Goal: Information Seeking & Learning: Learn about a topic

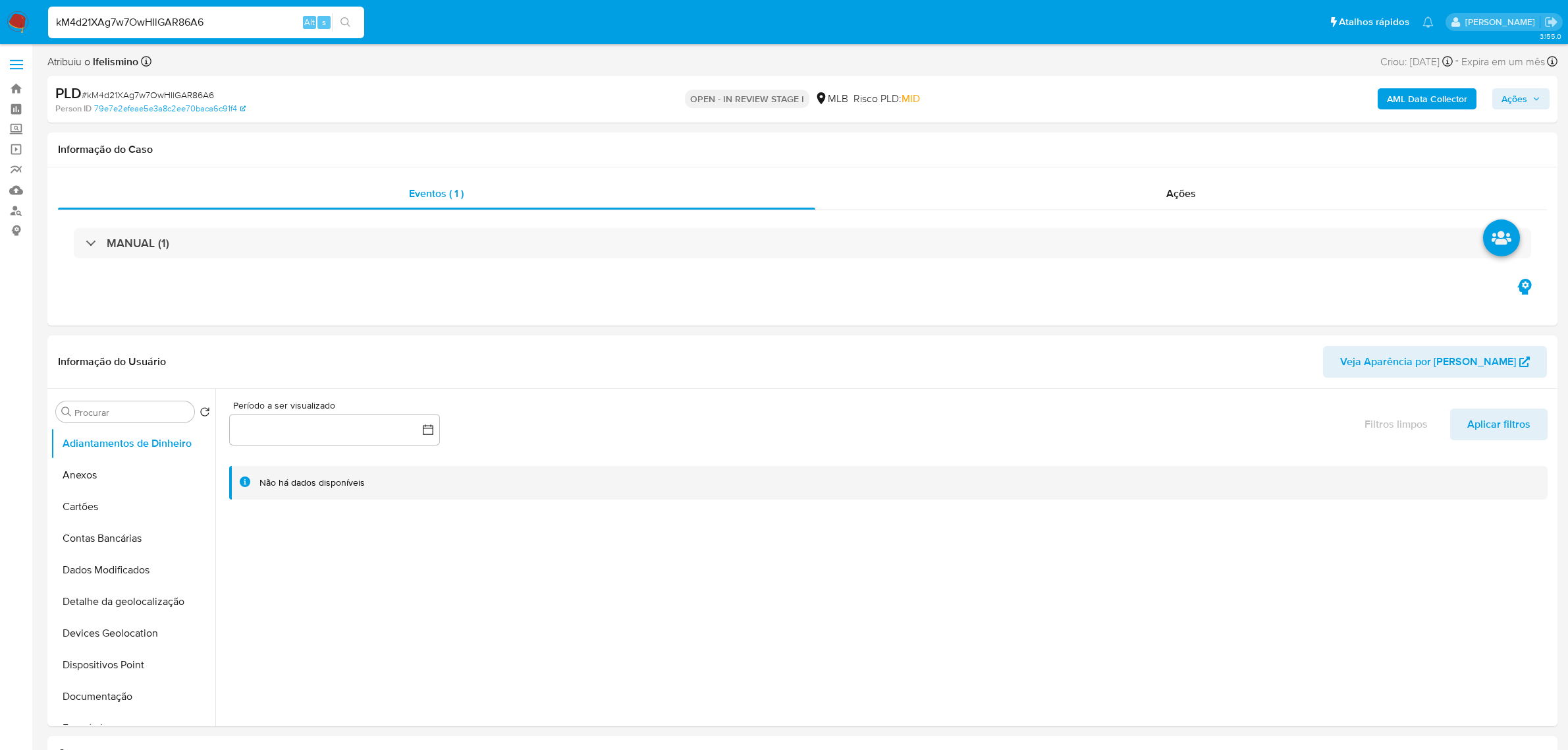
select select "10"
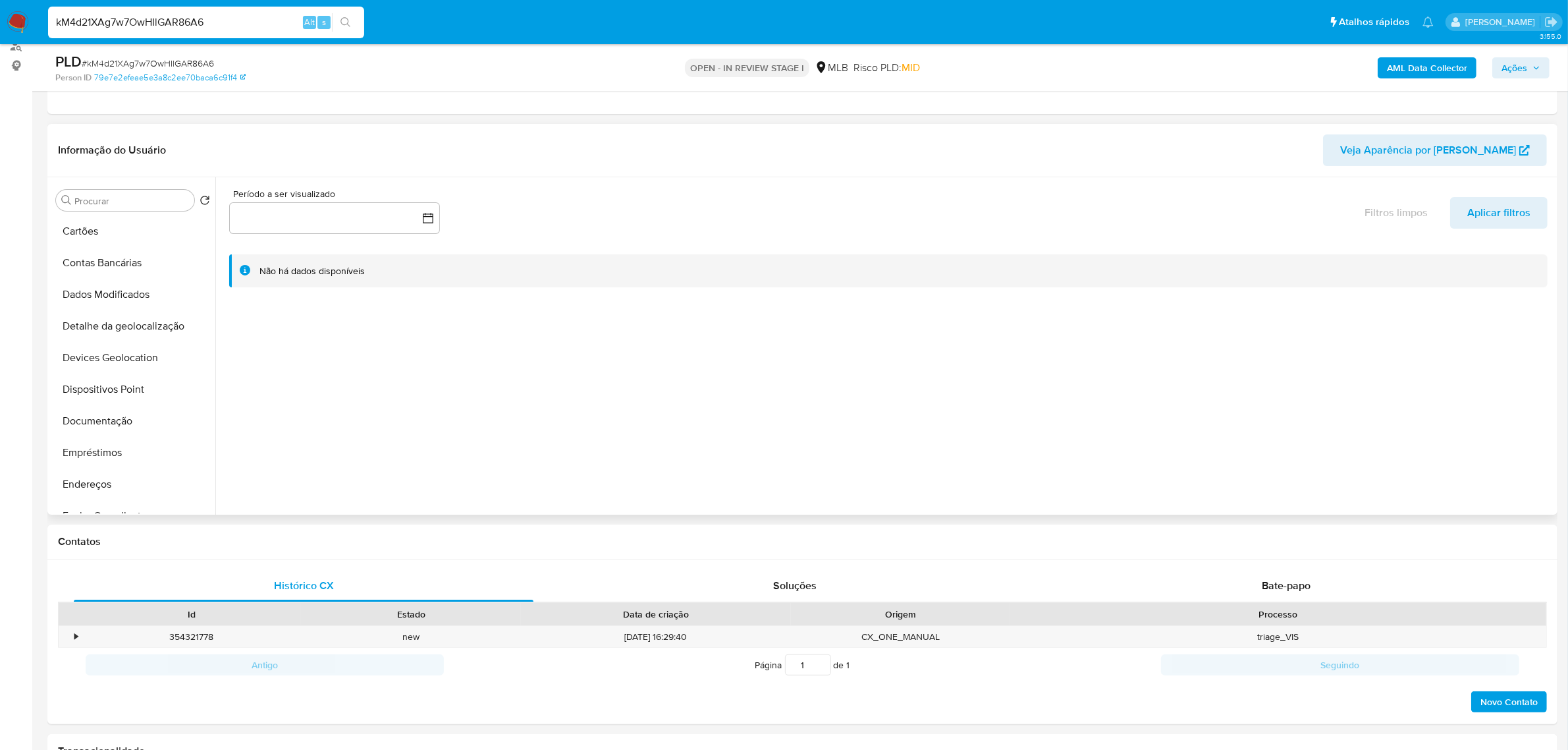
scroll to position [247, 0]
click at [107, 400] on button "Geral" at bounding box center [127, 396] width 154 height 31
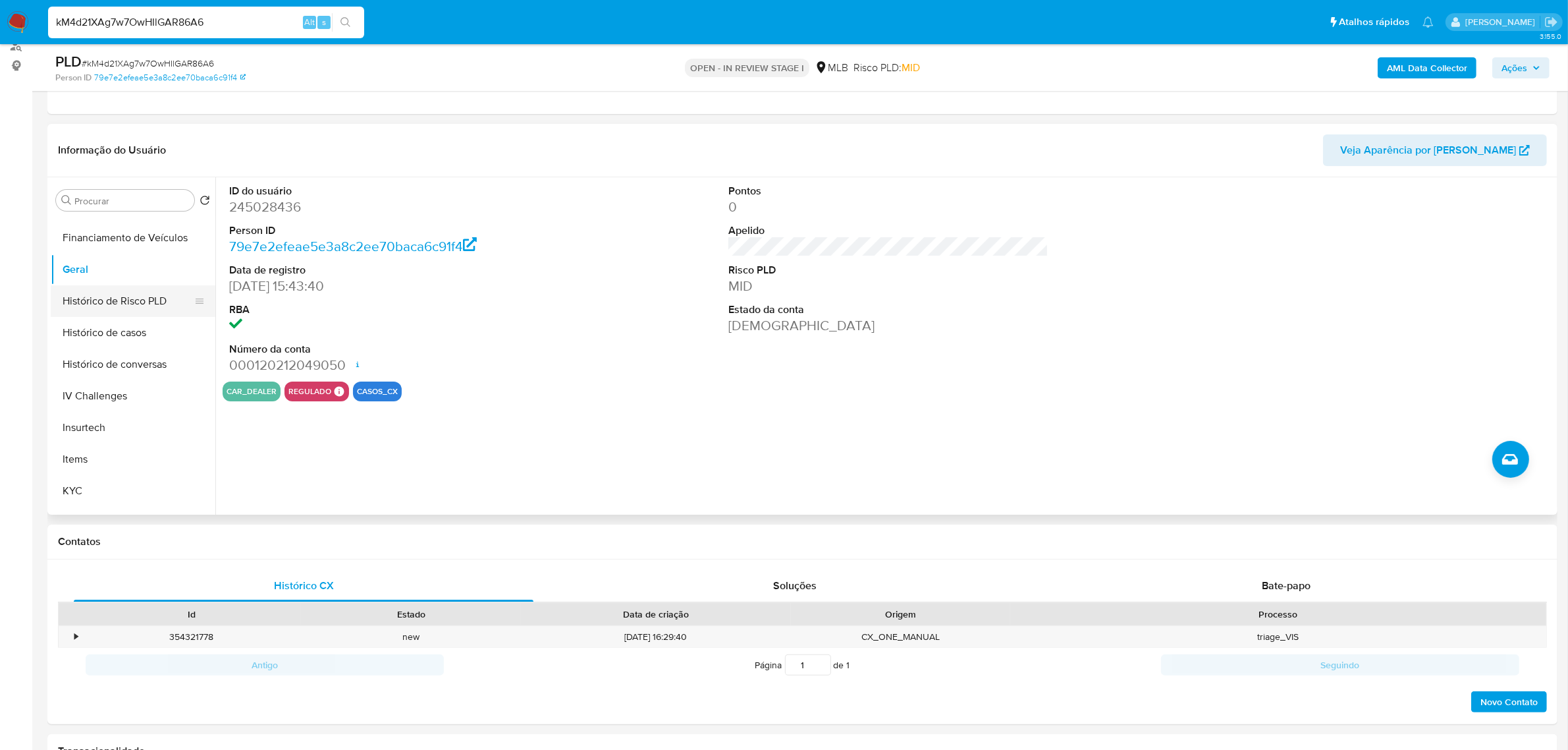
scroll to position [494, 0]
click at [98, 380] on button "KYC" at bounding box center [127, 370] width 154 height 31
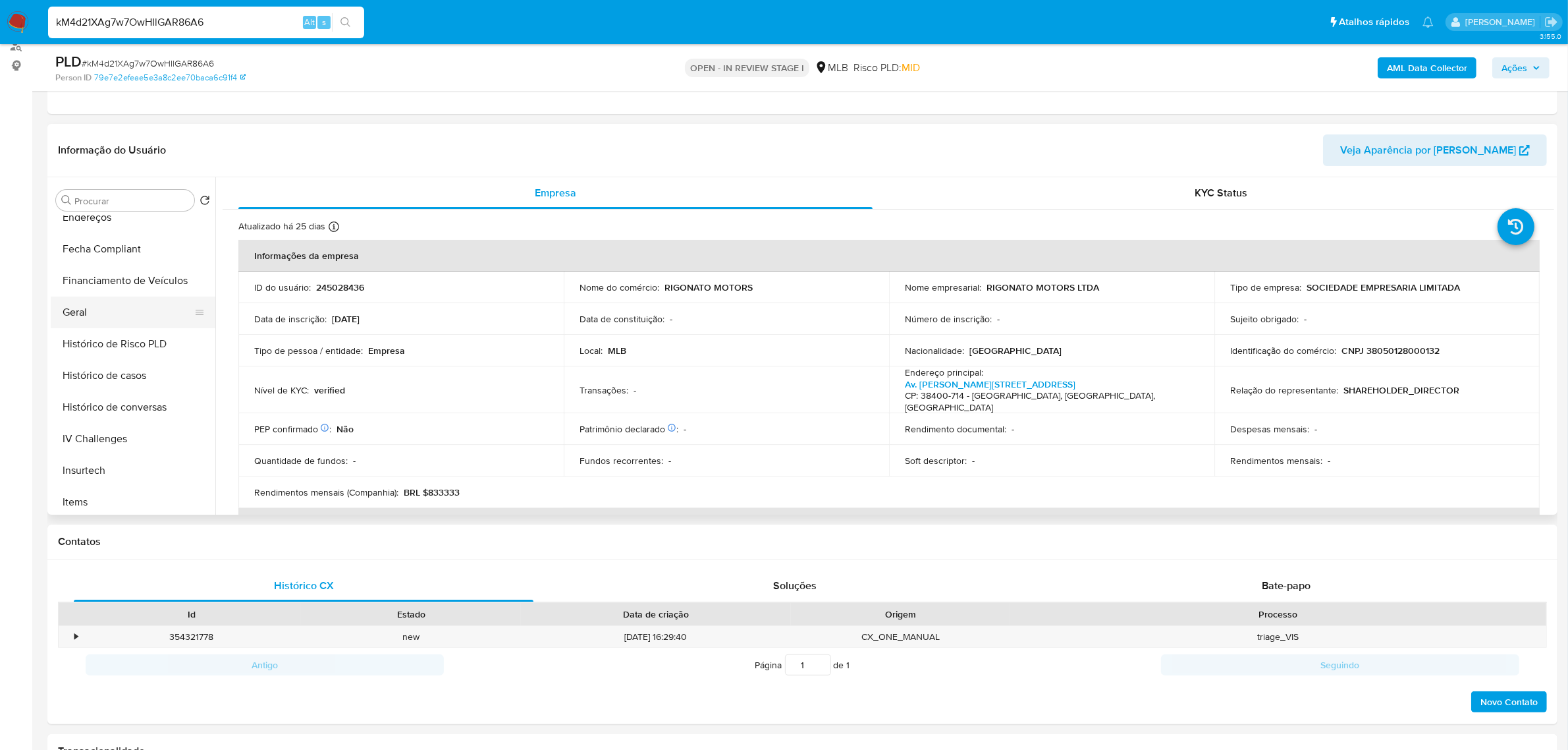
scroll to position [329, 0]
click at [116, 305] on button "Geral" at bounding box center [127, 313] width 154 height 31
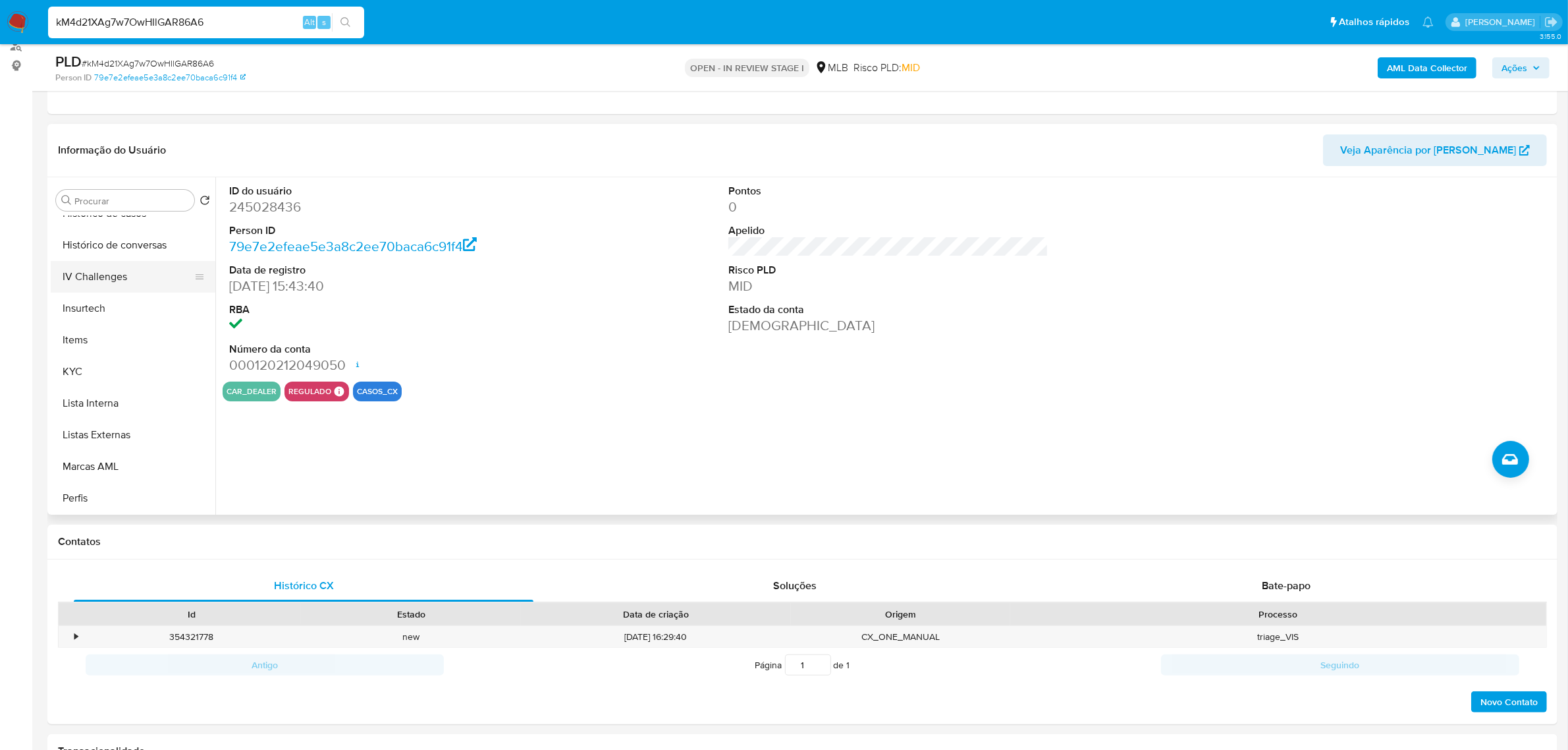
scroll to position [494, 0]
click at [130, 370] on button "KYC" at bounding box center [133, 370] width 164 height 31
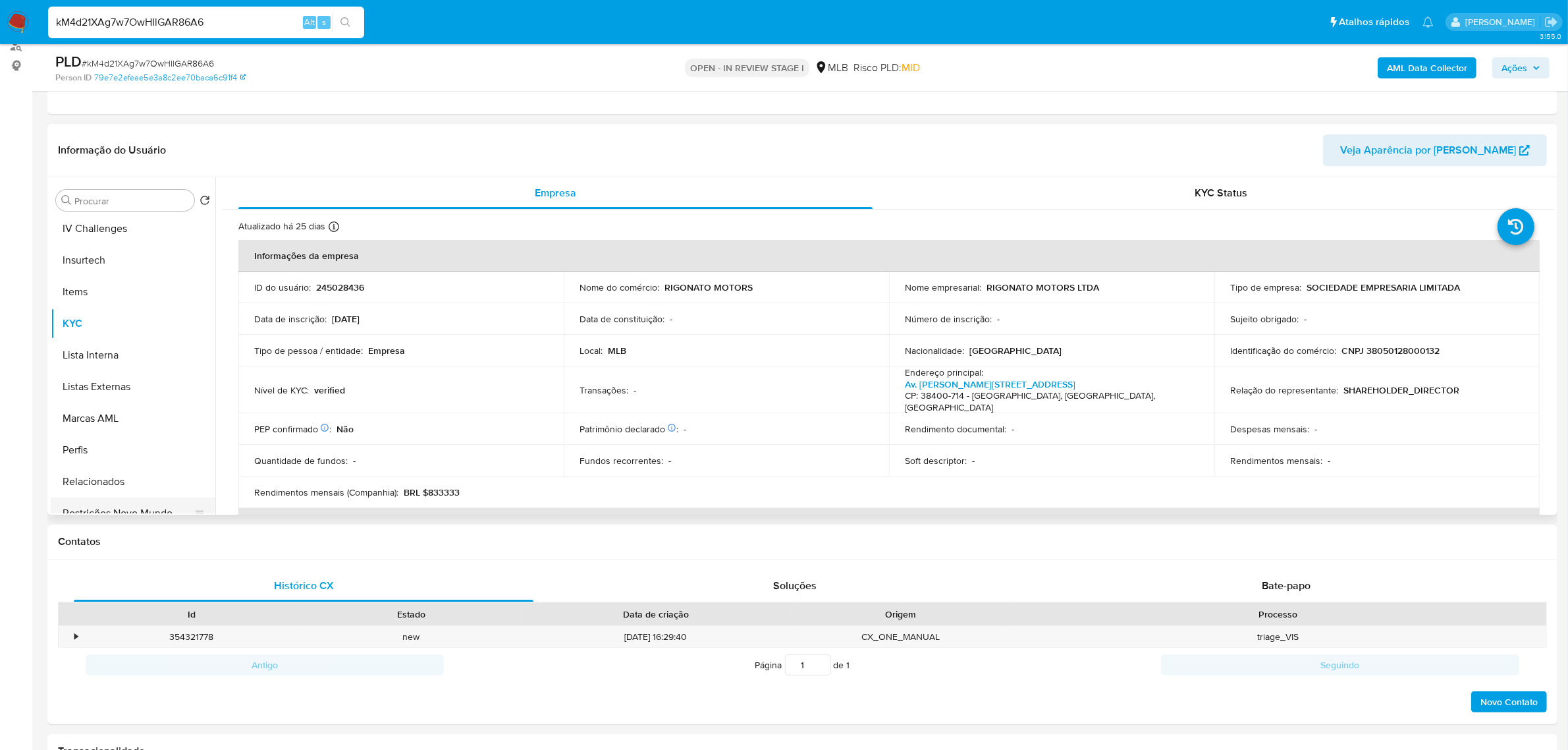
scroll to position [587, 0]
drag, startPoint x: 161, startPoint y: 464, endPoint x: 57, endPoint y: 465, distance: 104.0
click at [161, 464] on button "Restrições Novo Mundo" at bounding box center [127, 466] width 154 height 31
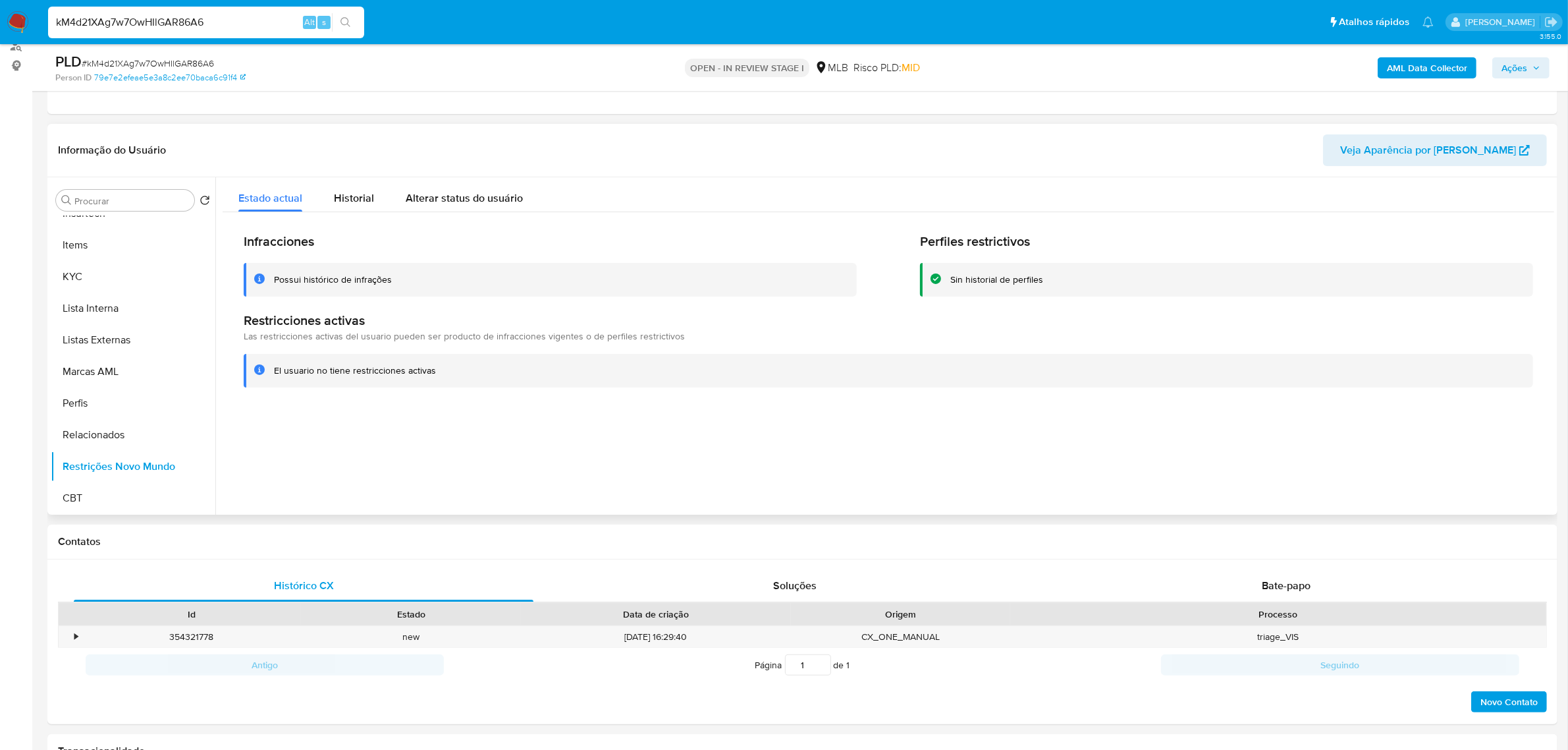
scroll to position [94, 0]
click at [104, 370] on button "Dispositivos Point" at bounding box center [127, 359] width 154 height 31
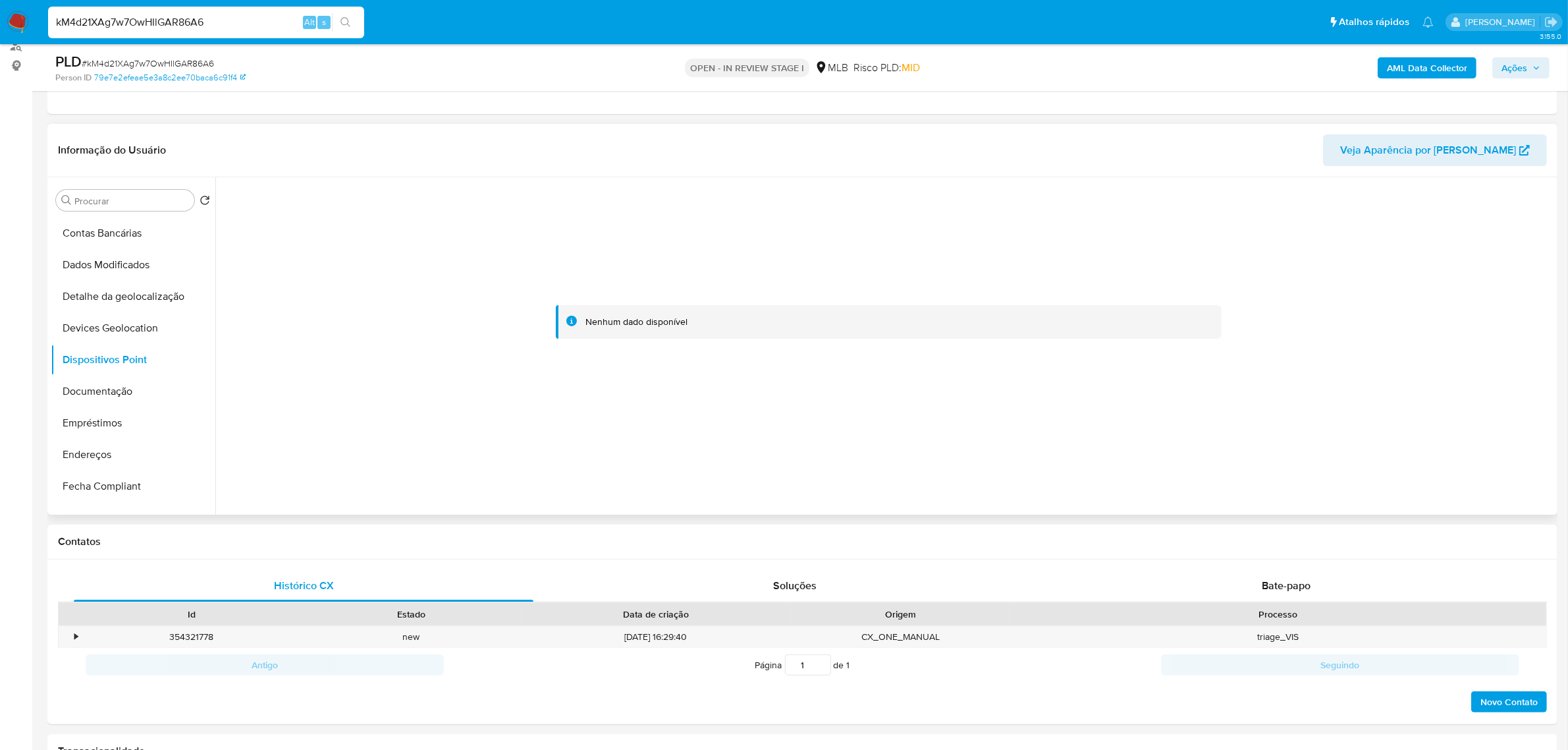
drag, startPoint x: 119, startPoint y: 389, endPoint x: 282, endPoint y: 324, distance: 175.5
click at [120, 390] on button "Documentação" at bounding box center [133, 392] width 164 height 31
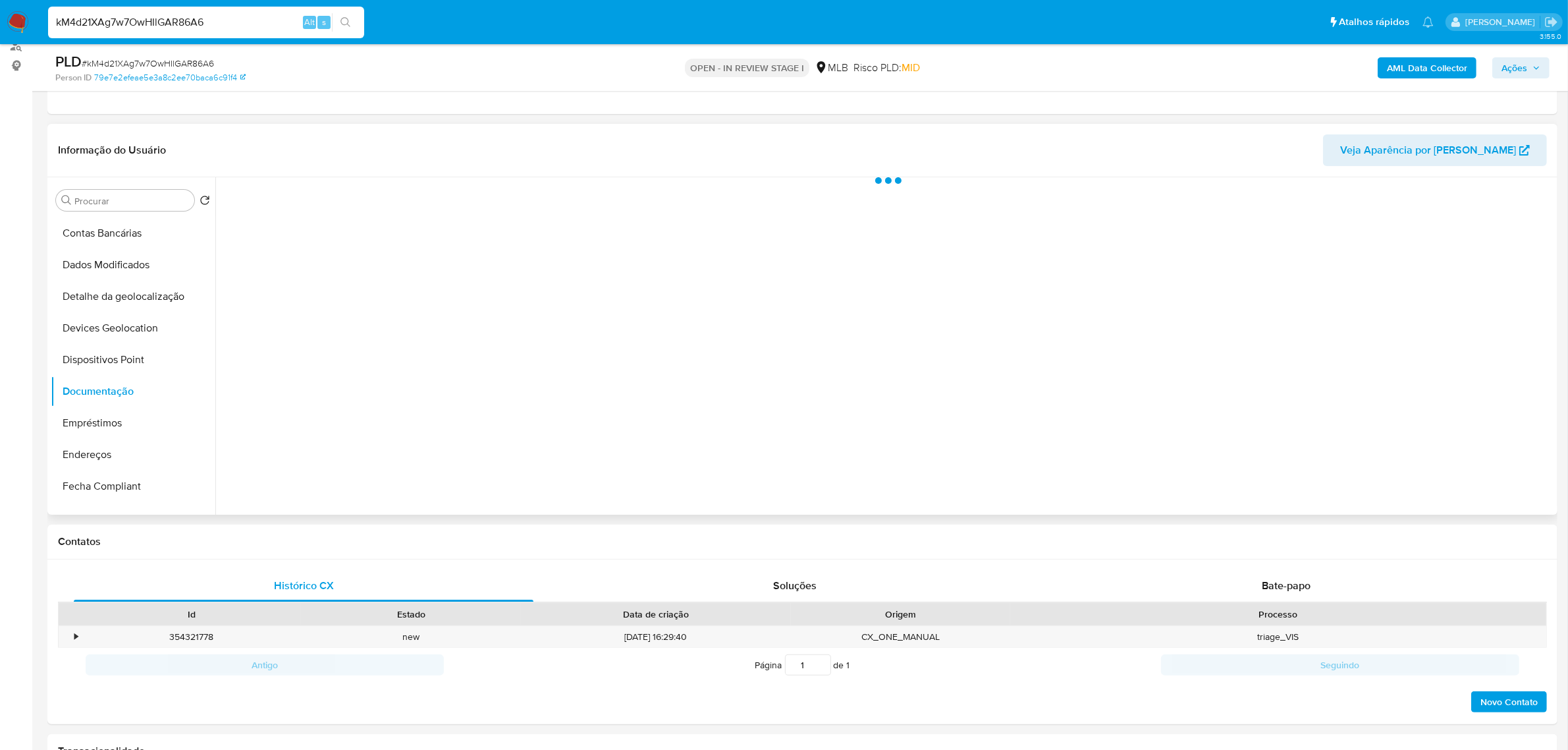
click at [366, 211] on div at bounding box center [885, 346] width 1339 height 338
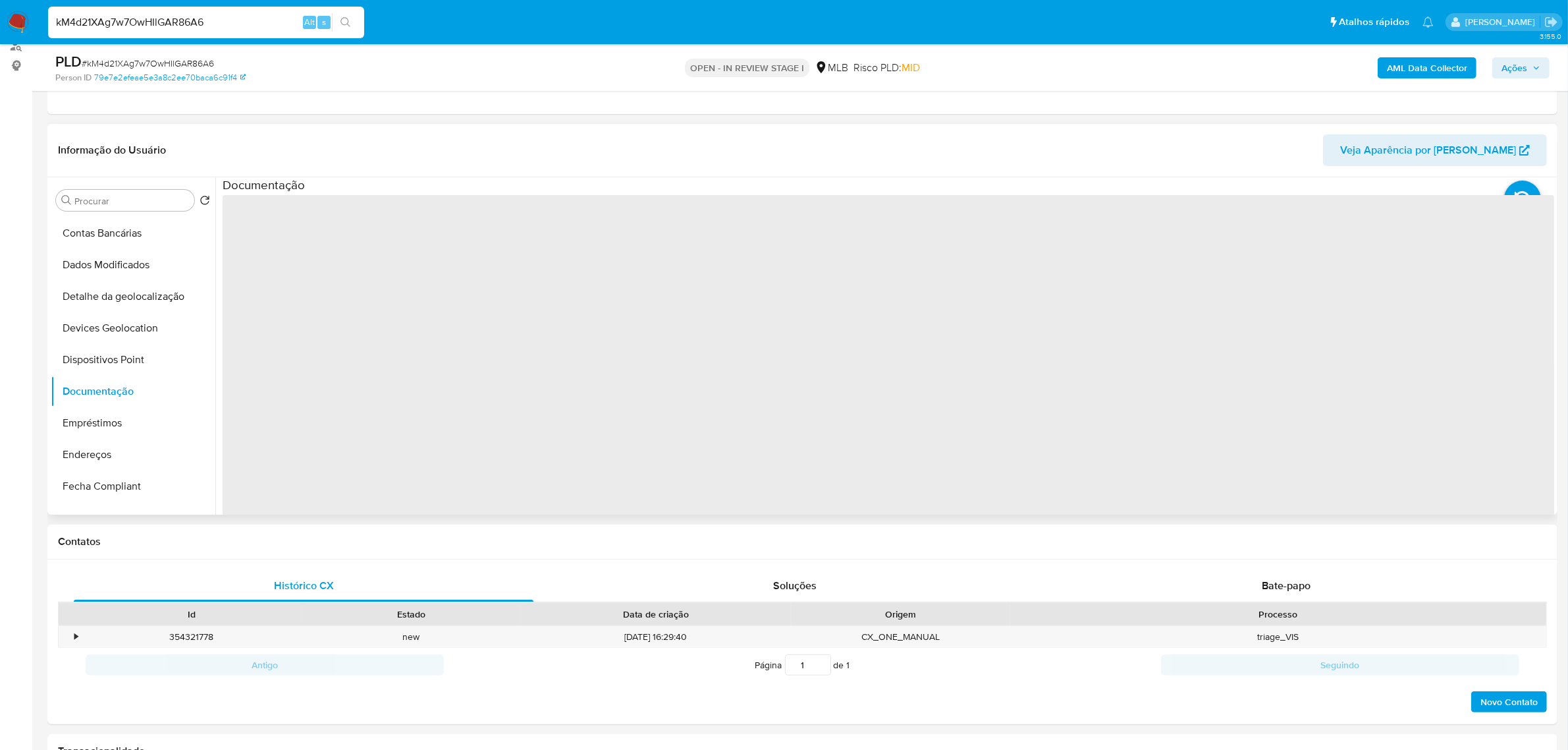
click at [362, 234] on span "‌" at bounding box center [888, 405] width 1332 height 422
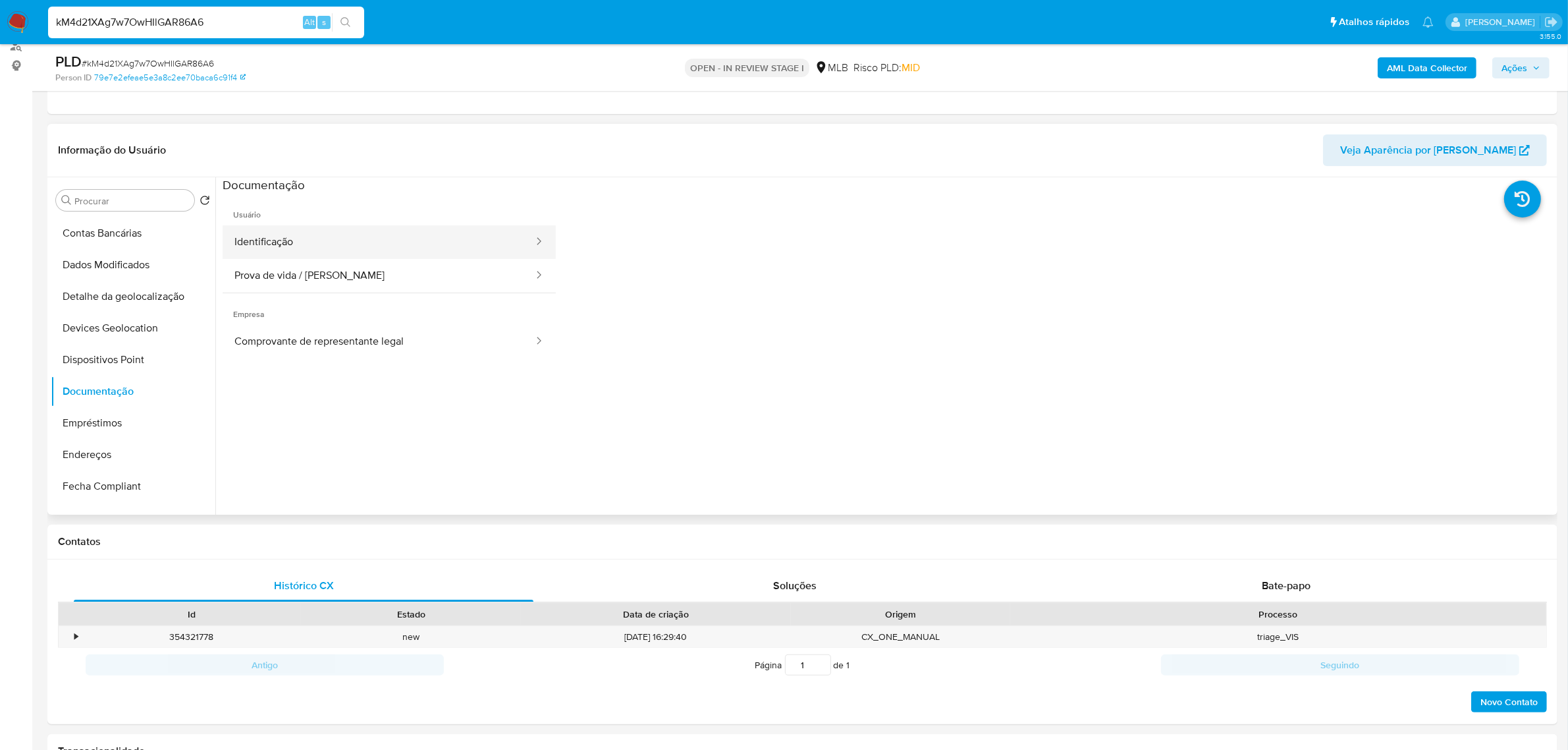
click at [330, 252] on button "Identificação" at bounding box center [378, 242] width 312 height 33
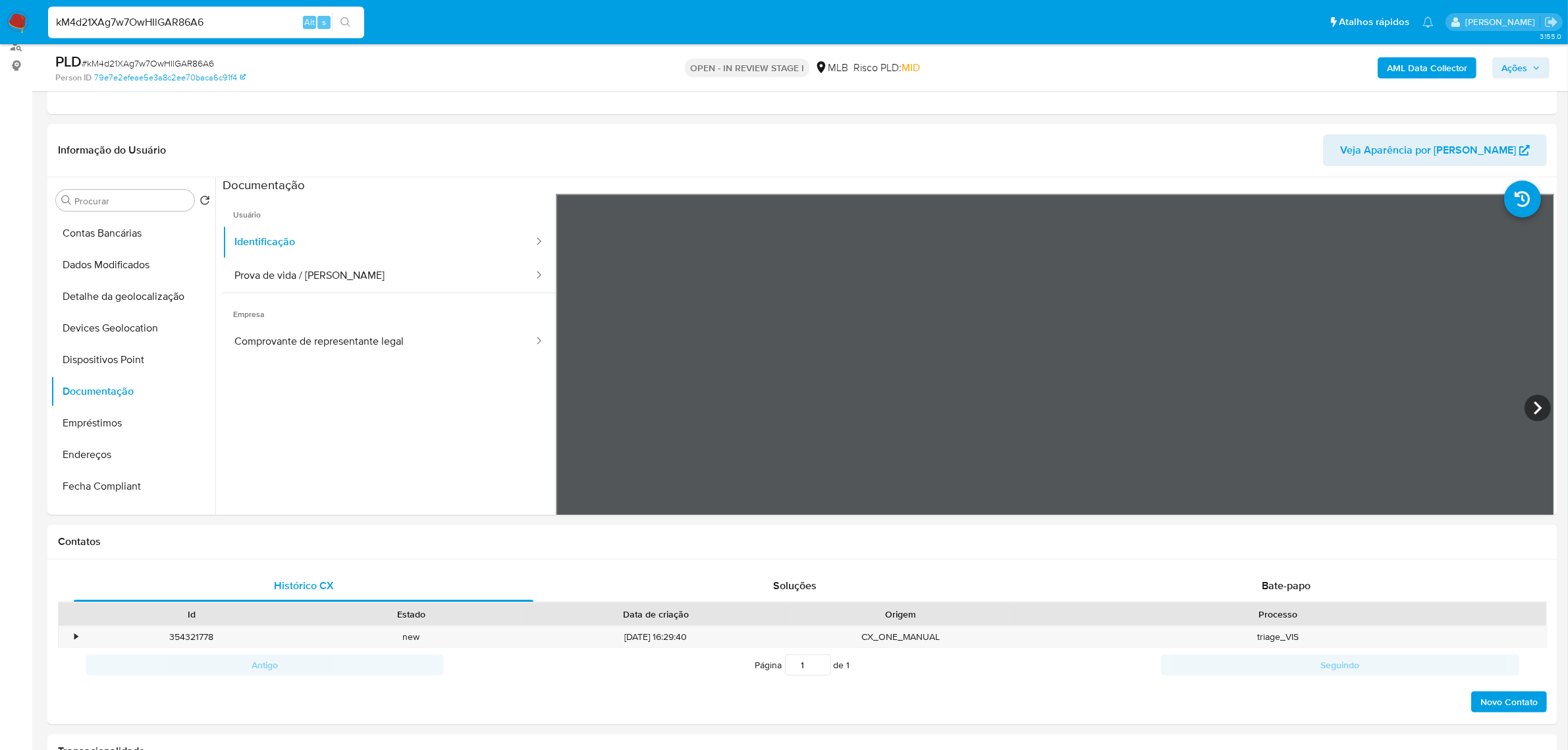
drag, startPoint x: 156, startPoint y: 356, endPoint x: 19, endPoint y: 359, distance: 137.0
click at [156, 356] on button "Dispositivos Point" at bounding box center [133, 359] width 164 height 31
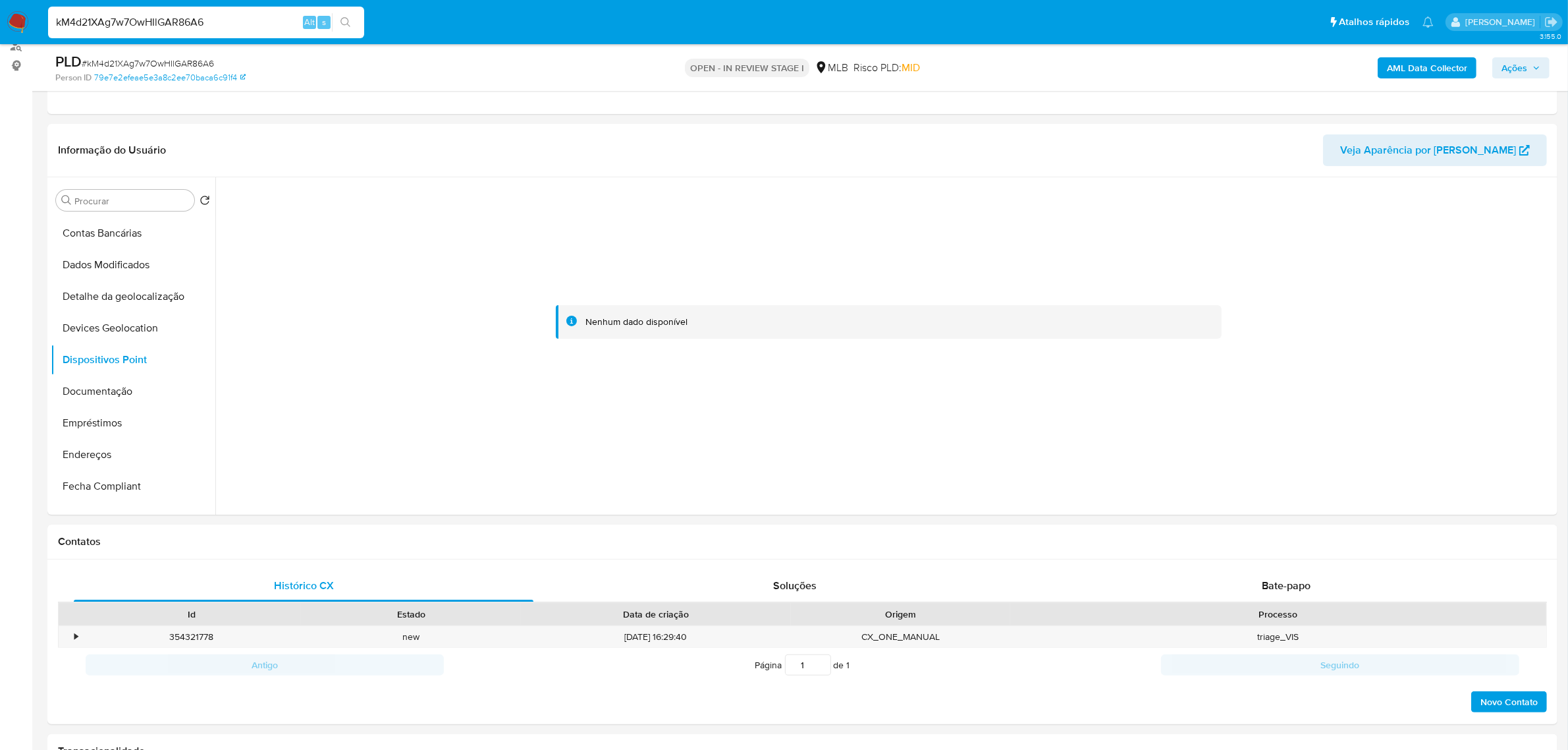
drag, startPoint x: 114, startPoint y: 445, endPoint x: 22, endPoint y: 450, distance: 92.1
click at [114, 445] on button "Endereços" at bounding box center [133, 454] width 164 height 31
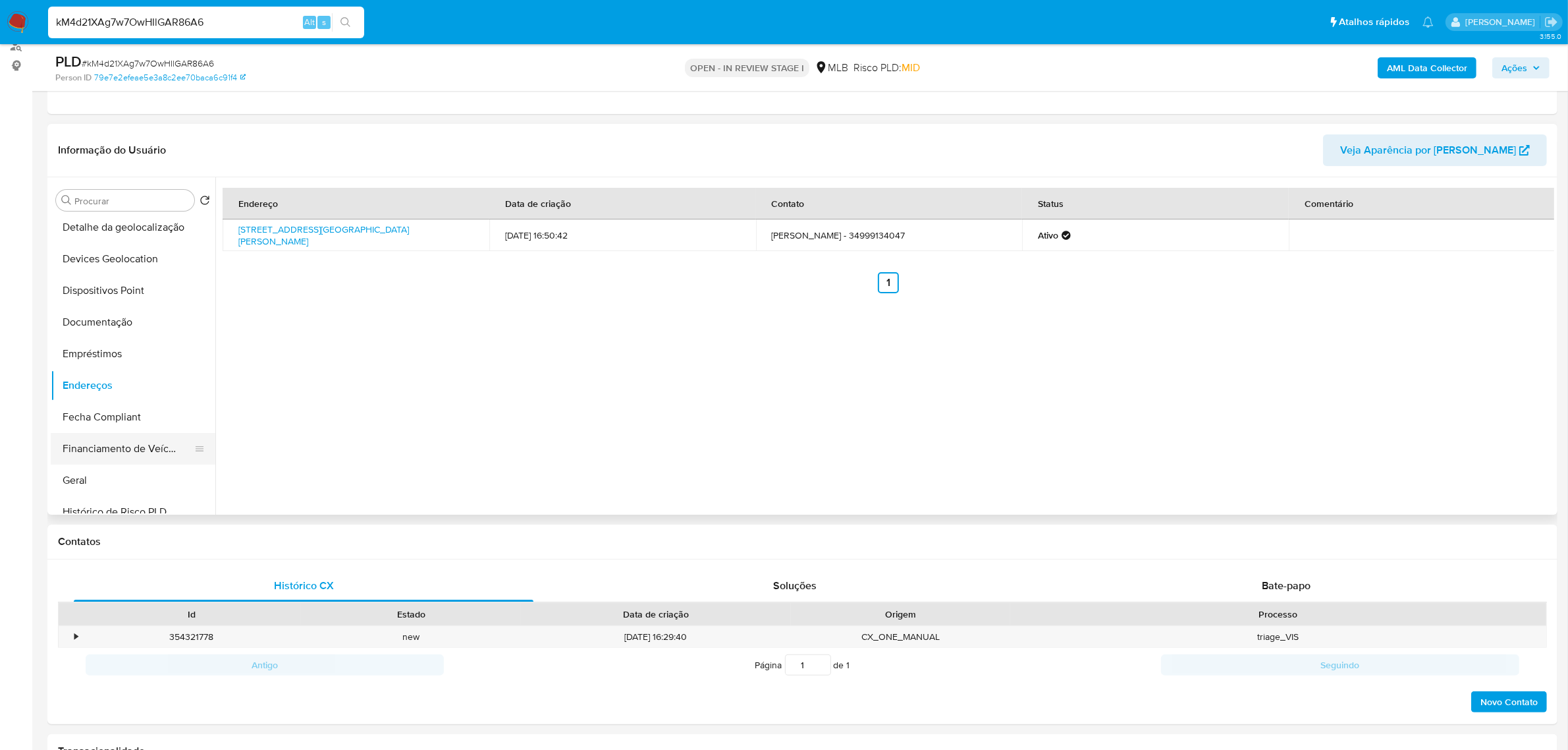
scroll to position [164, 0]
click at [74, 483] on button "Geral" at bounding box center [127, 478] width 154 height 31
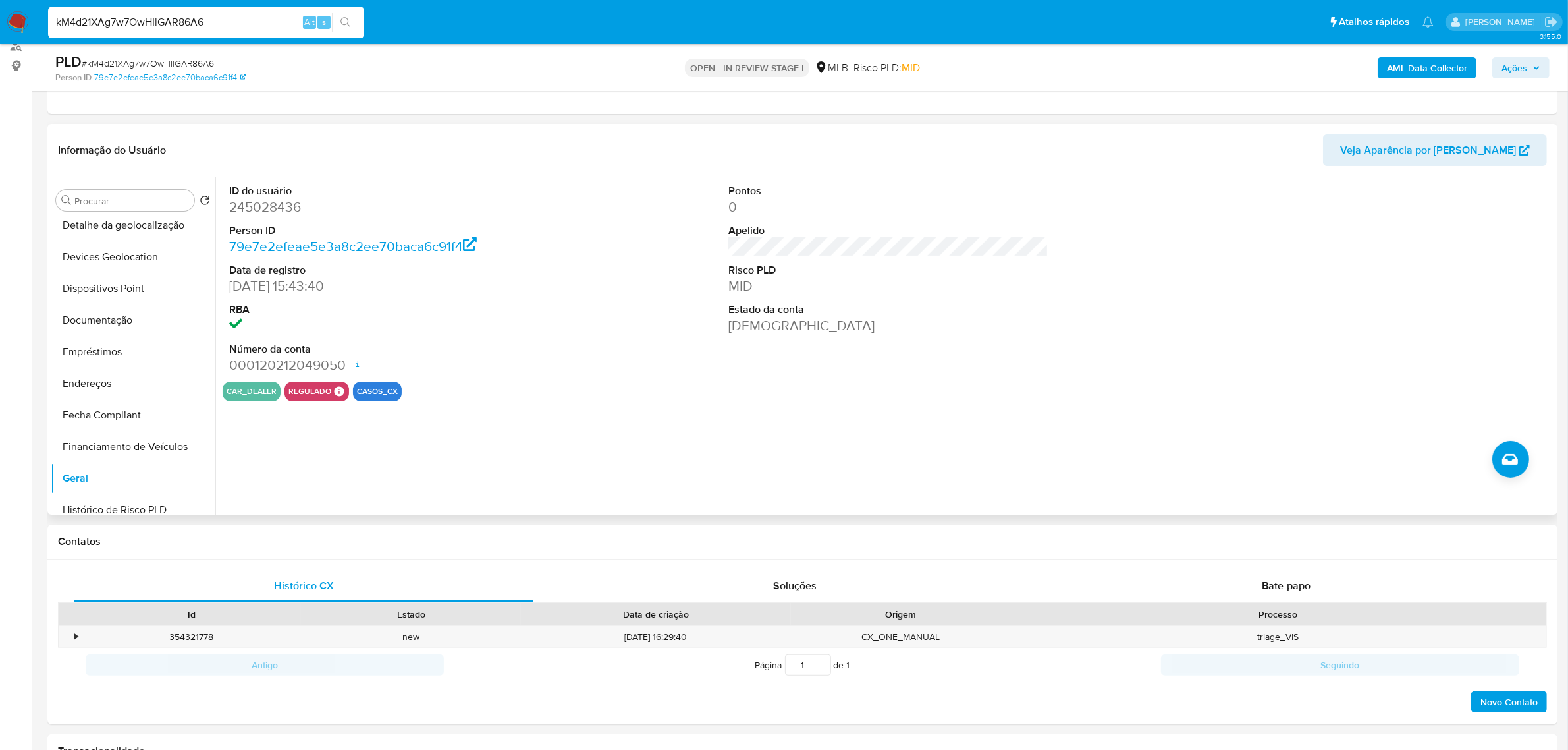
click at [254, 205] on dd "245028436" at bounding box center [389, 207] width 320 height 19
copy dd "245028436"
click at [115, 190] on div "Procurar" at bounding box center [124, 201] width 138 height 22
click at [116, 195] on input "Procurar" at bounding box center [131, 201] width 115 height 12
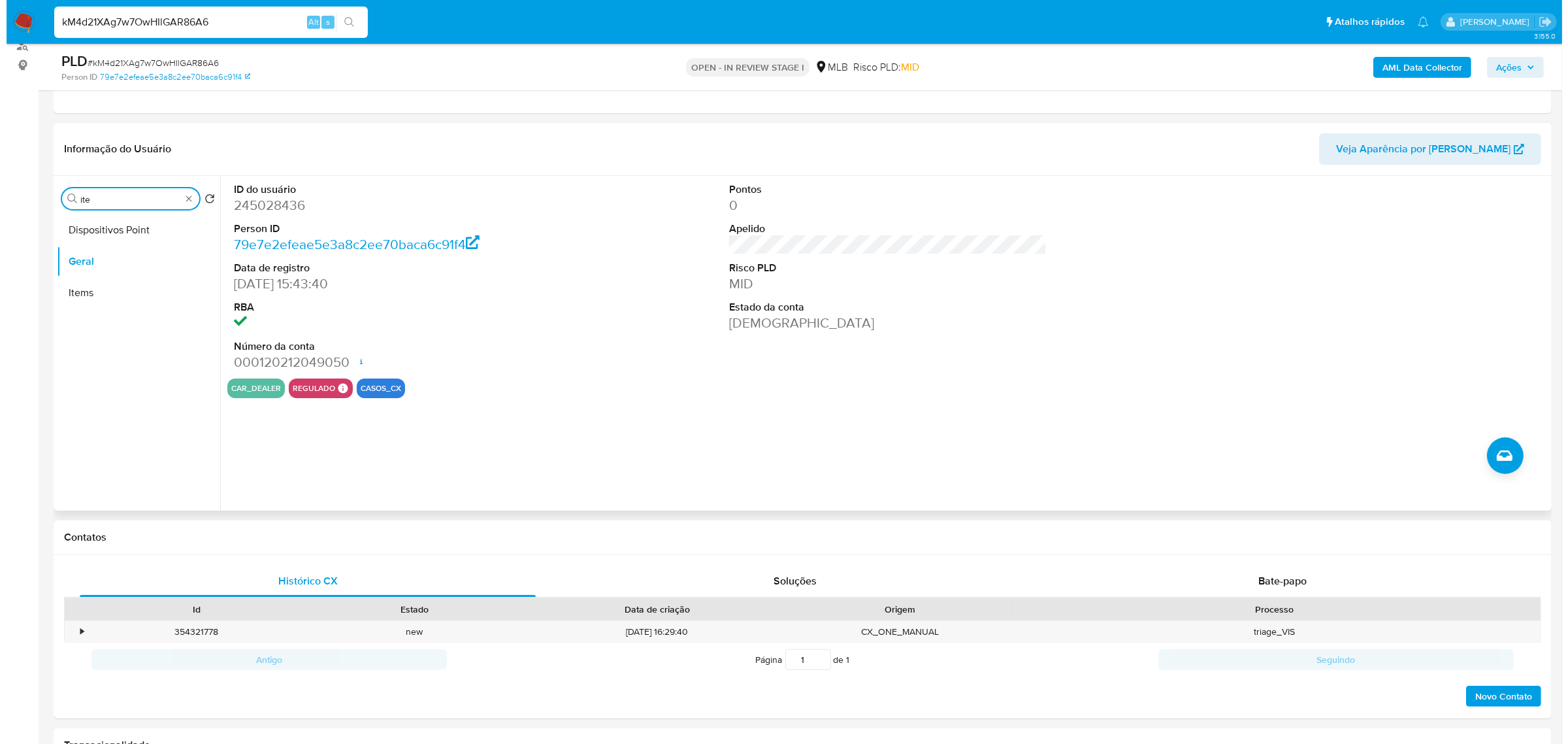
scroll to position [0, 0]
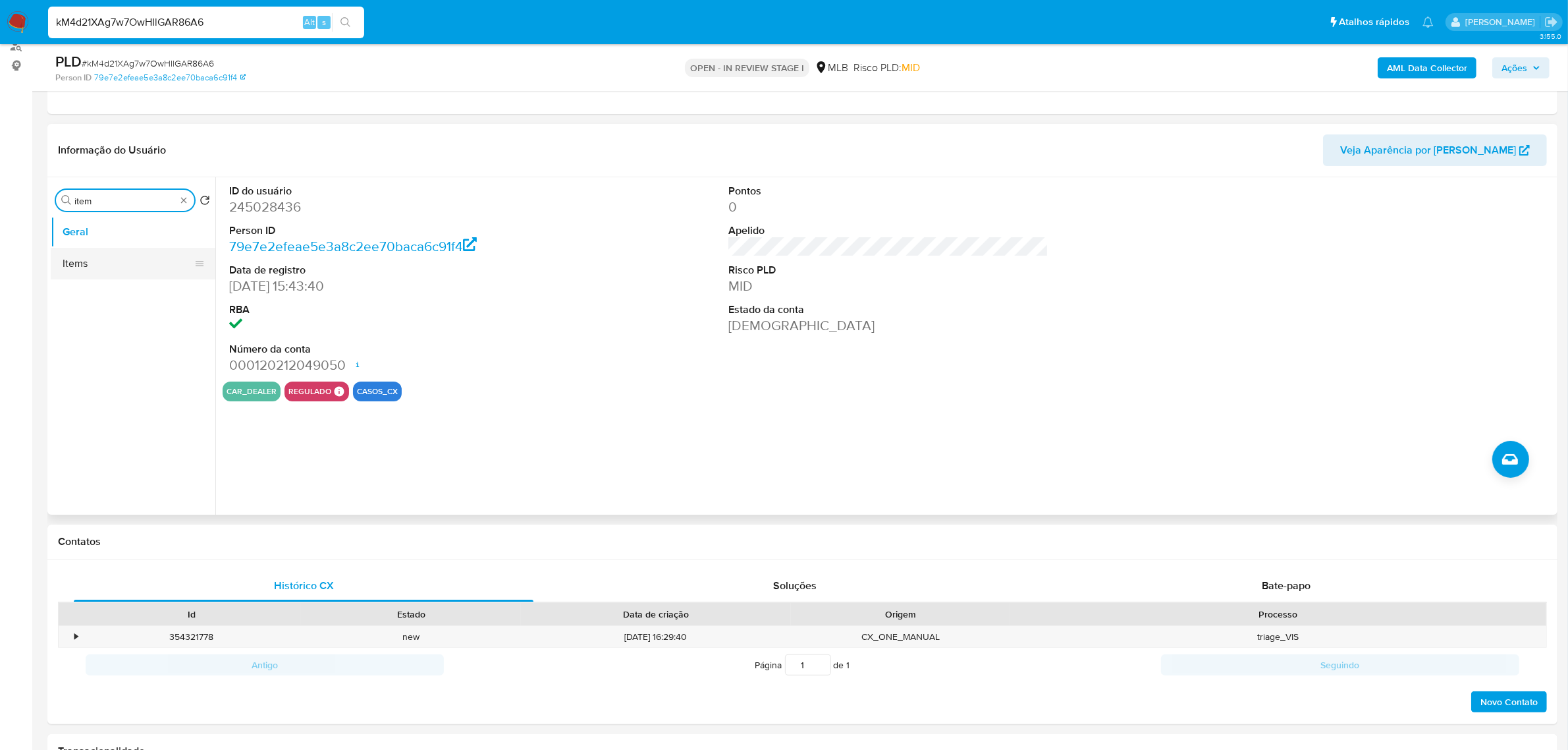
type input "item"
drag, startPoint x: 110, startPoint y: 262, endPoint x: 90, endPoint y: 283, distance: 29.0
click at [110, 263] on button "Items" at bounding box center [133, 263] width 164 height 31
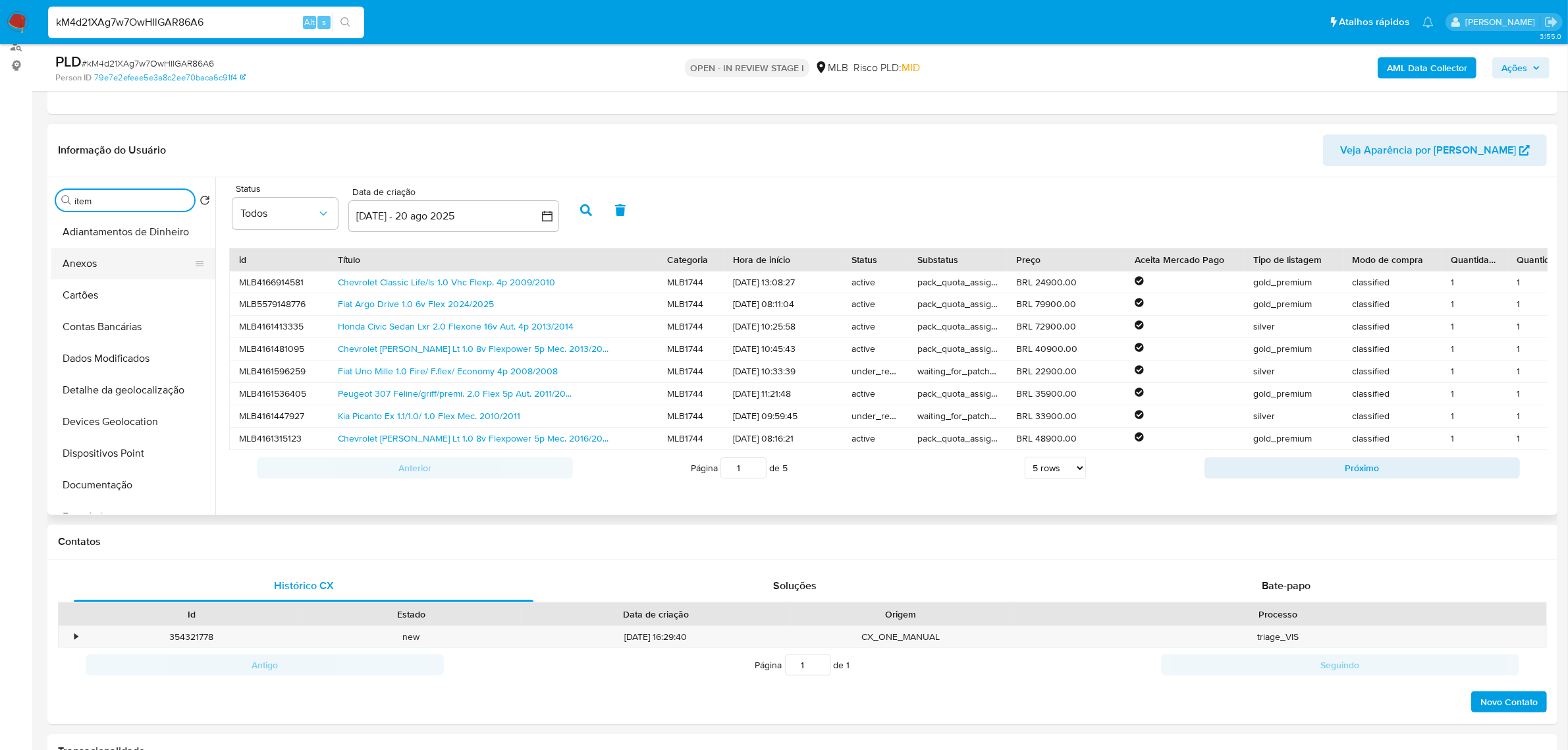
click at [146, 258] on button "Anexos" at bounding box center [127, 263] width 154 height 31
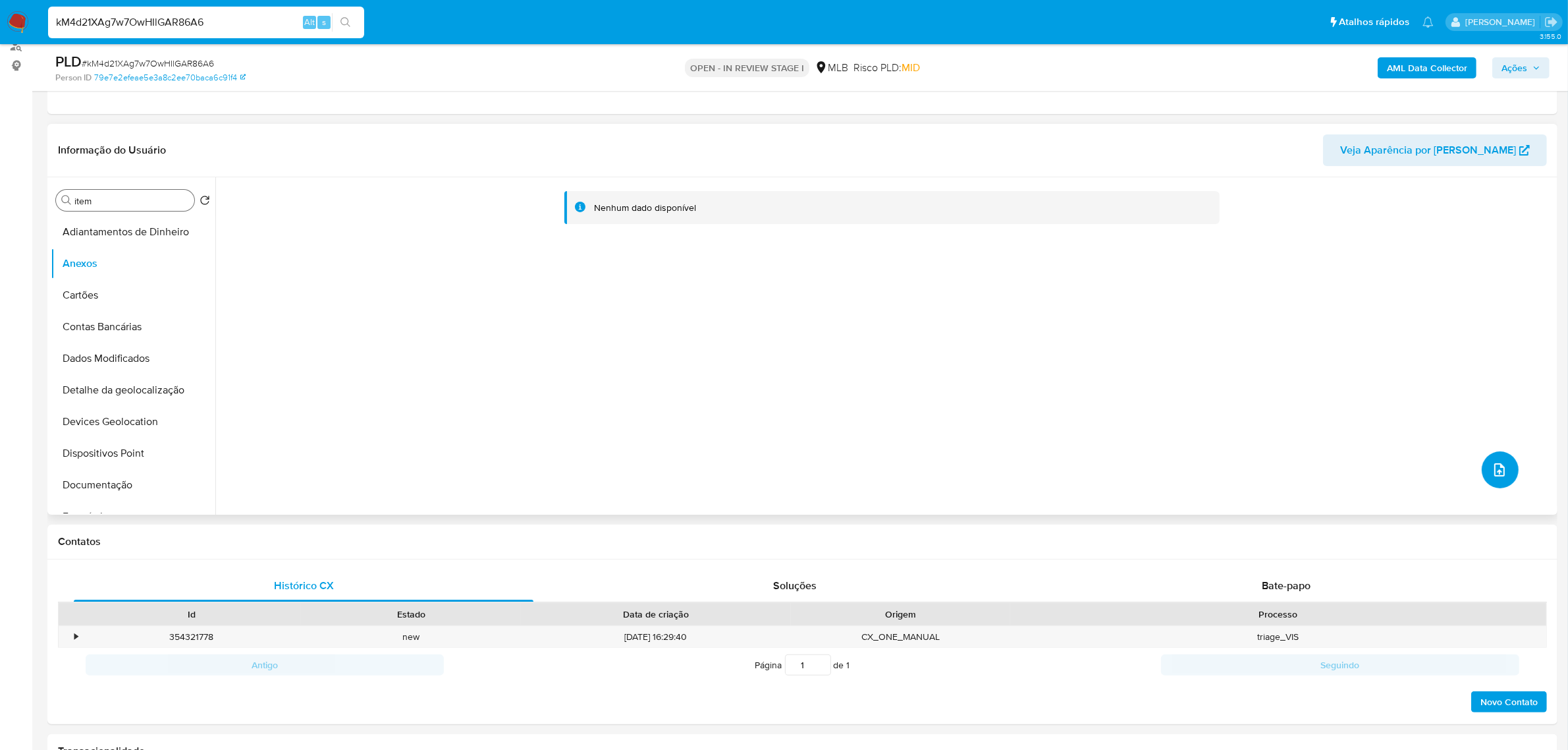
click at [1500, 468] on icon "upload-file" at bounding box center [1499, 470] width 16 height 16
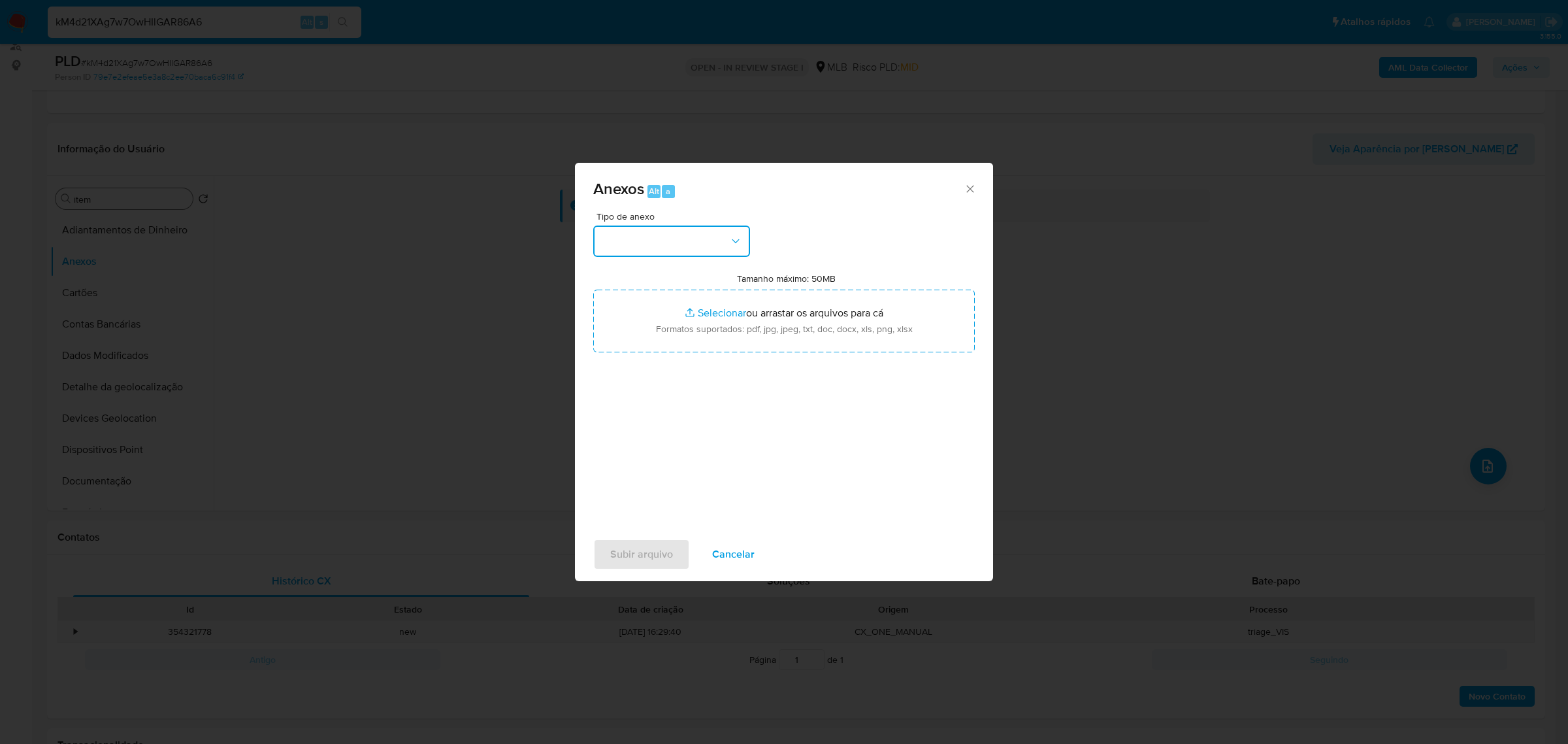
click at [718, 254] on button "button" at bounding box center [672, 241] width 157 height 31
click at [664, 348] on span "DOSSIÊ ANÁLISE" at bounding box center [640, 351] width 79 height 13
drag, startPoint x: 680, startPoint y: 237, endPoint x: 677, endPoint y: 254, distance: 17.3
click at [680, 237] on span "DOSSIÊ ANÁLISE" at bounding box center [665, 241] width 128 height 13
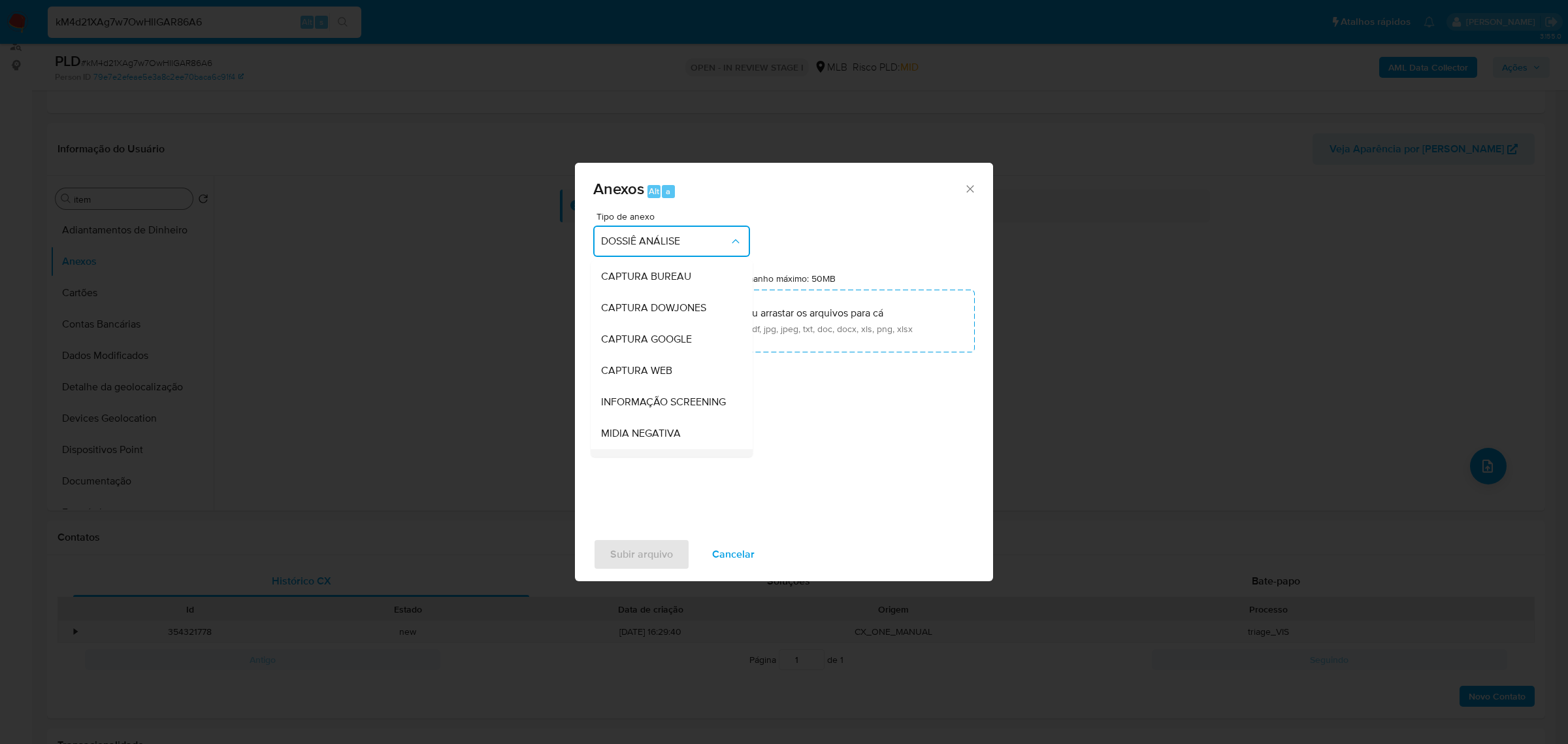
scroll to position [194, 0]
click at [655, 305] on div "OUTROS - DUE DILIGENCE" at bounding box center [667, 288] width 133 height 31
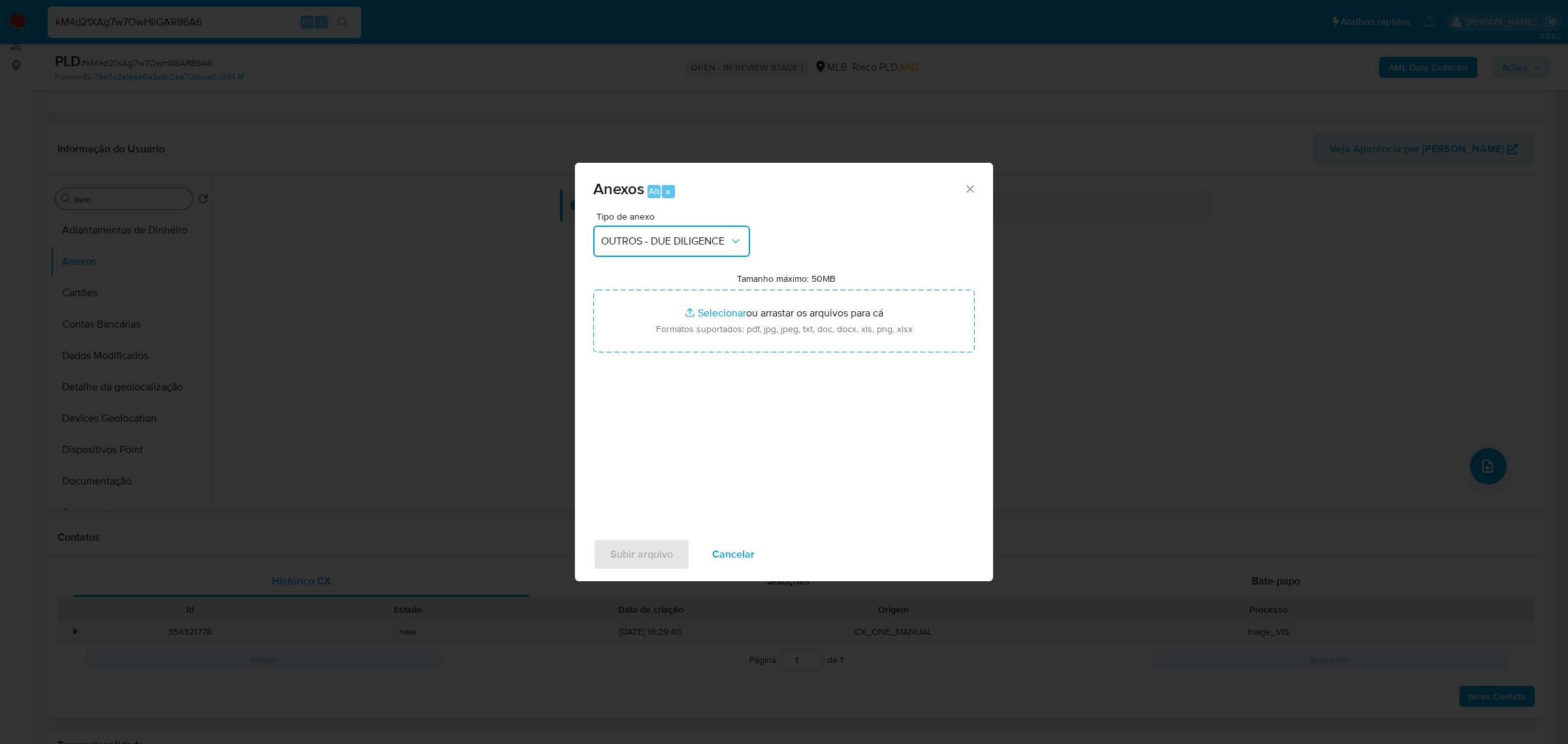
click at [704, 243] on span "OUTROS - DUE DILIGENCE" at bounding box center [665, 241] width 128 height 13
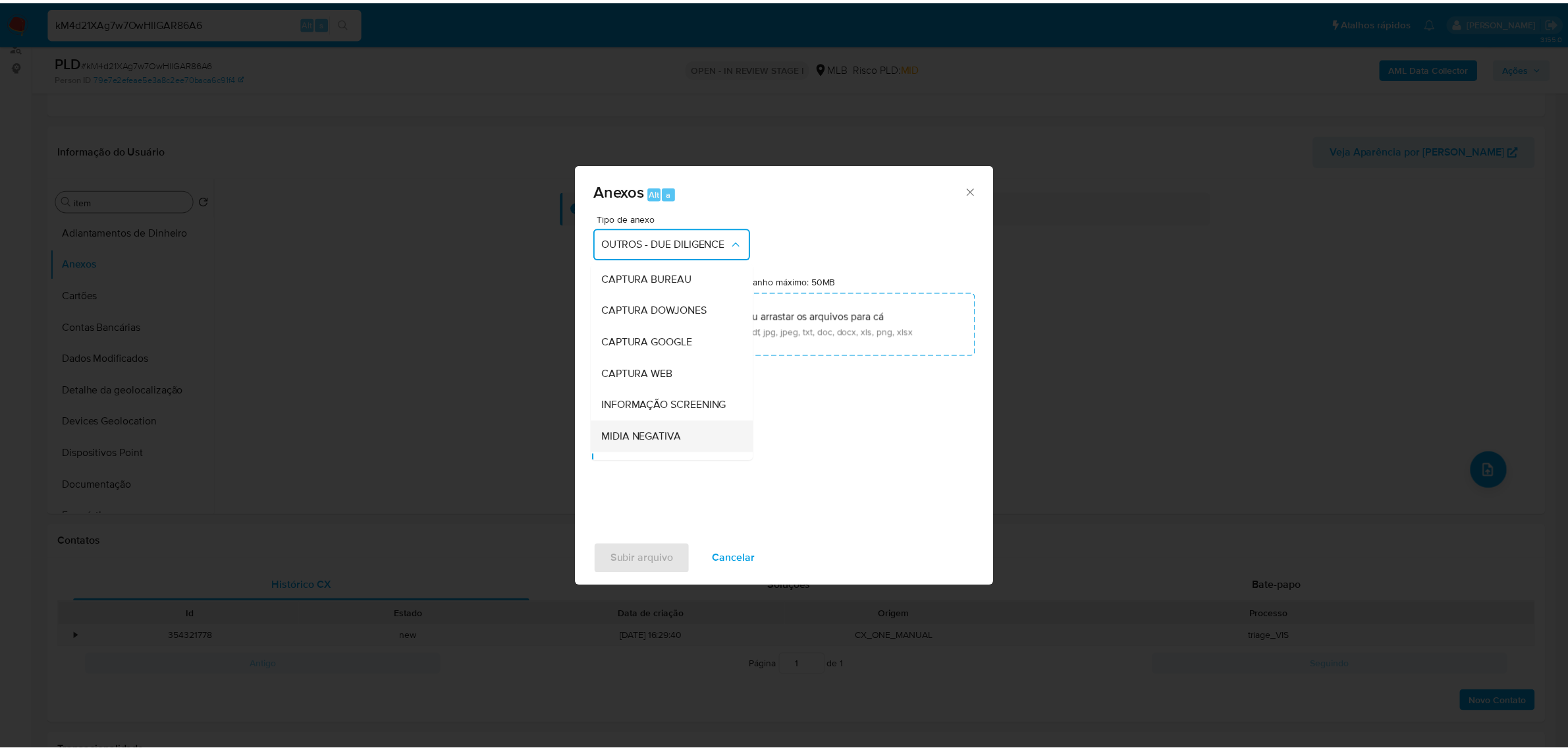
scroll to position [126, 0]
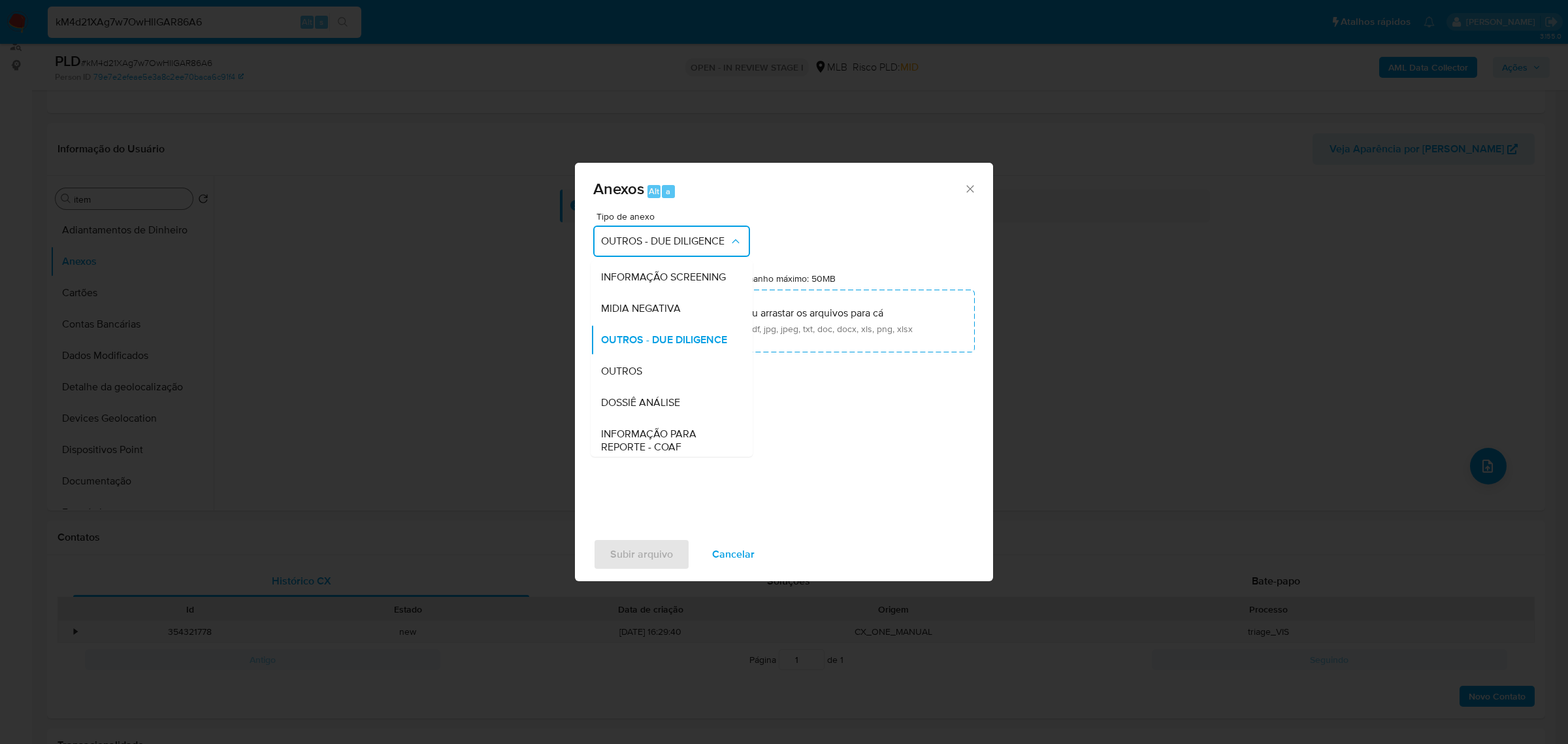
click at [639, 377] on span "OUTROS" at bounding box center [621, 370] width 41 height 13
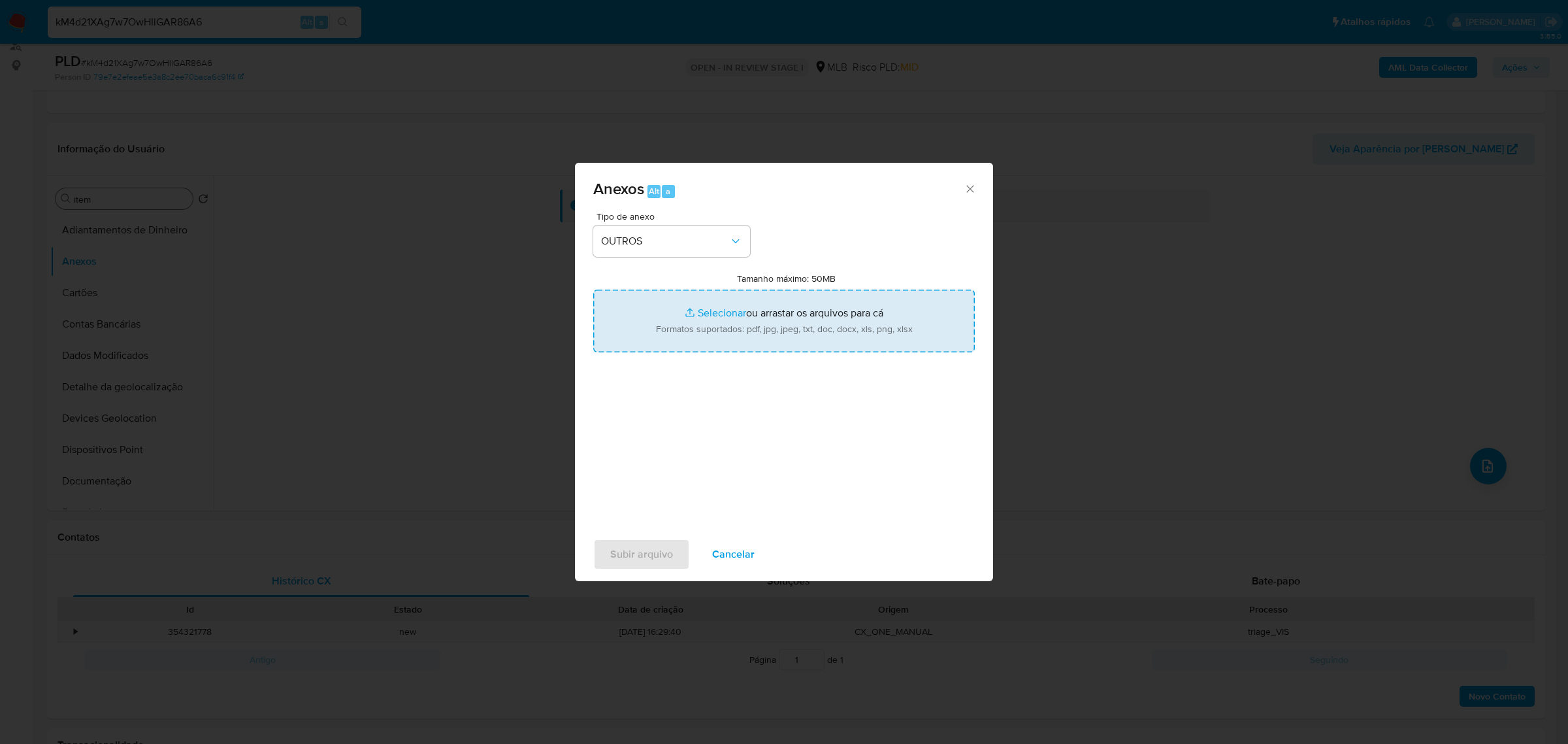
type input "C:\fakepath\Mulan 245028436_2025_08_19_13_43_51 RIGONATO MOTORS LTDA.pdf"
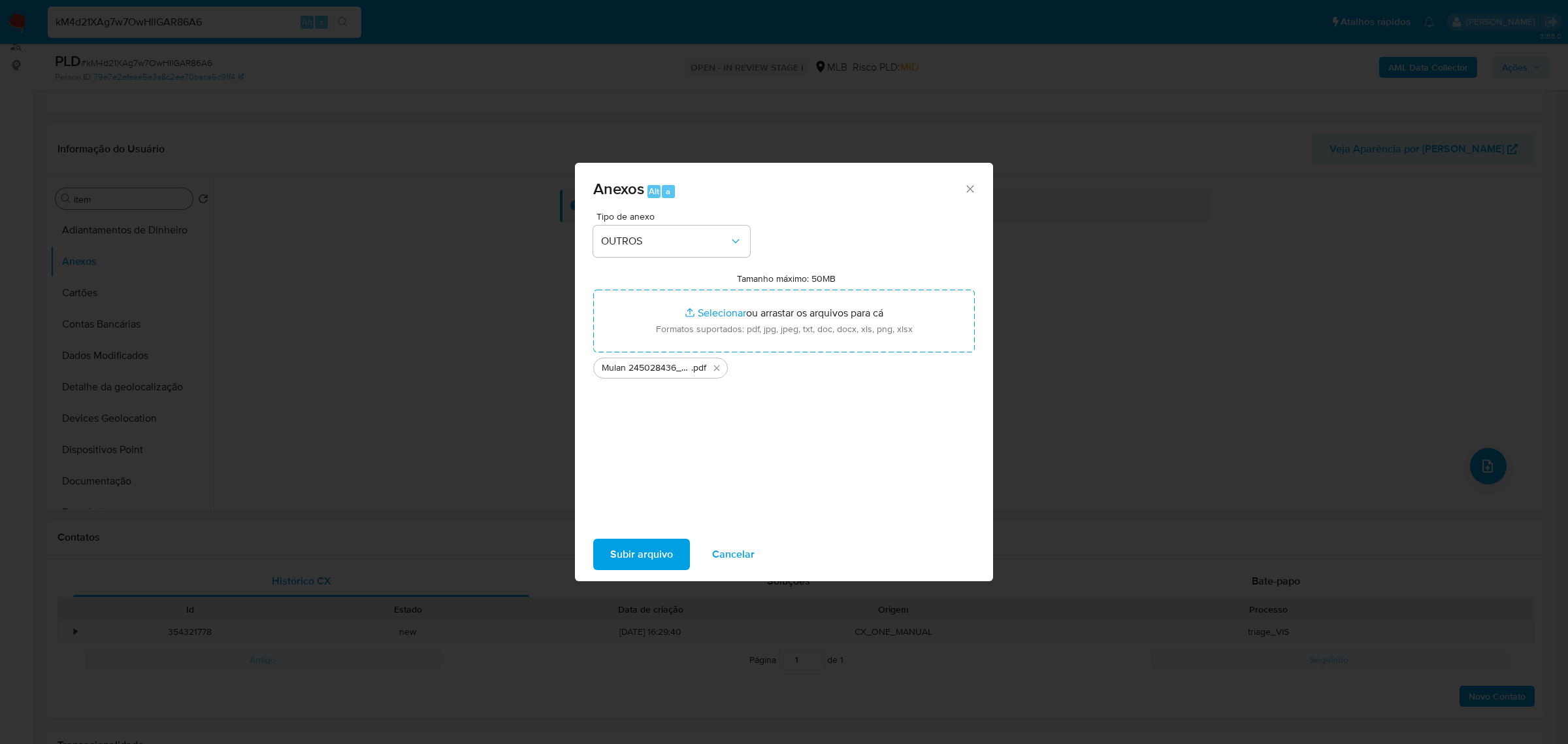
click at [647, 553] on span "Subir arquivo" at bounding box center [642, 555] width 63 height 29
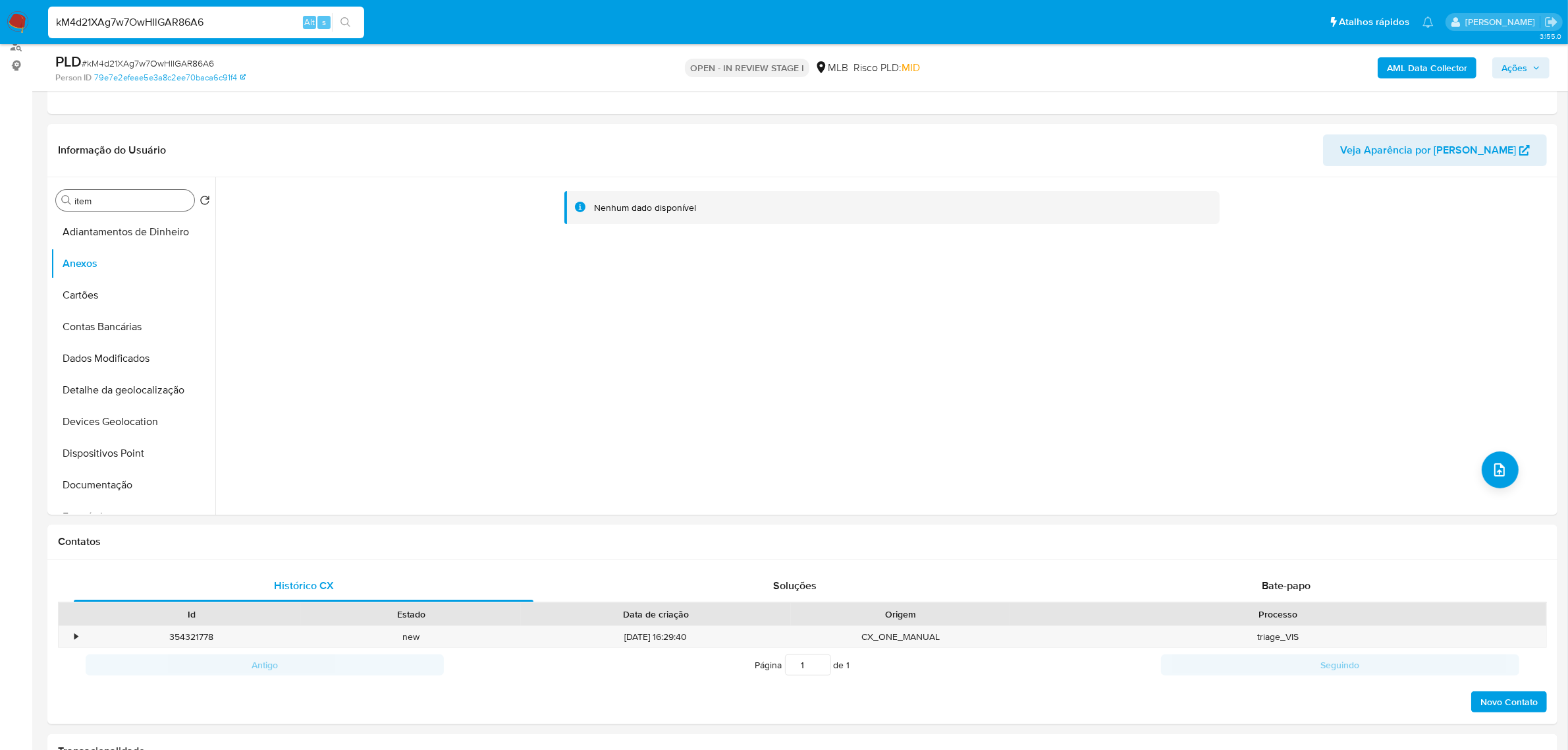
click at [137, 61] on span "# kM4d21XAg7w7OwHIlGAR86A6" at bounding box center [147, 63] width 132 height 13
copy span "kM4d21XAg7w7OwHIlGAR86A6"
click at [162, 20] on input "kM4d21XAg7w7OwHIlGAR86A6" at bounding box center [206, 22] width 316 height 17
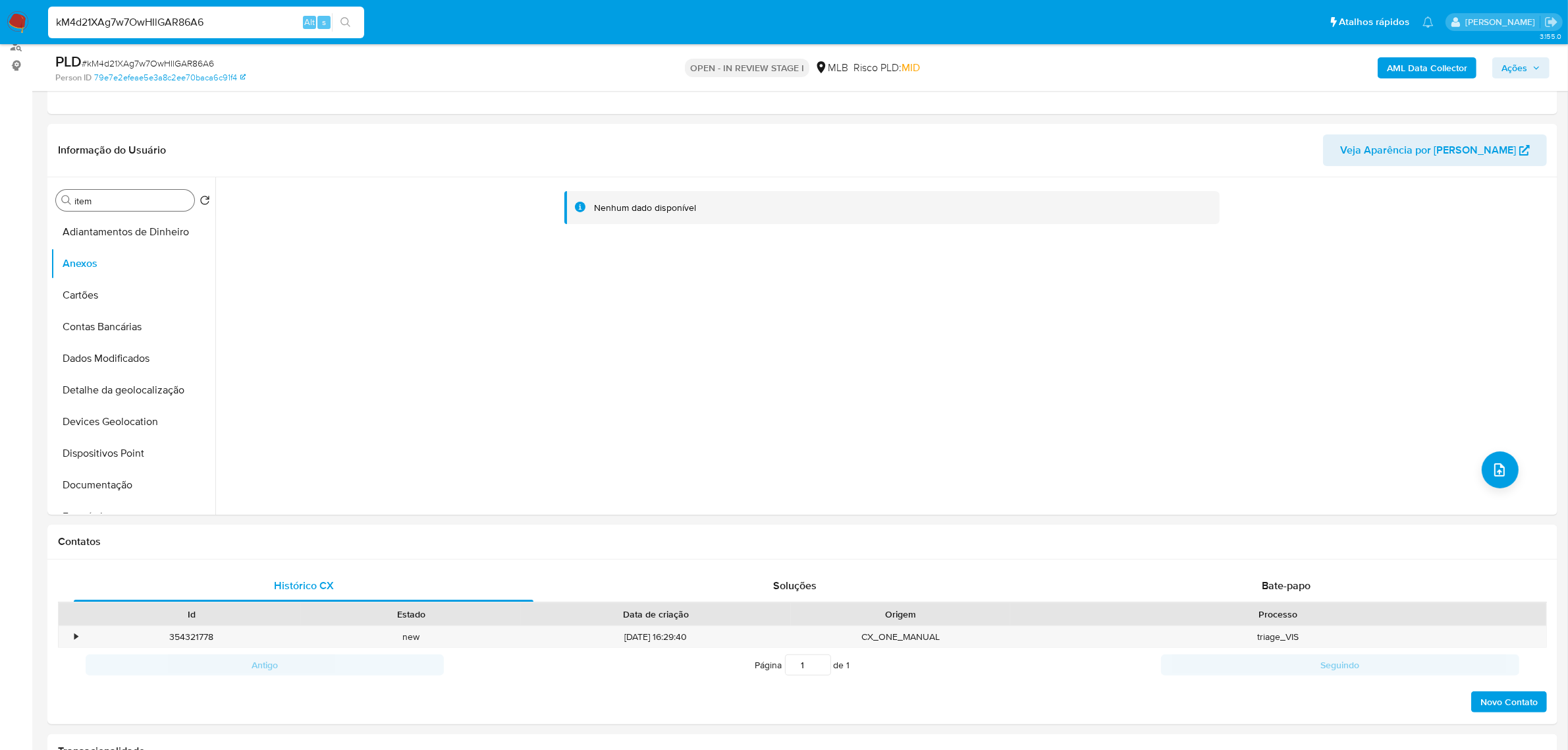
paste input "9zlnSuuoffN49v4vEtlZqfpl"
type input "9zlnSuuoffN49v4vEtlZqfpl"
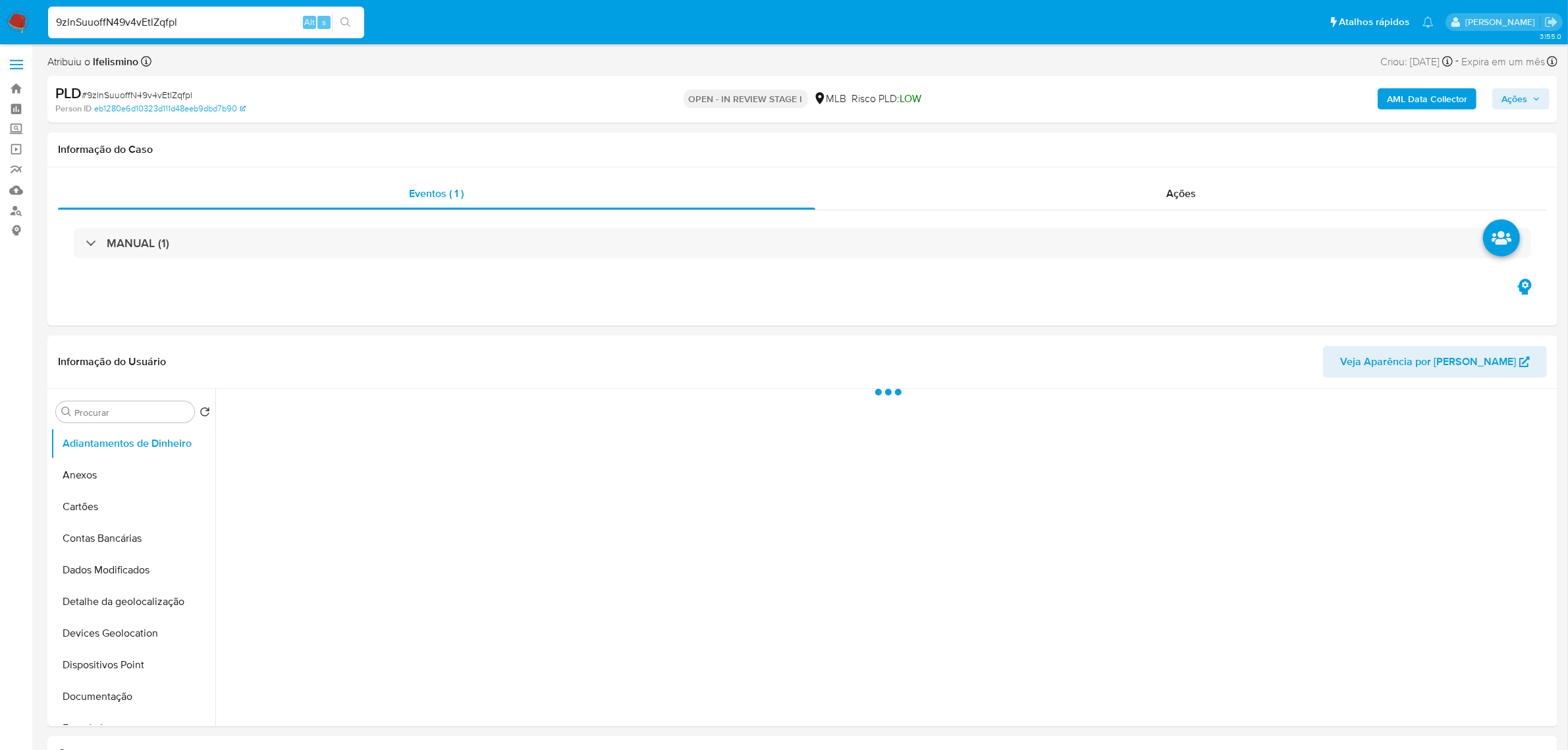
select select "10"
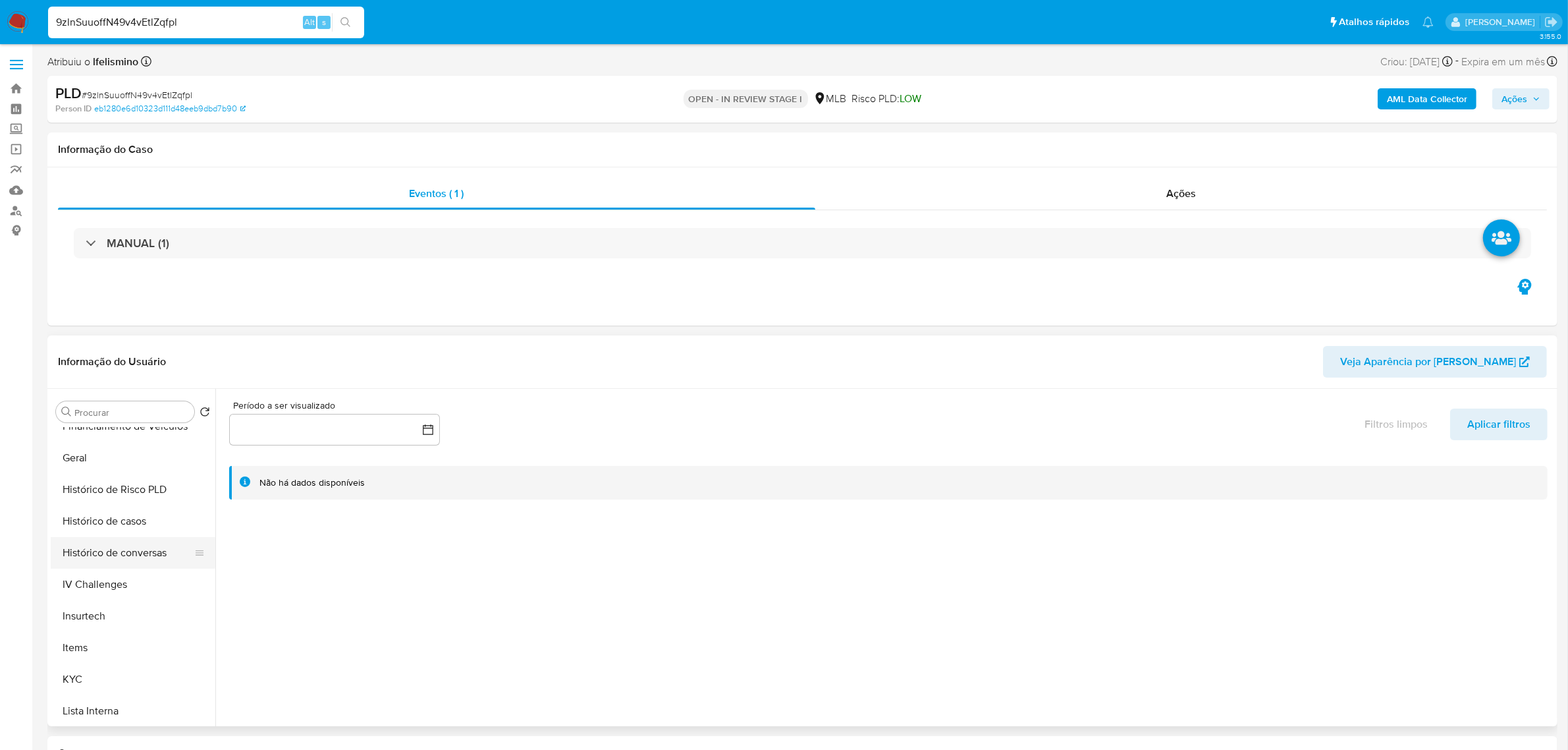
scroll to position [412, 0]
click at [115, 451] on button "Geral" at bounding box center [127, 443] width 154 height 31
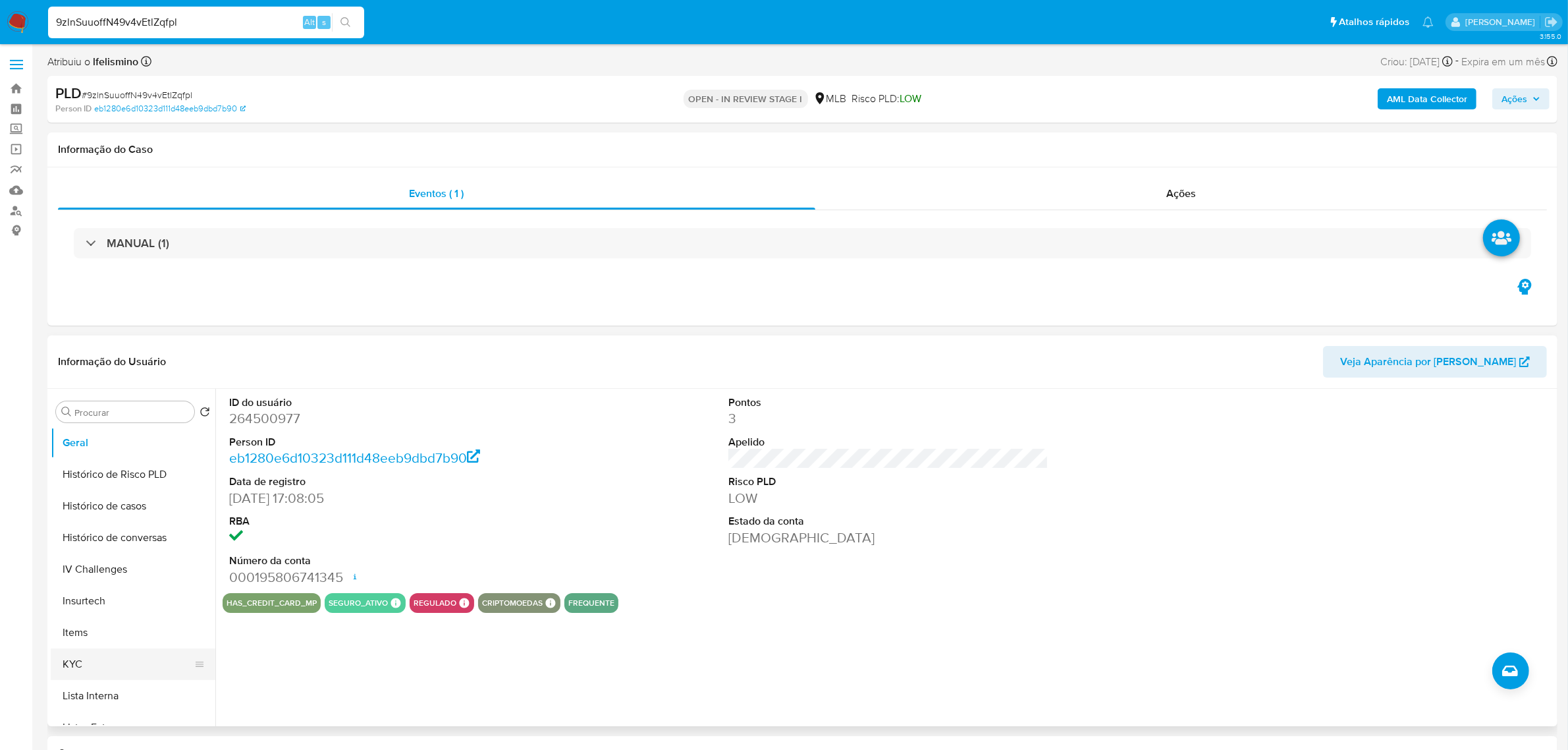
click at [69, 656] on button "KYC" at bounding box center [127, 664] width 154 height 31
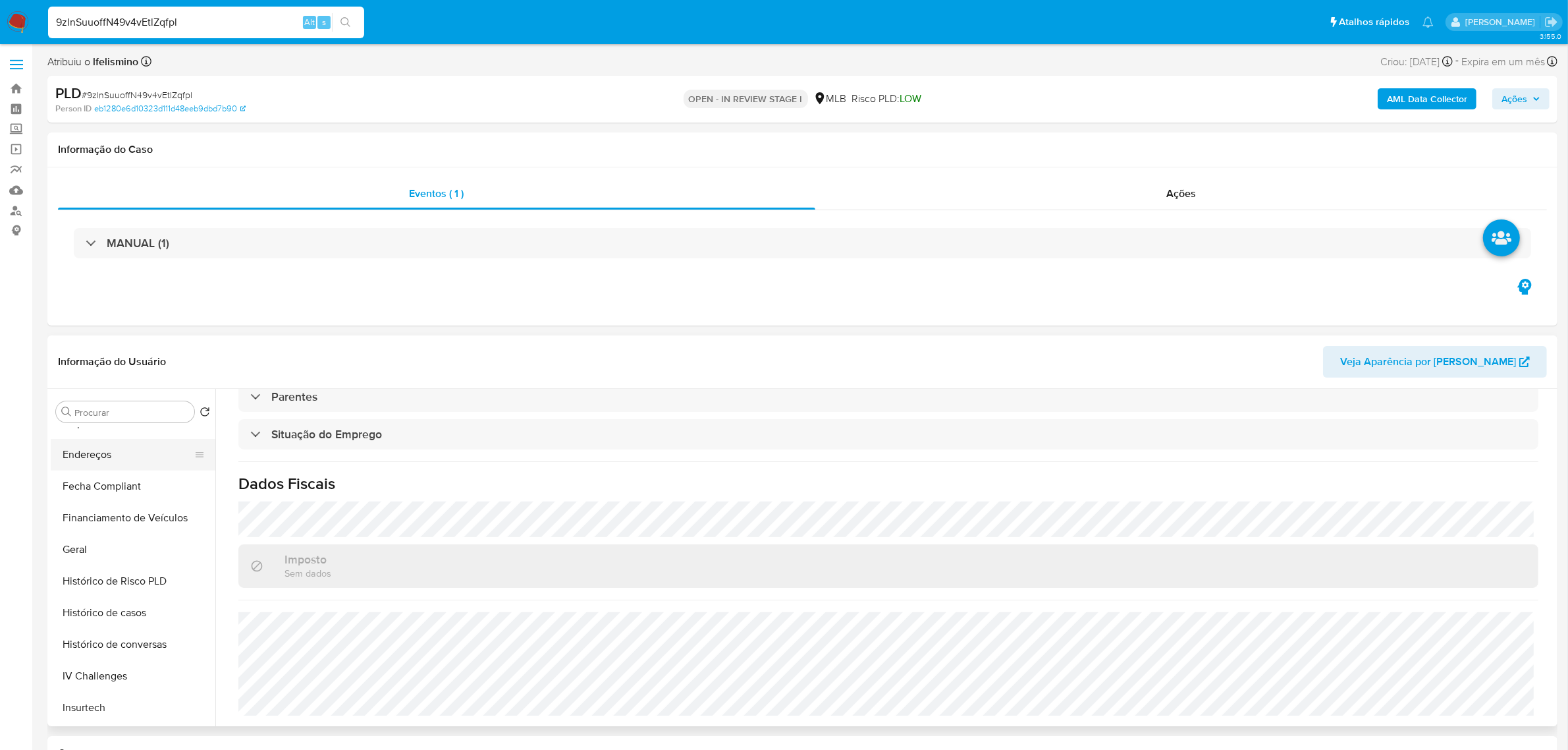
scroll to position [164, 0]
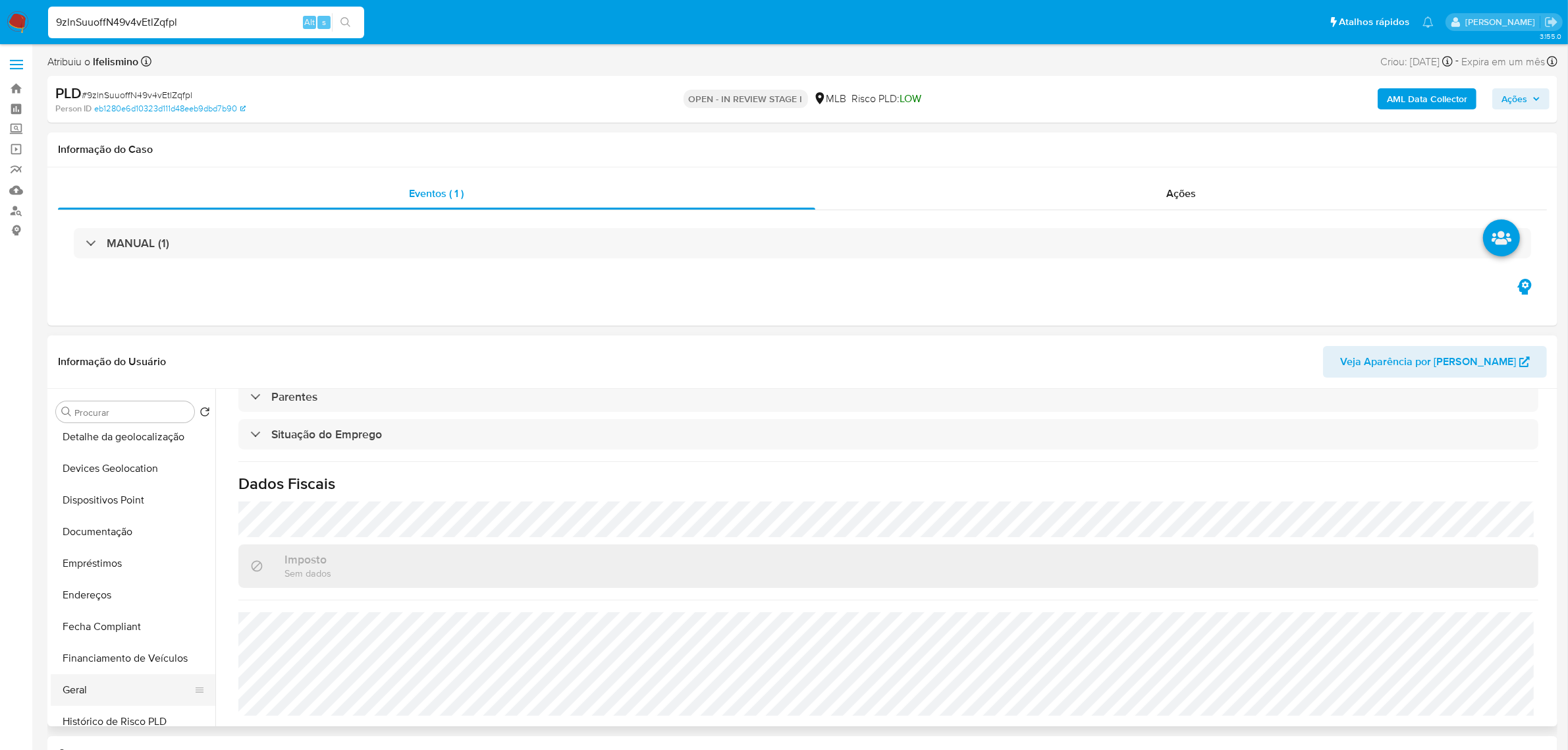
click at [107, 687] on button "Geral" at bounding box center [127, 689] width 154 height 31
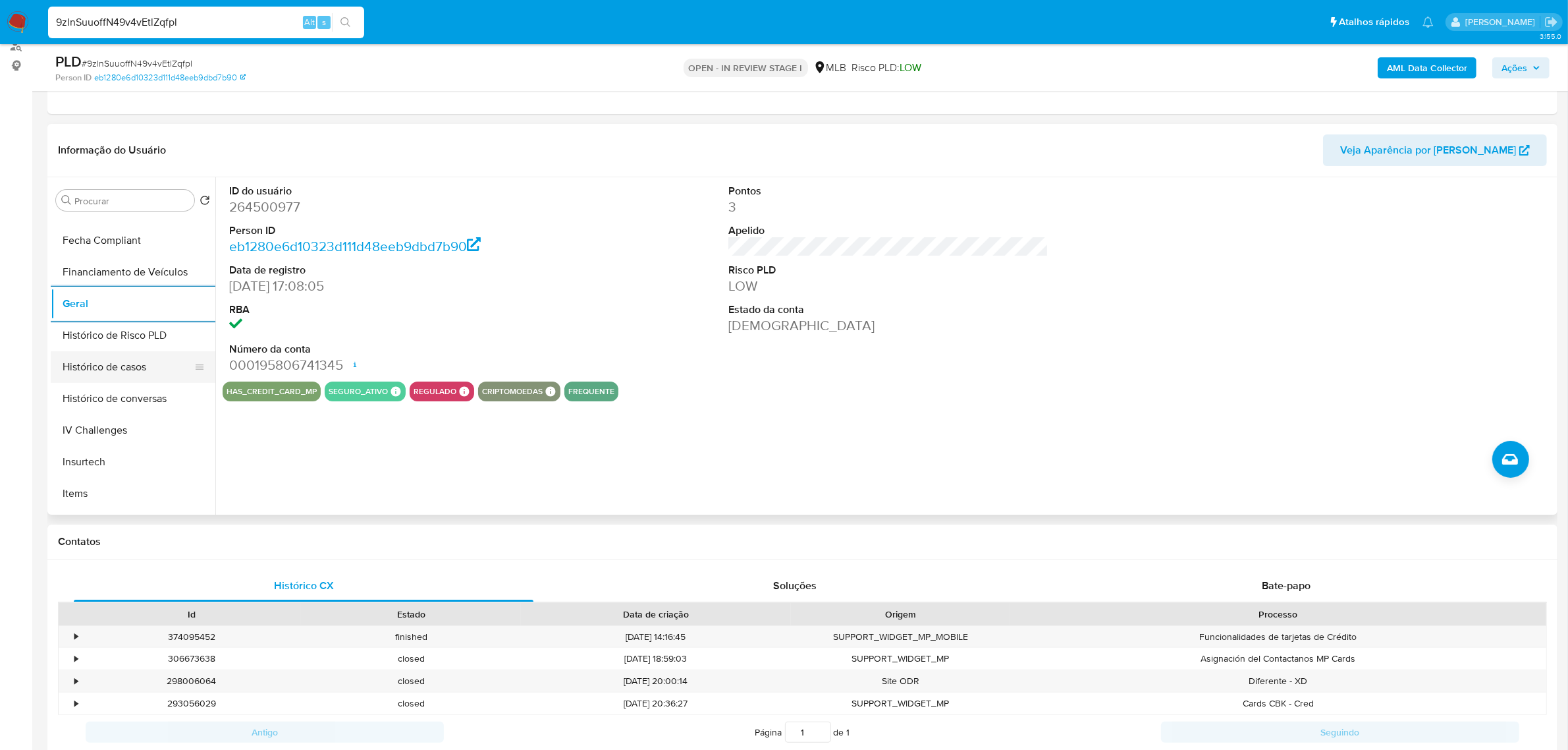
scroll to position [494, 0]
click at [99, 368] on button "KYC" at bounding box center [133, 370] width 164 height 31
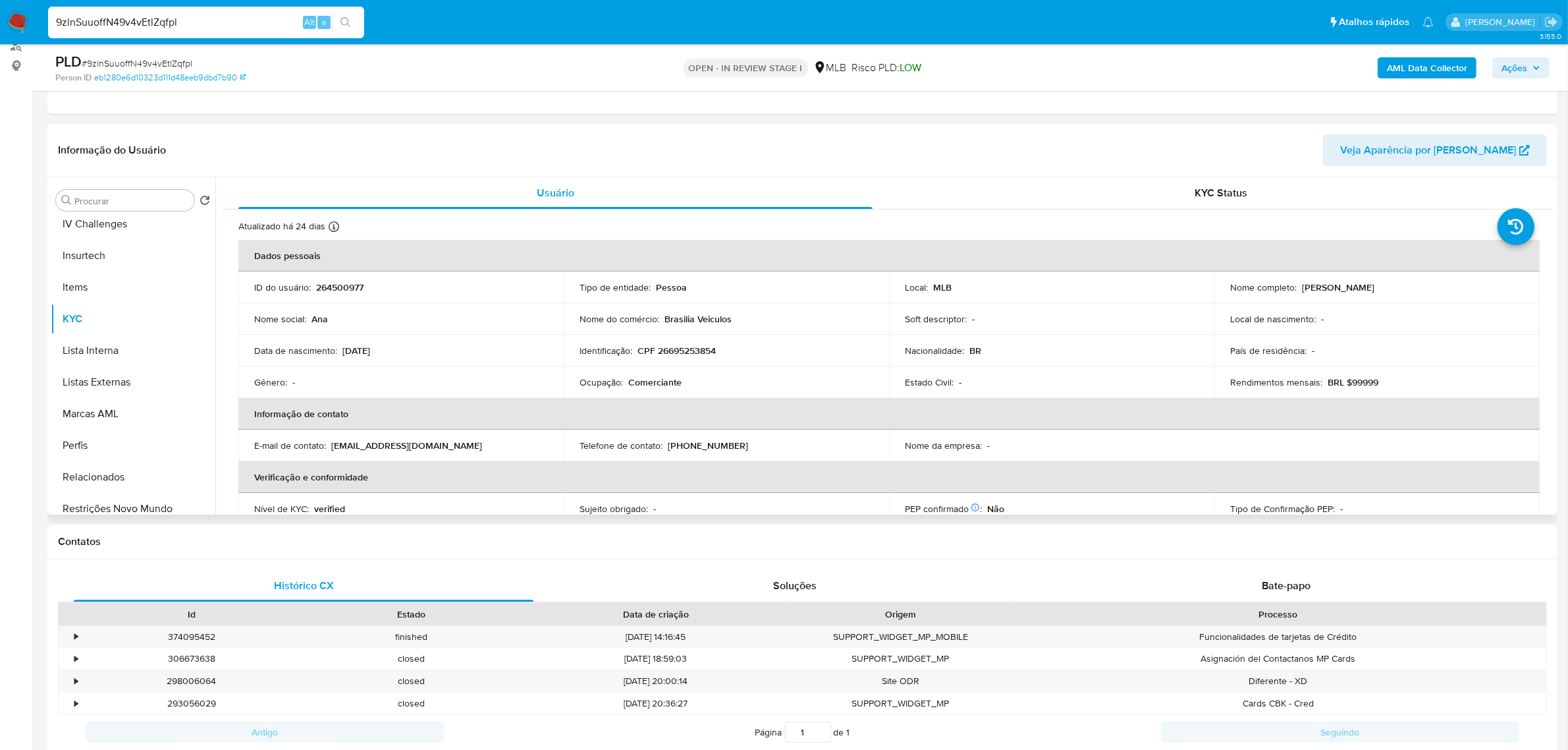
scroll to position [587, 0]
drag, startPoint x: 139, startPoint y: 463, endPoint x: 49, endPoint y: 475, distance: 90.8
click at [138, 463] on button "Restrições Novo Mundo" at bounding box center [133, 466] width 164 height 31
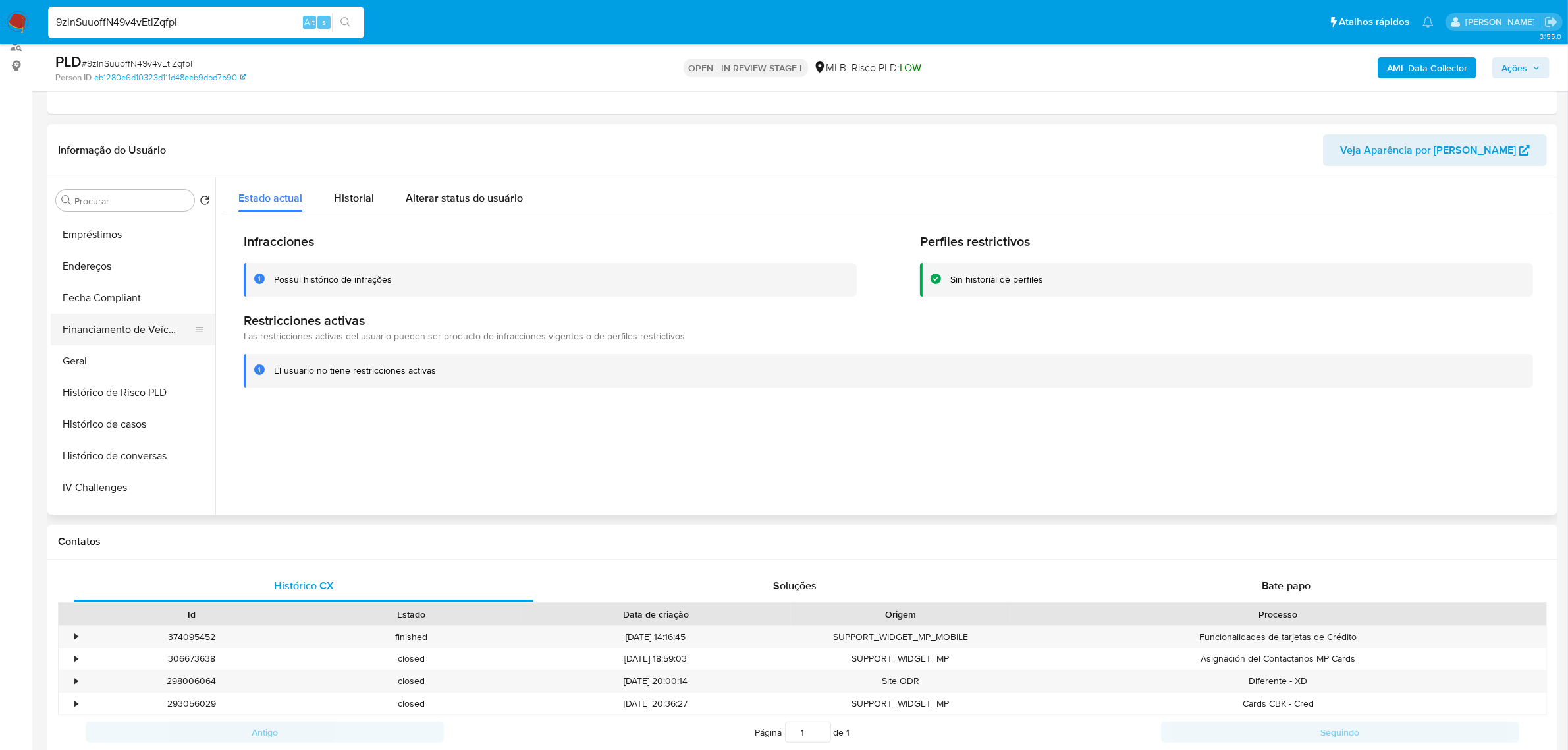
scroll to position [258, 0]
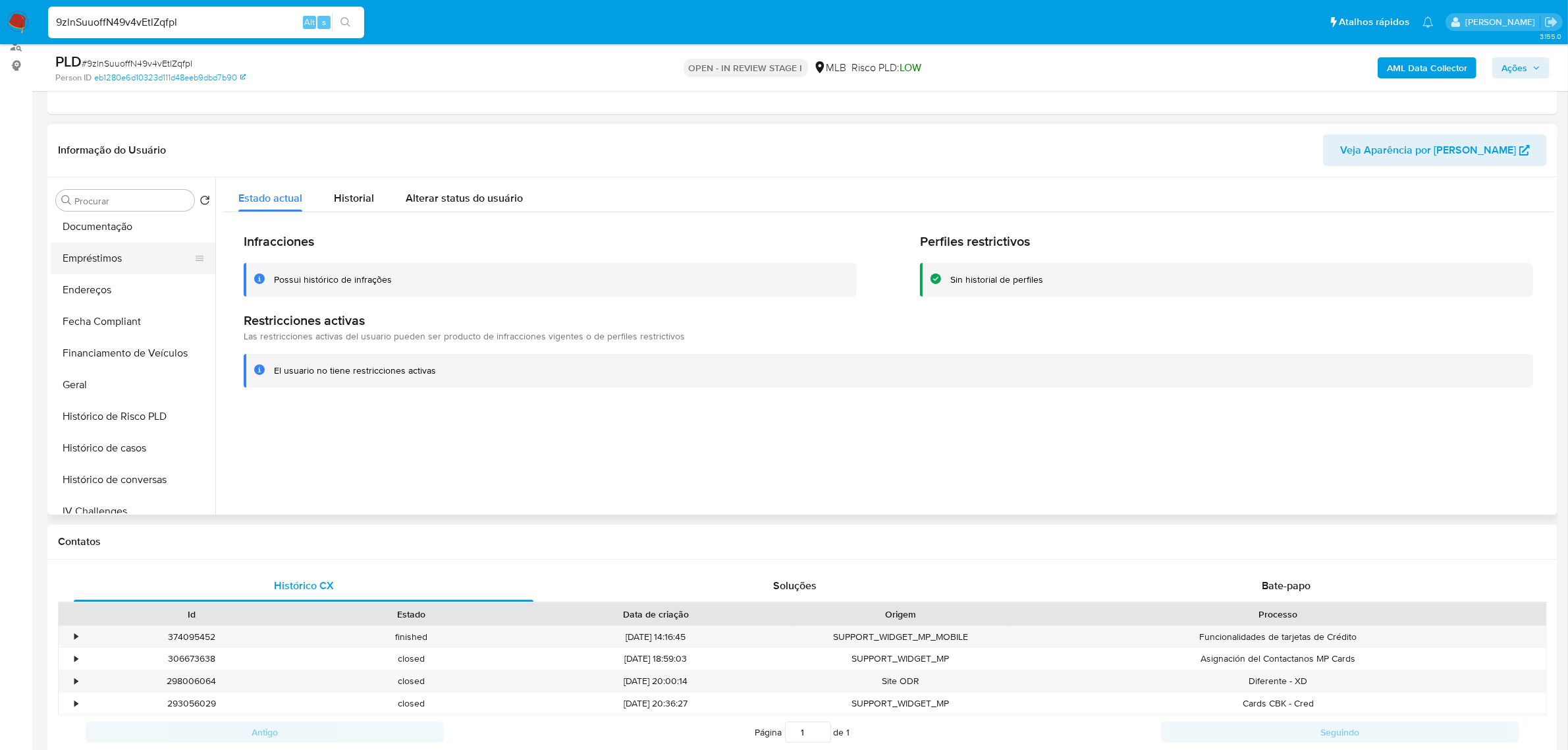
click at [130, 249] on button "Empréstimos" at bounding box center [127, 258] width 154 height 31
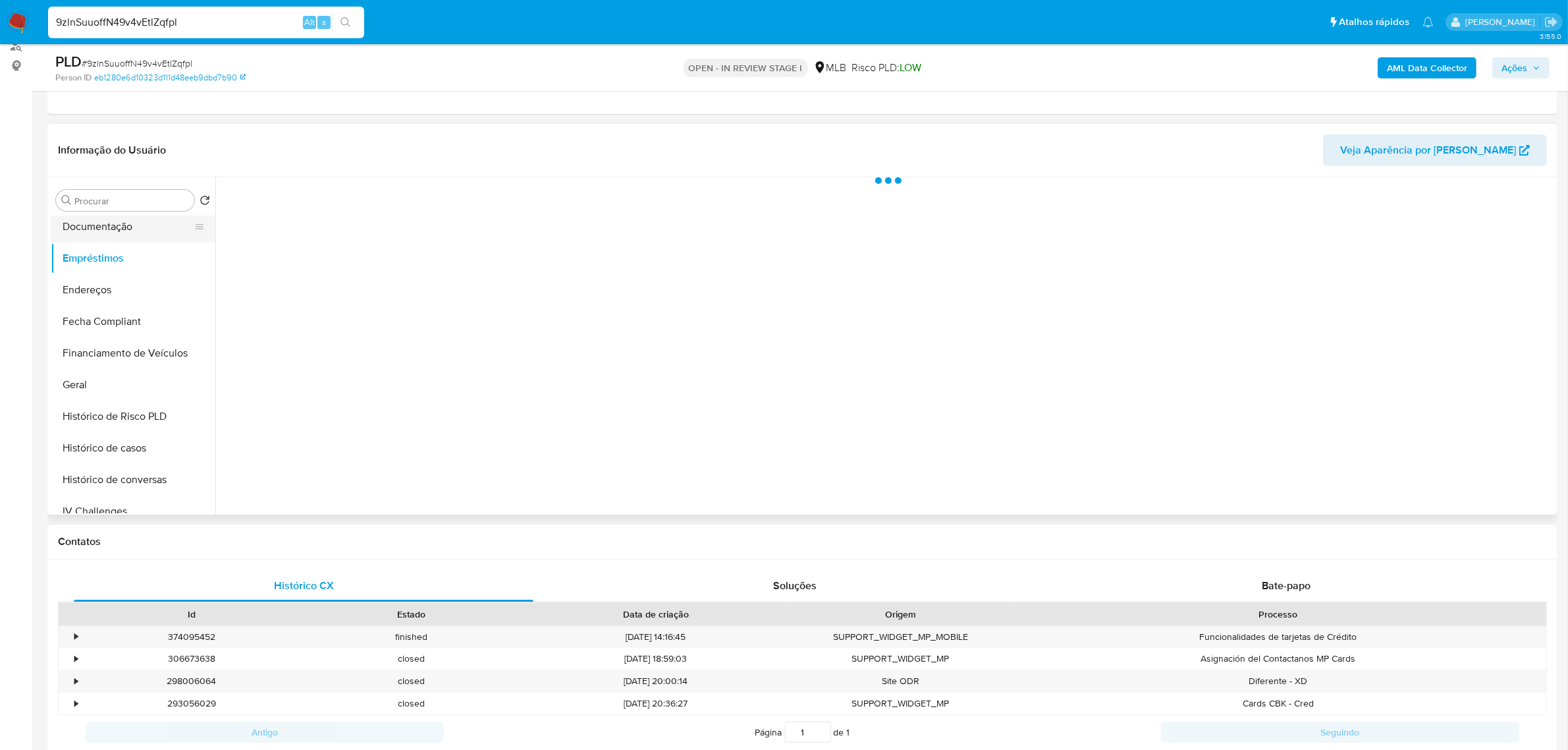
click at [139, 225] on button "Documentação" at bounding box center [127, 226] width 154 height 31
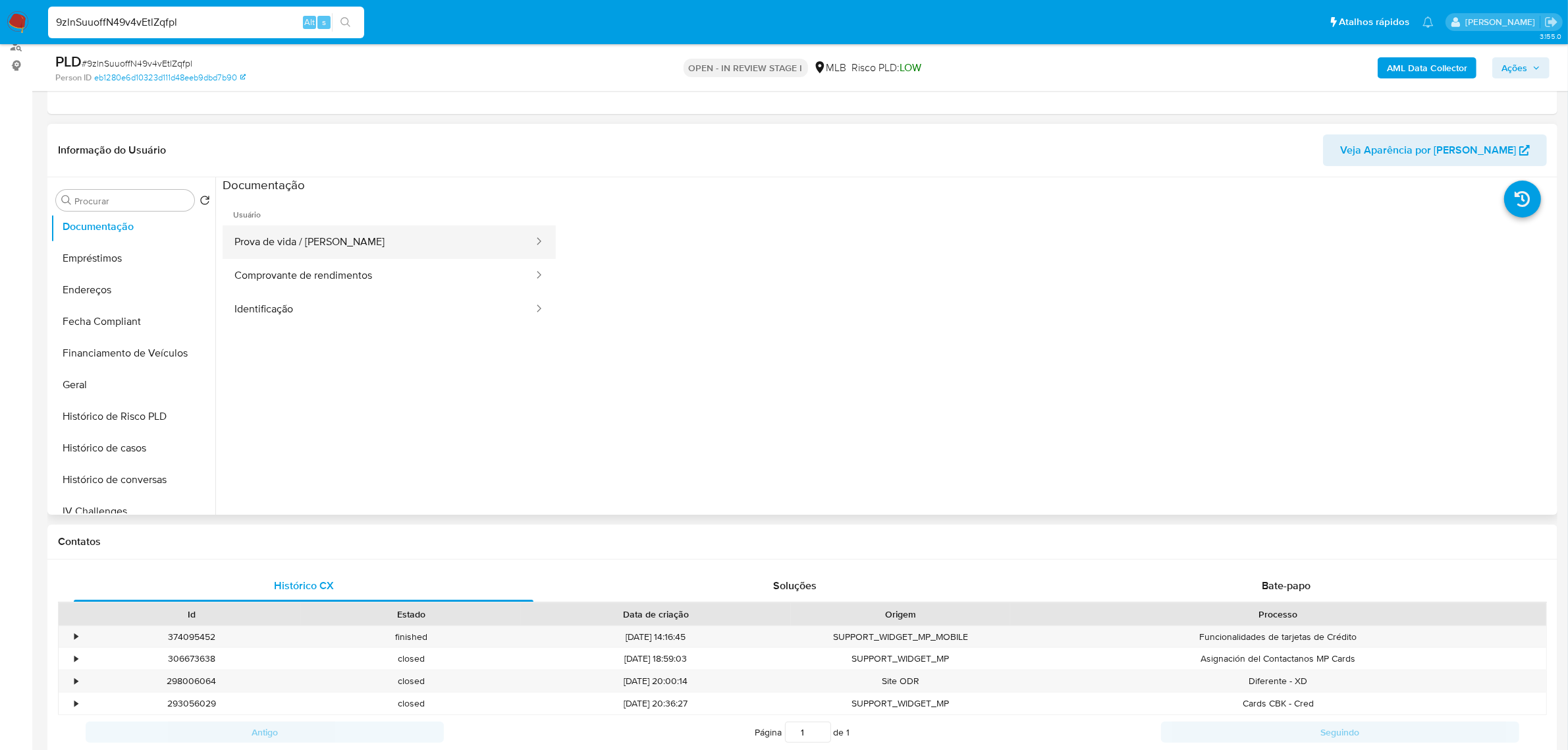
click at [395, 239] on button "Prova de vida / [PERSON_NAME]" at bounding box center [378, 242] width 312 height 33
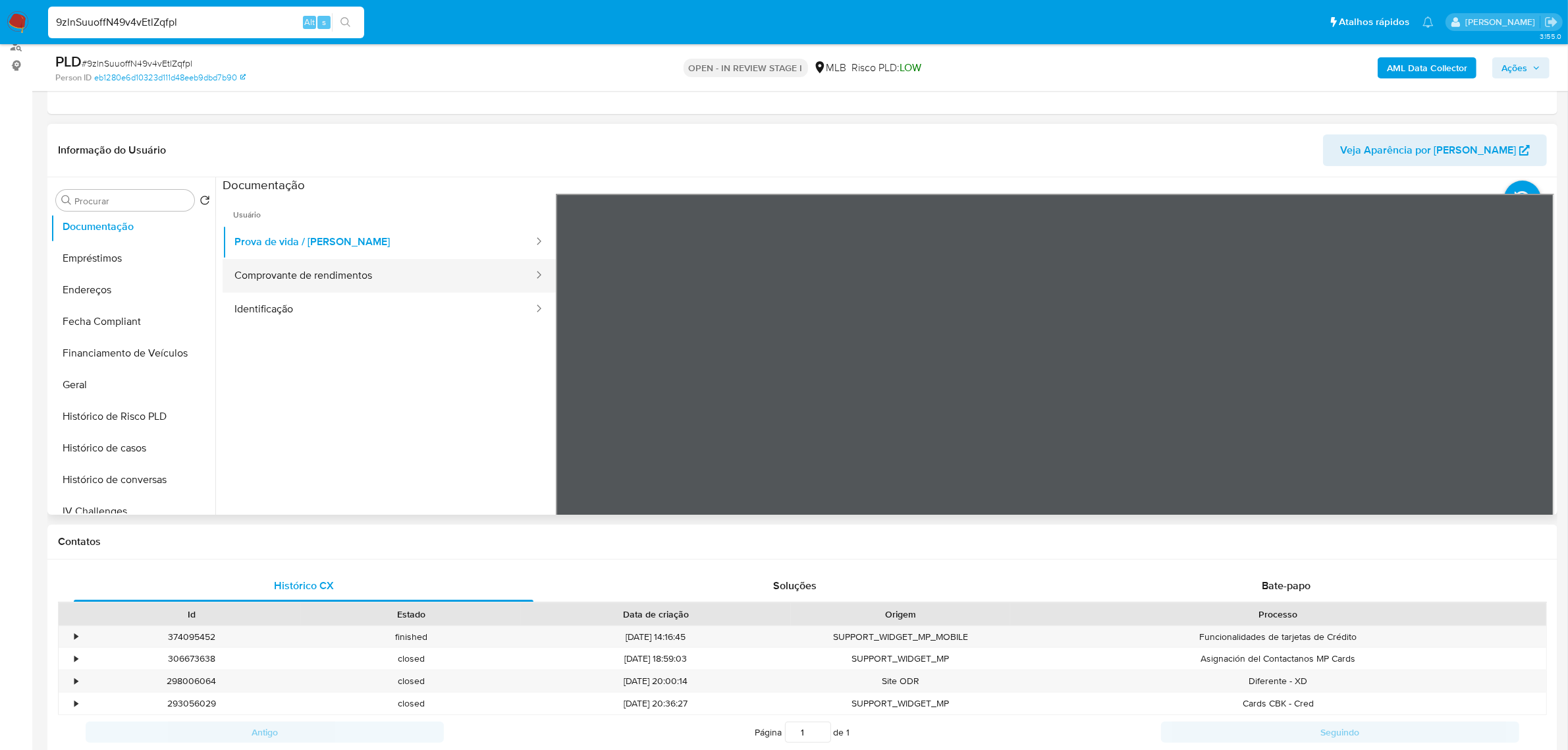
click at [299, 272] on button "Comprovante de rendimentos" at bounding box center [378, 275] width 312 height 33
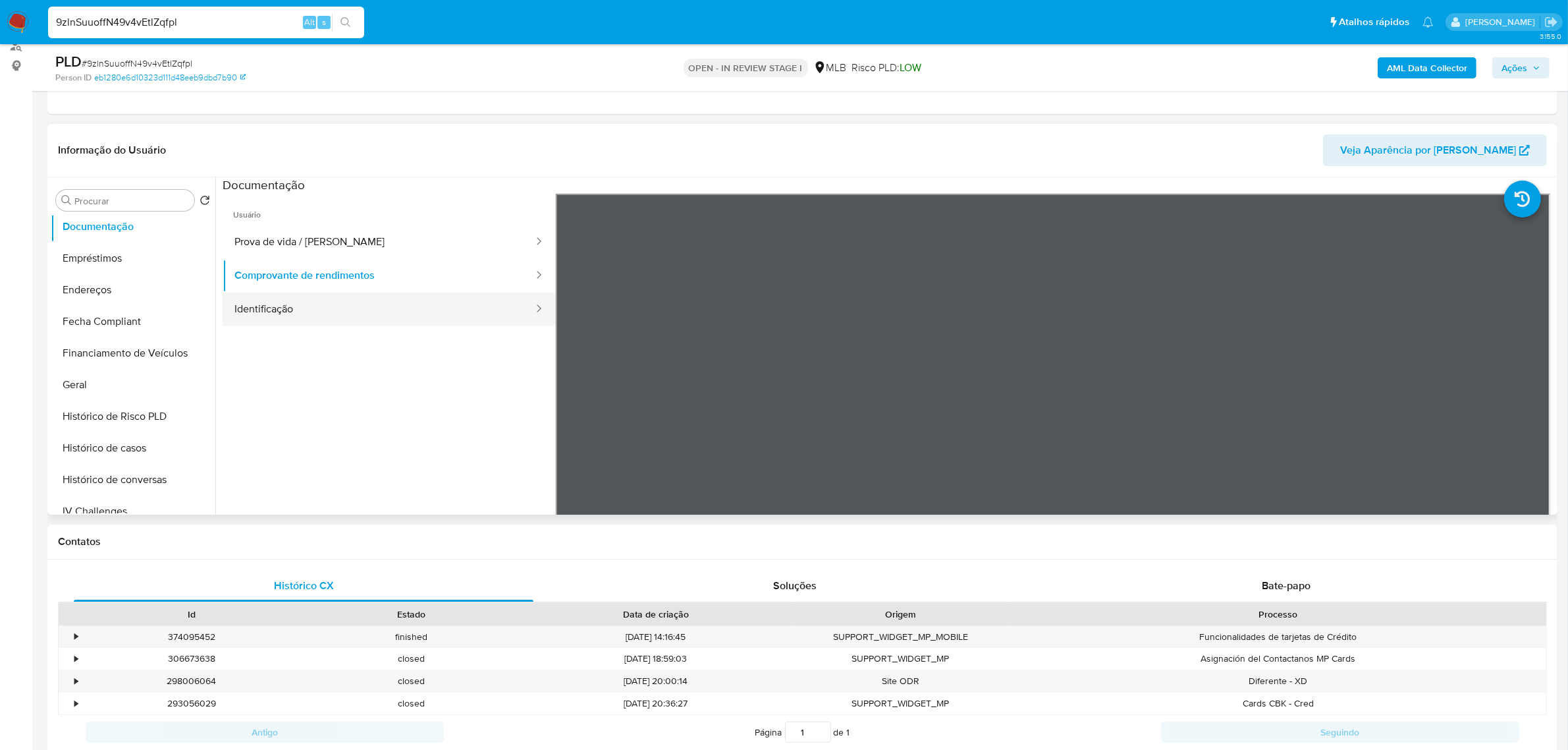
click at [311, 308] on button "Identificação" at bounding box center [378, 309] width 312 height 33
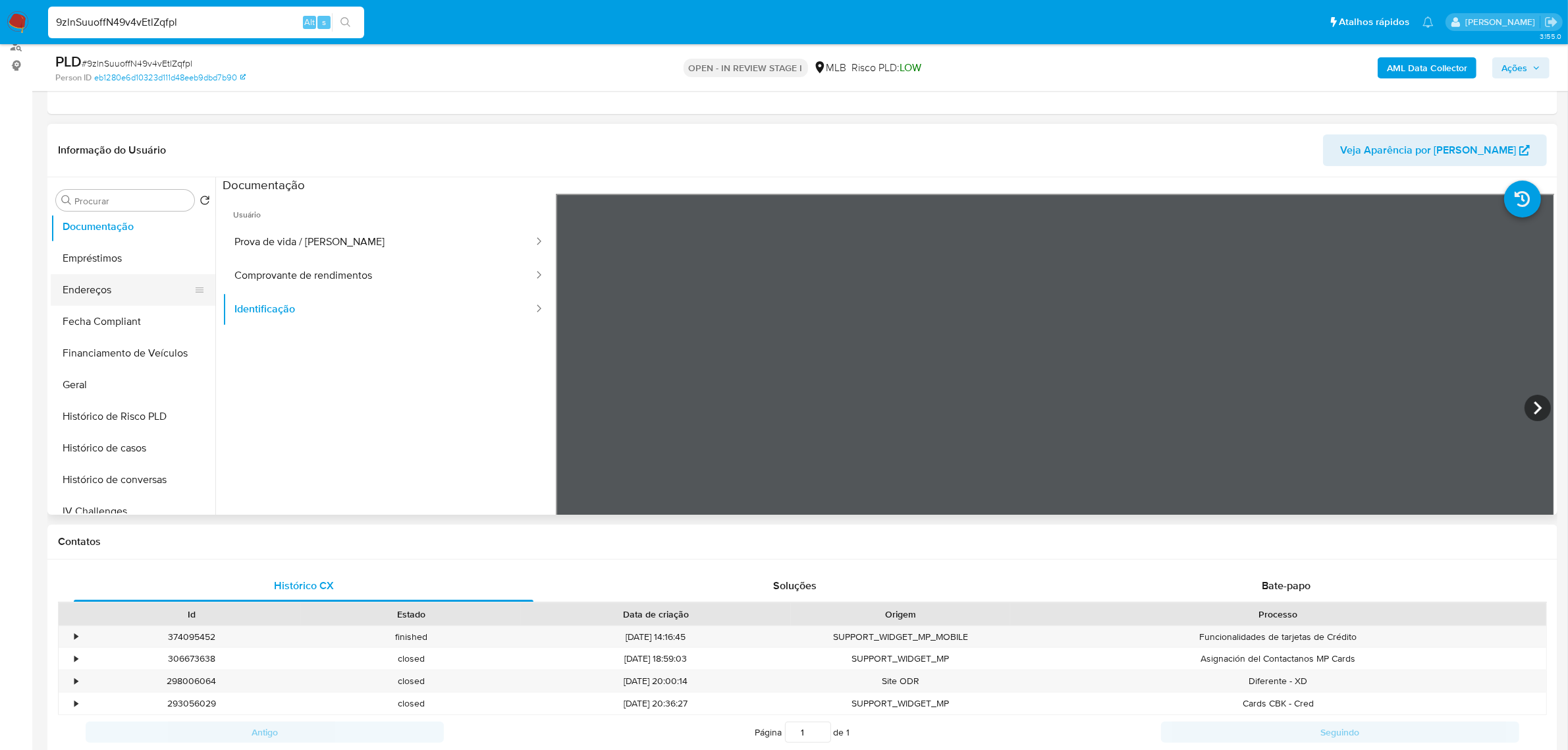
scroll to position [176, 0]
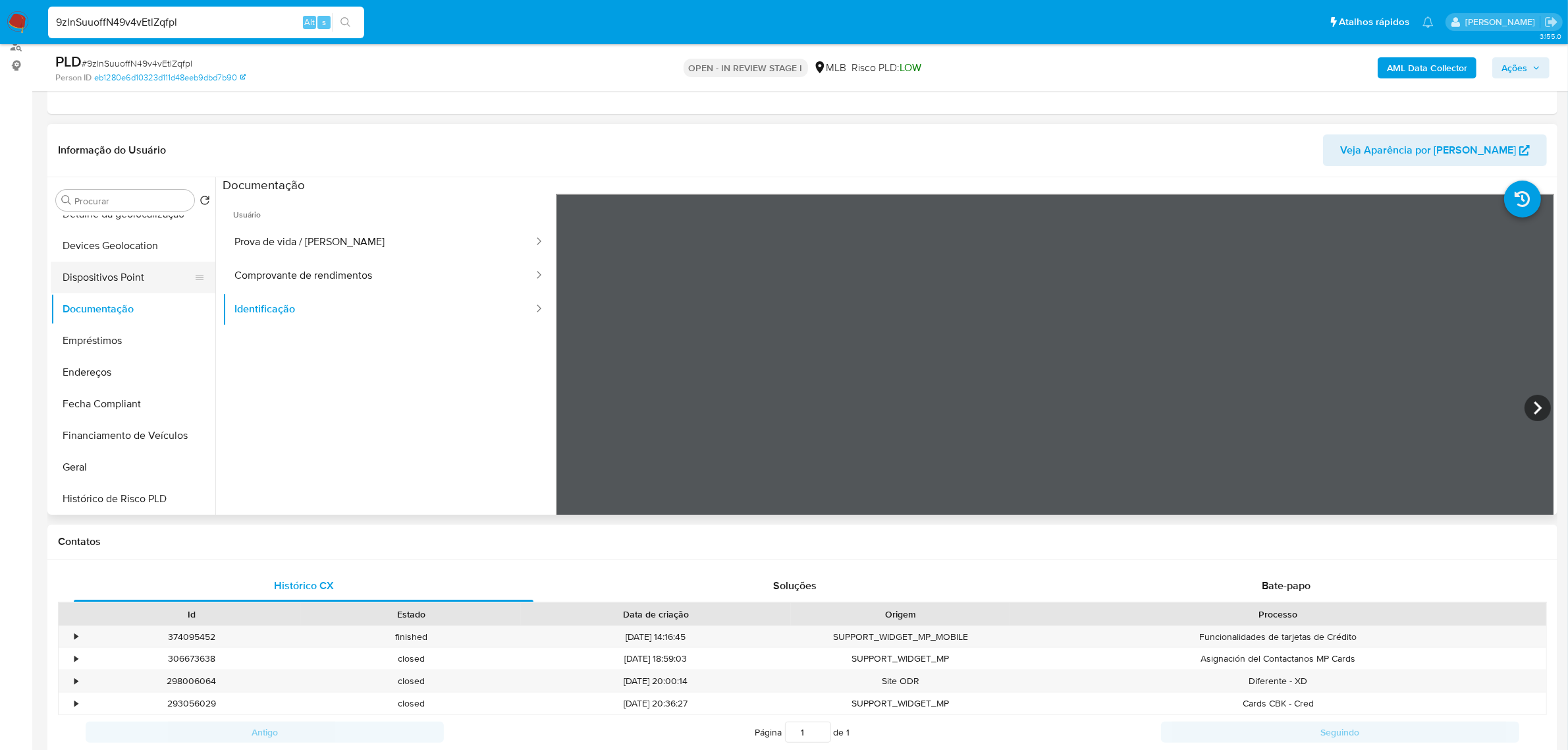
click at [145, 291] on button "Dispositivos Point" at bounding box center [127, 277] width 154 height 31
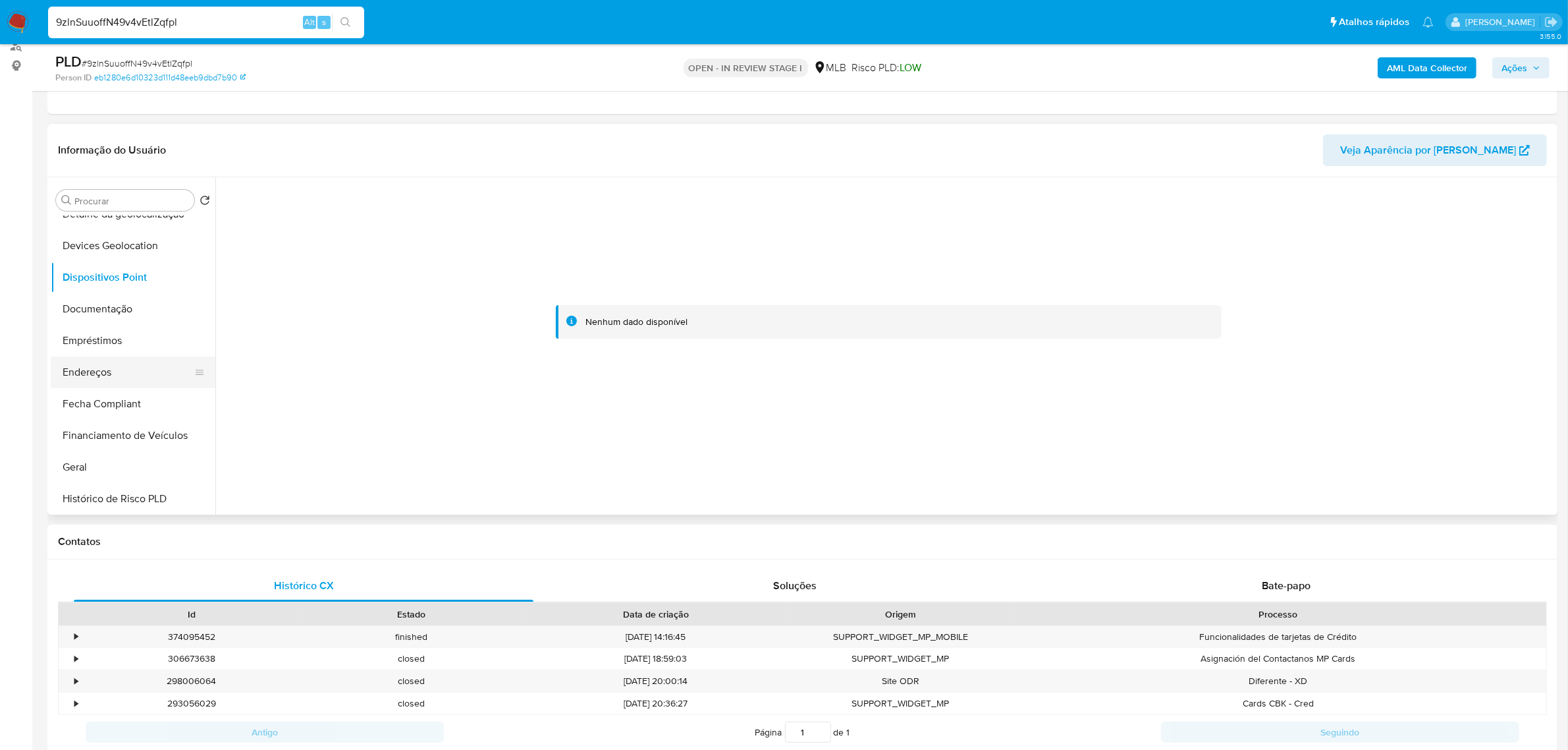
click at [120, 374] on button "Endereços" at bounding box center [127, 372] width 154 height 31
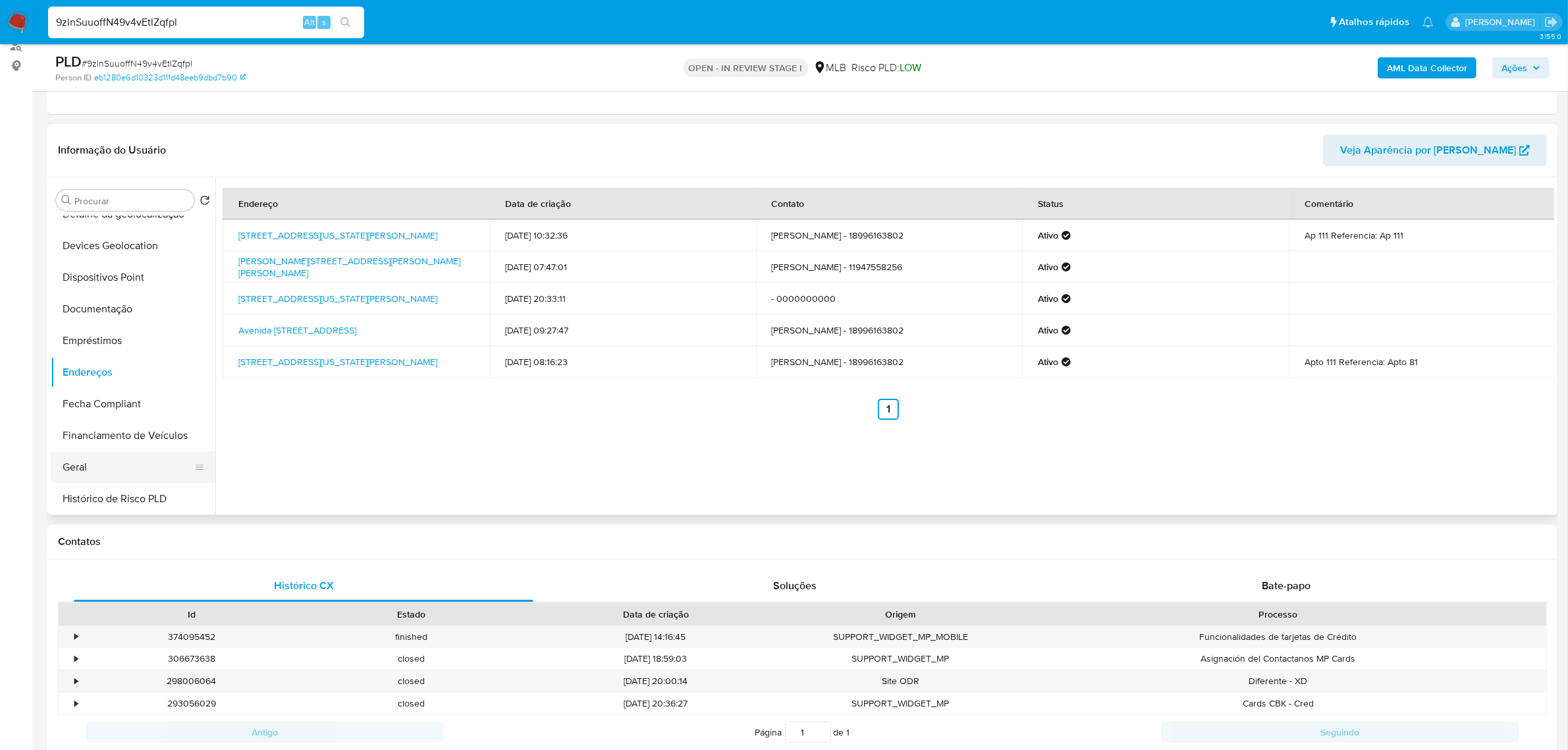
click at [84, 466] on button "Geral" at bounding box center [127, 467] width 154 height 31
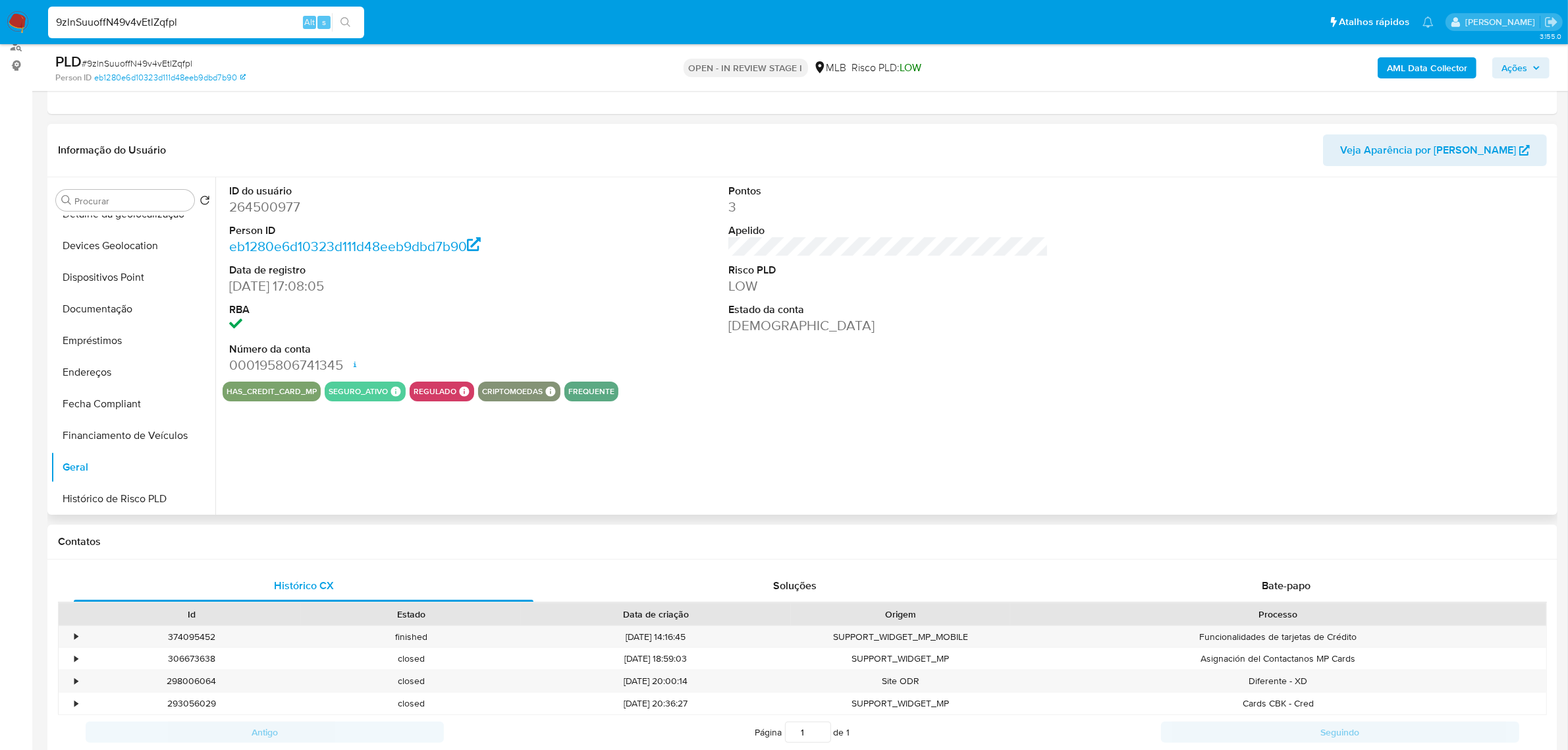
click at [275, 214] on dd "264500977" at bounding box center [389, 207] width 320 height 19
copy dd "264500977"
click at [140, 293] on button "Documentação" at bounding box center [127, 308] width 154 height 31
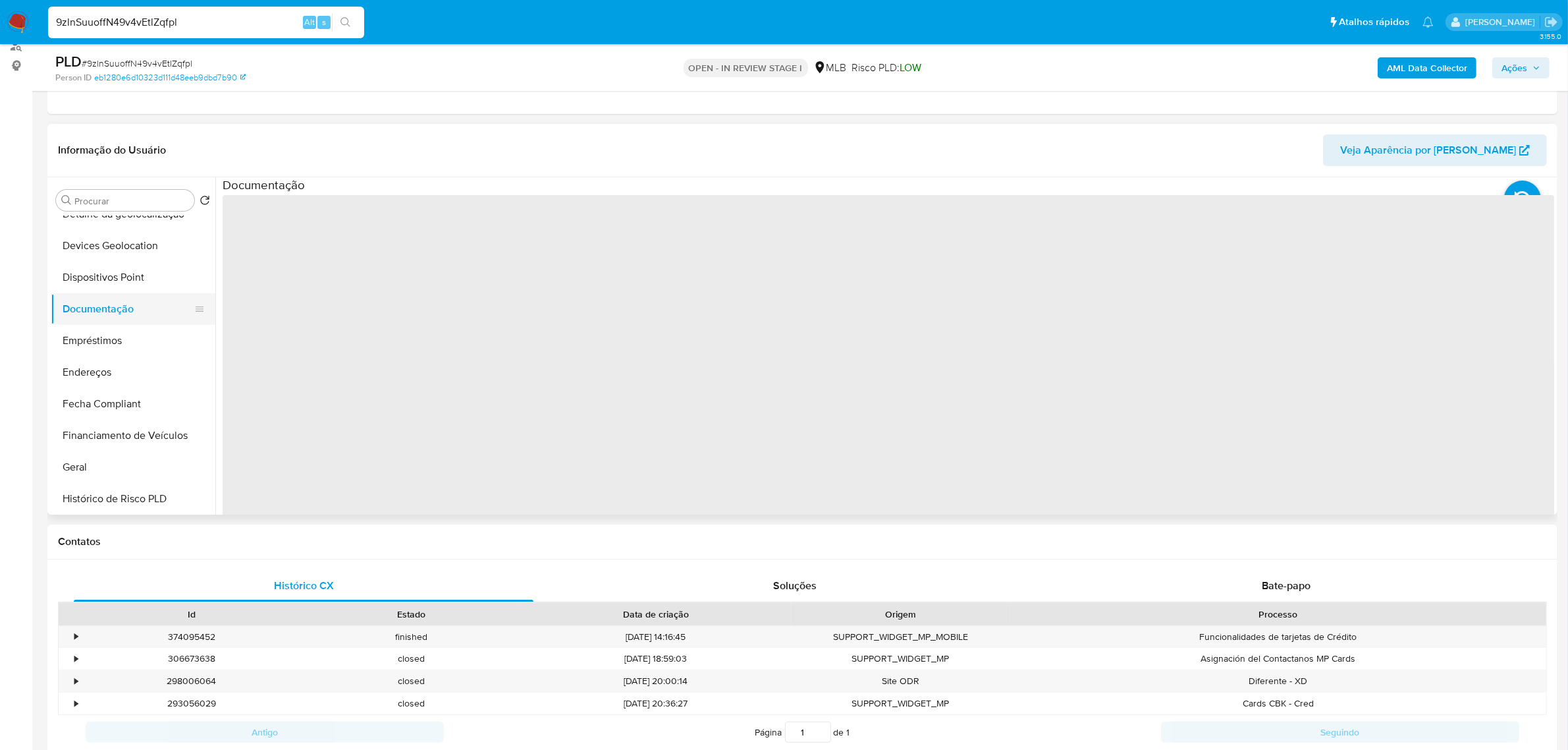
click at [136, 314] on button "Documentação" at bounding box center [127, 308] width 154 height 31
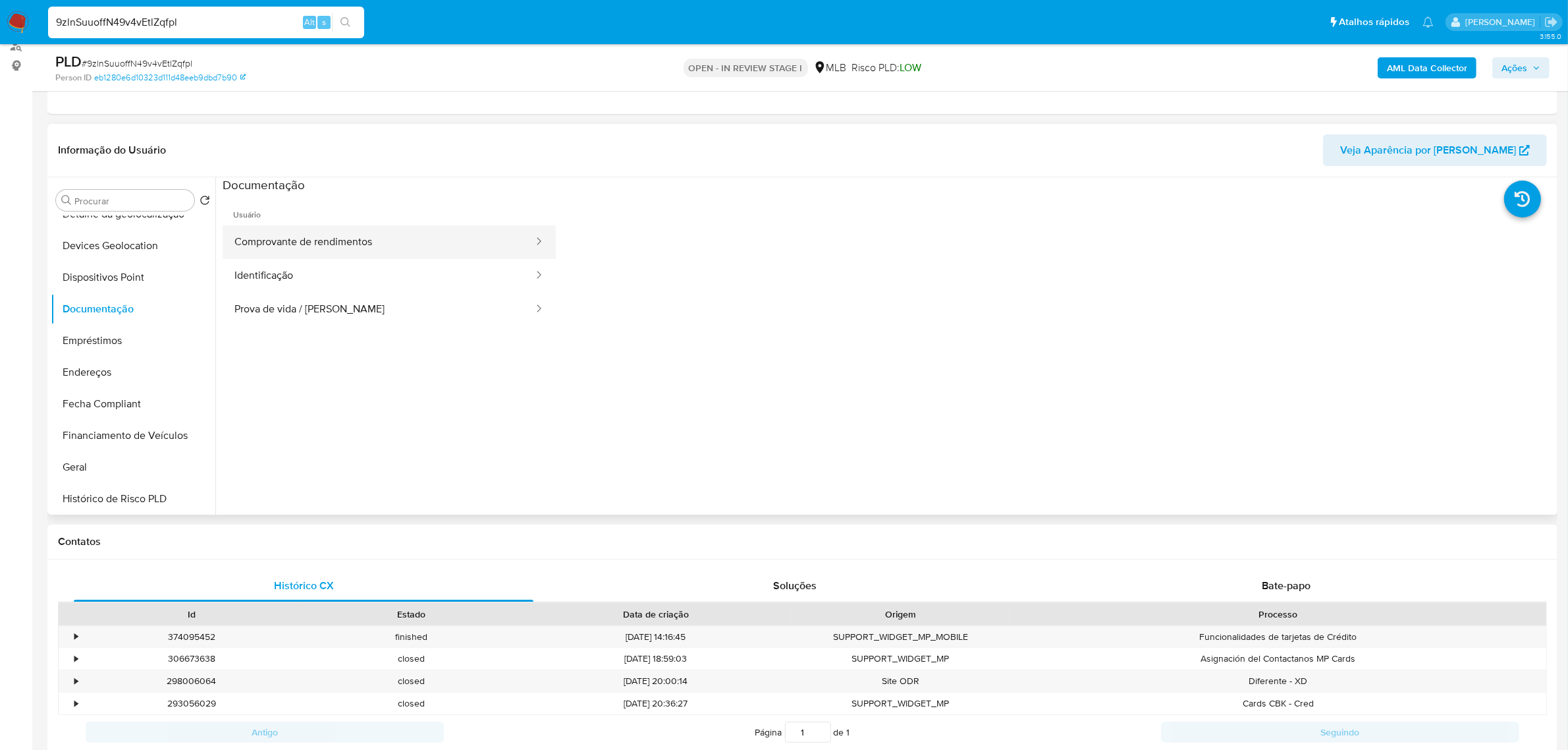
click at [372, 249] on button "Comprovante de rendimentos" at bounding box center [378, 242] width 312 height 33
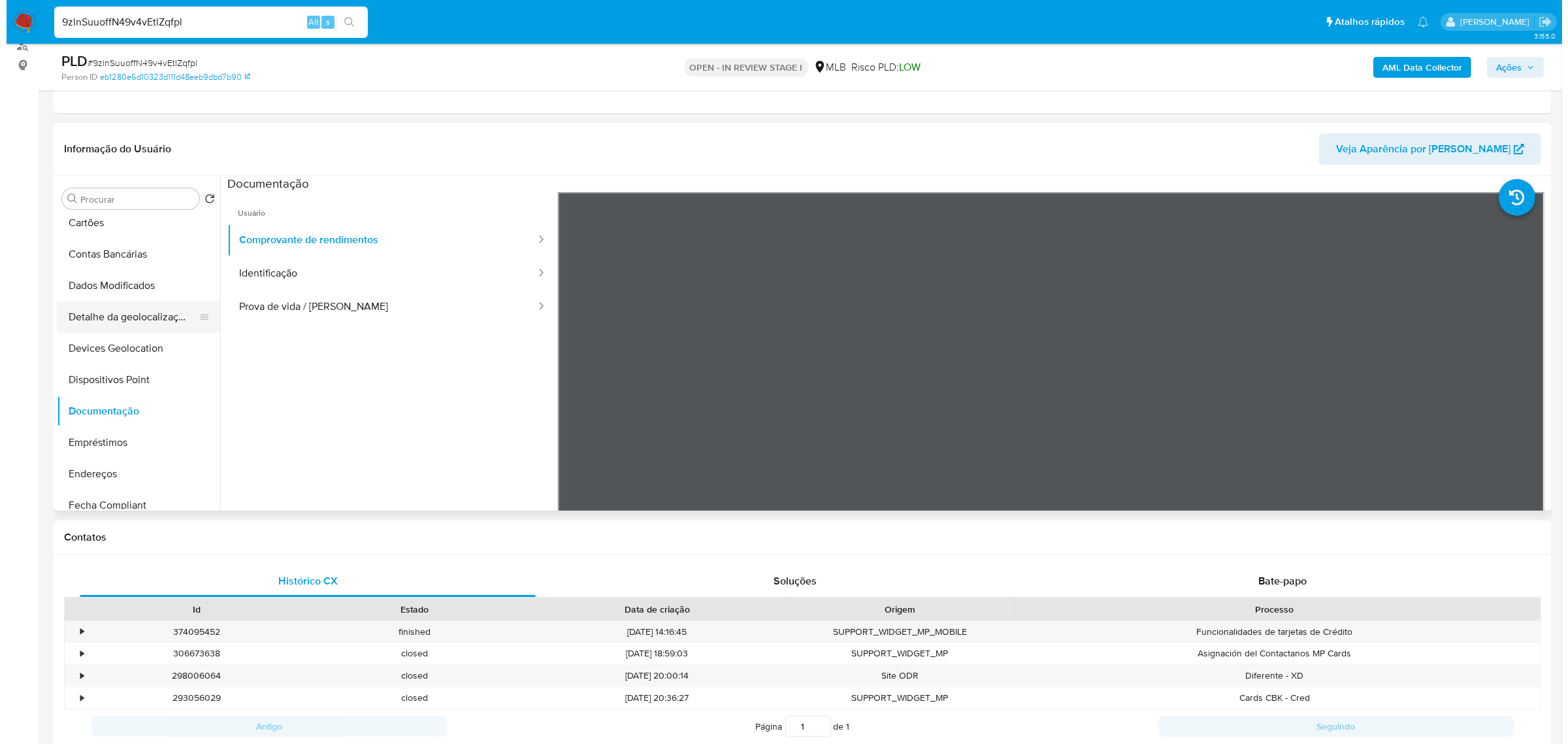
scroll to position [0, 0]
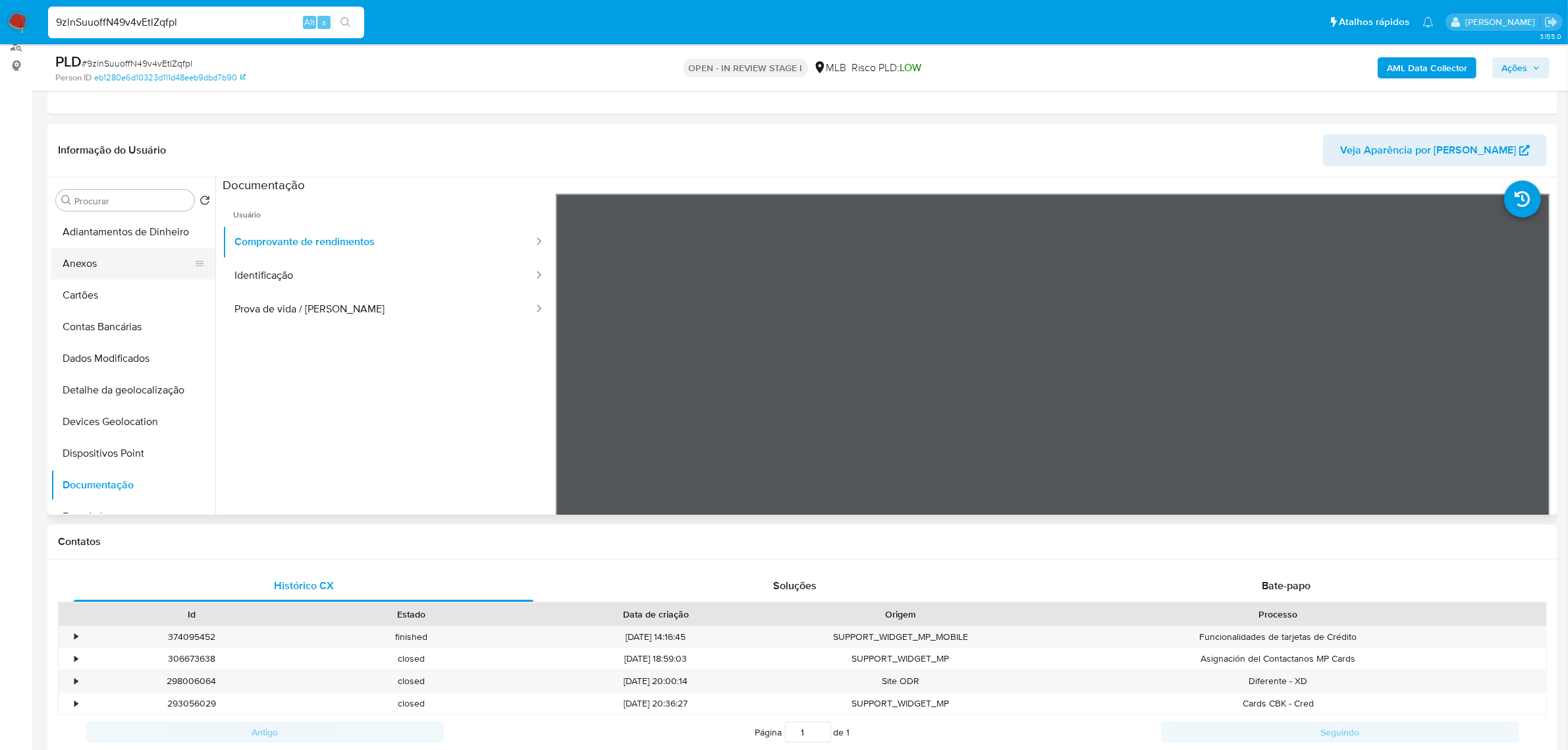
click at [100, 269] on button "Anexos" at bounding box center [127, 263] width 154 height 31
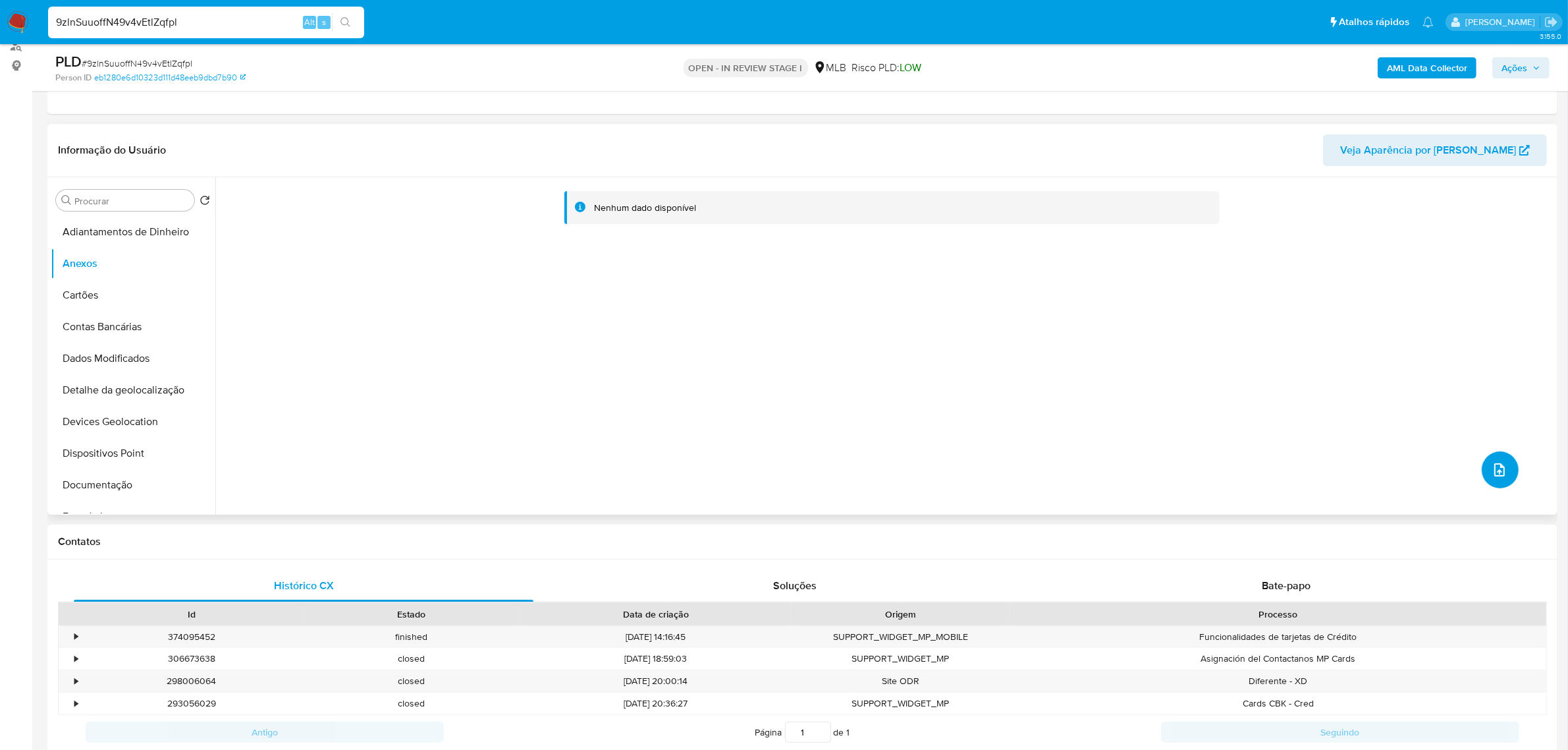
click at [1492, 469] on icon "upload-file" at bounding box center [1499, 470] width 16 height 16
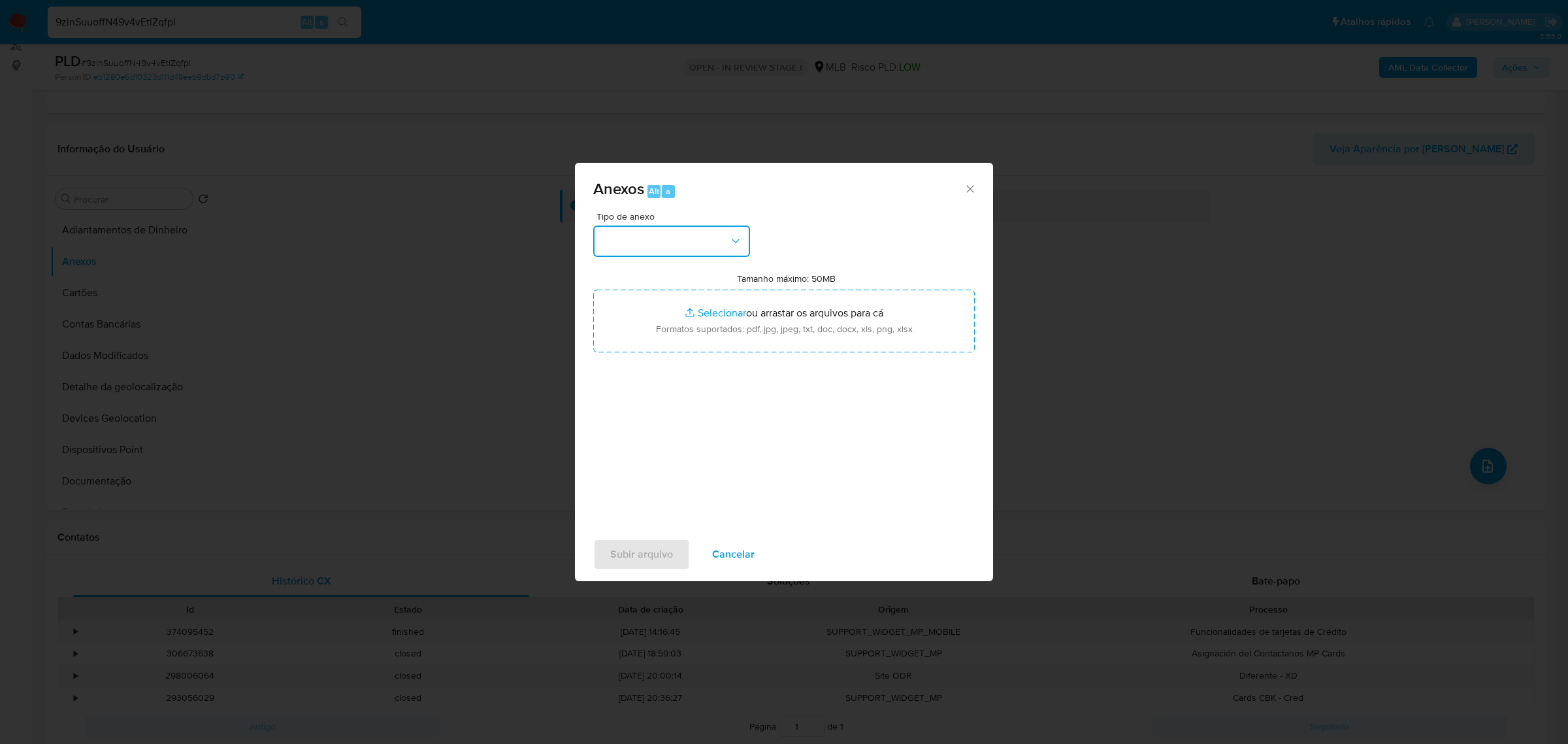
click at [713, 239] on button "button" at bounding box center [672, 241] width 157 height 31
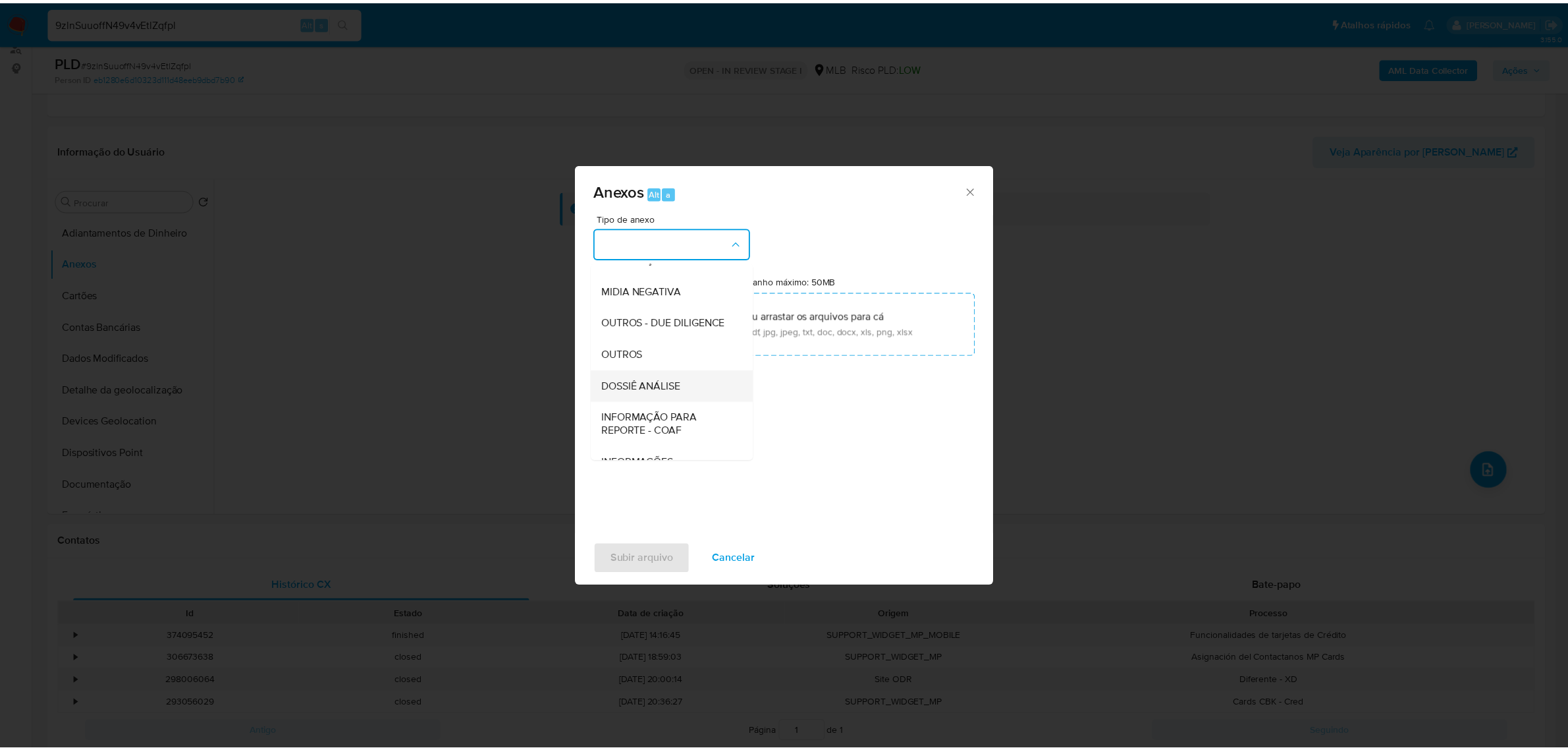
scroll to position [203, 0]
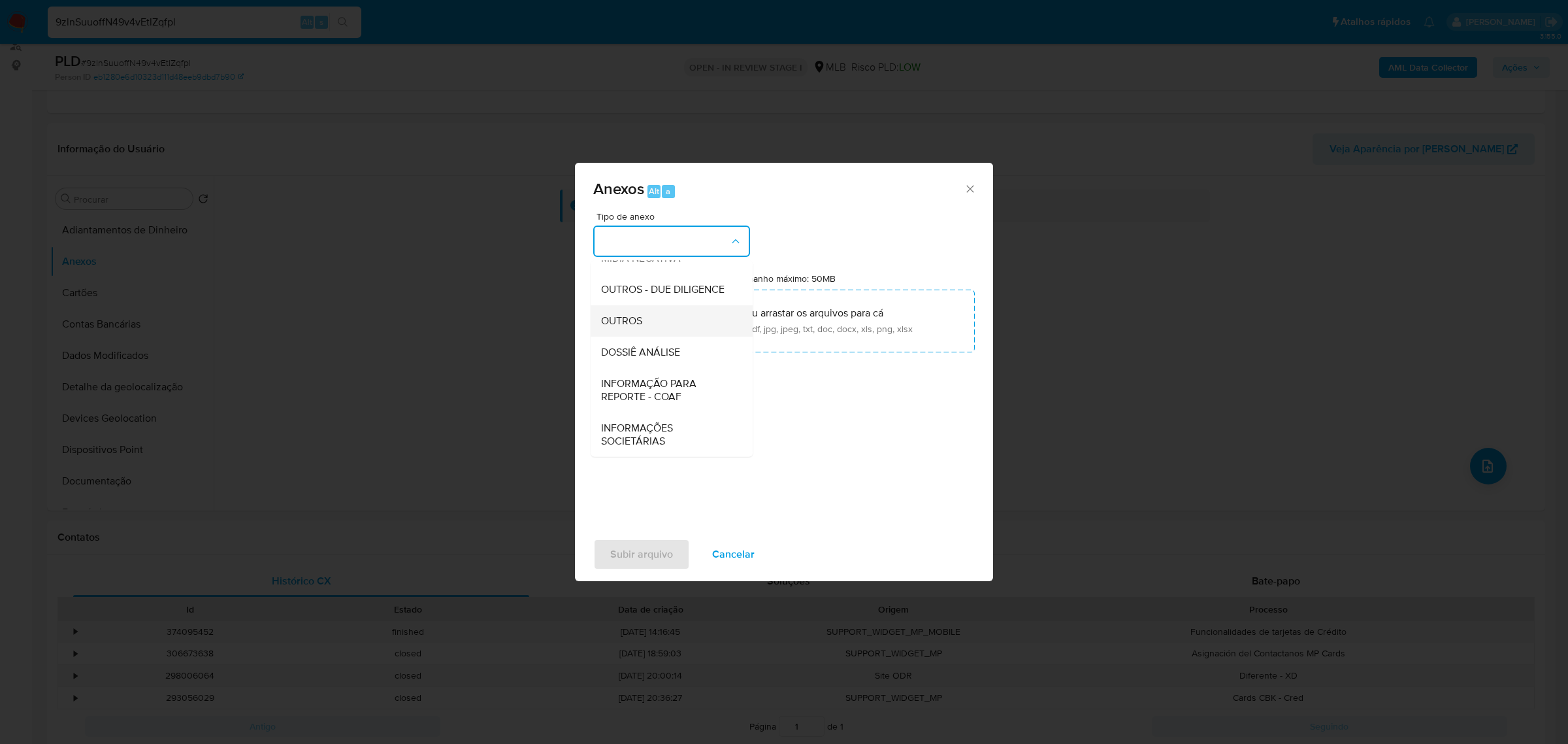
click at [651, 311] on div "OUTROS" at bounding box center [667, 321] width 133 height 31
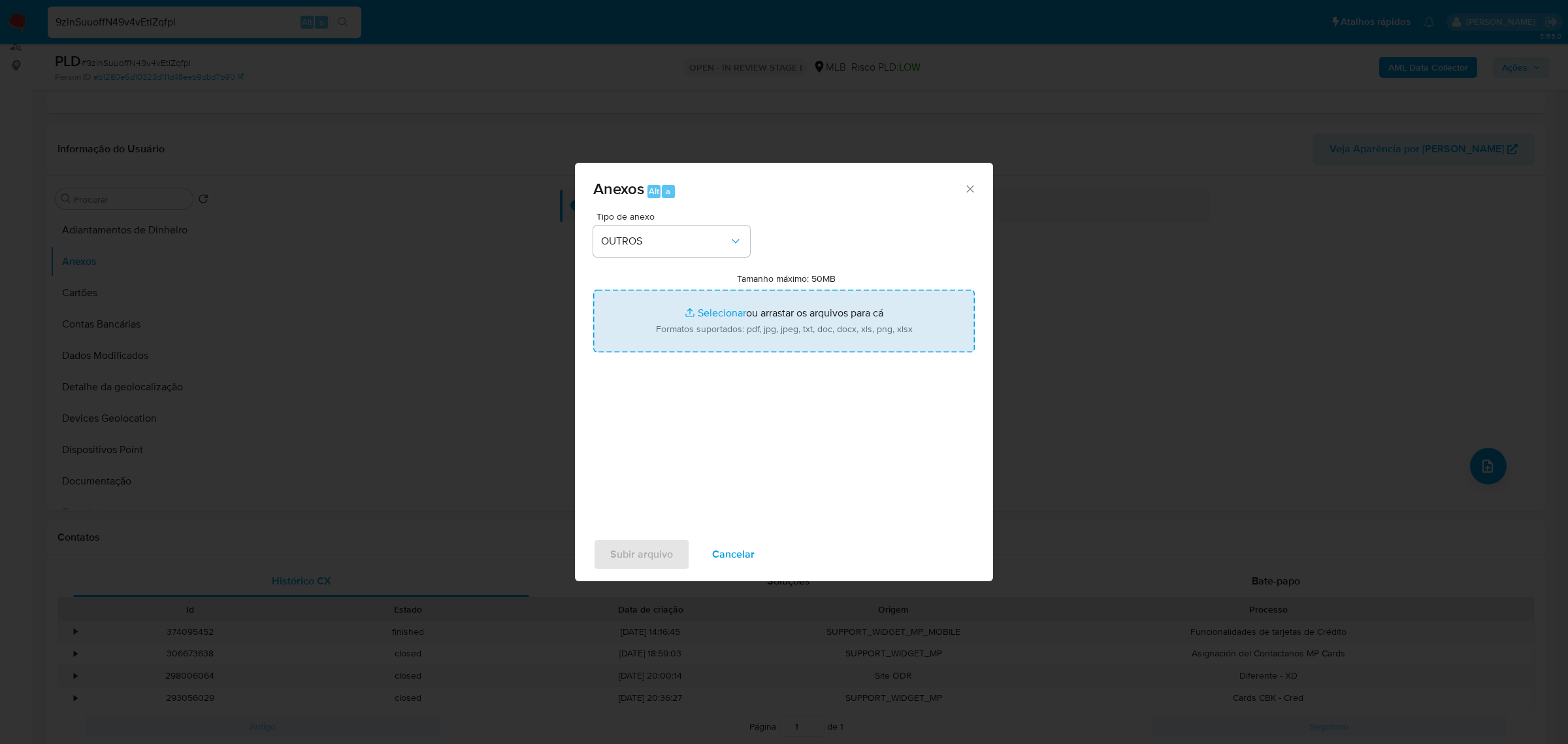
type input "C:\fakepath\Mulan 264500977_2025_08_20_07_24_38 [PERSON_NAME].pdf"
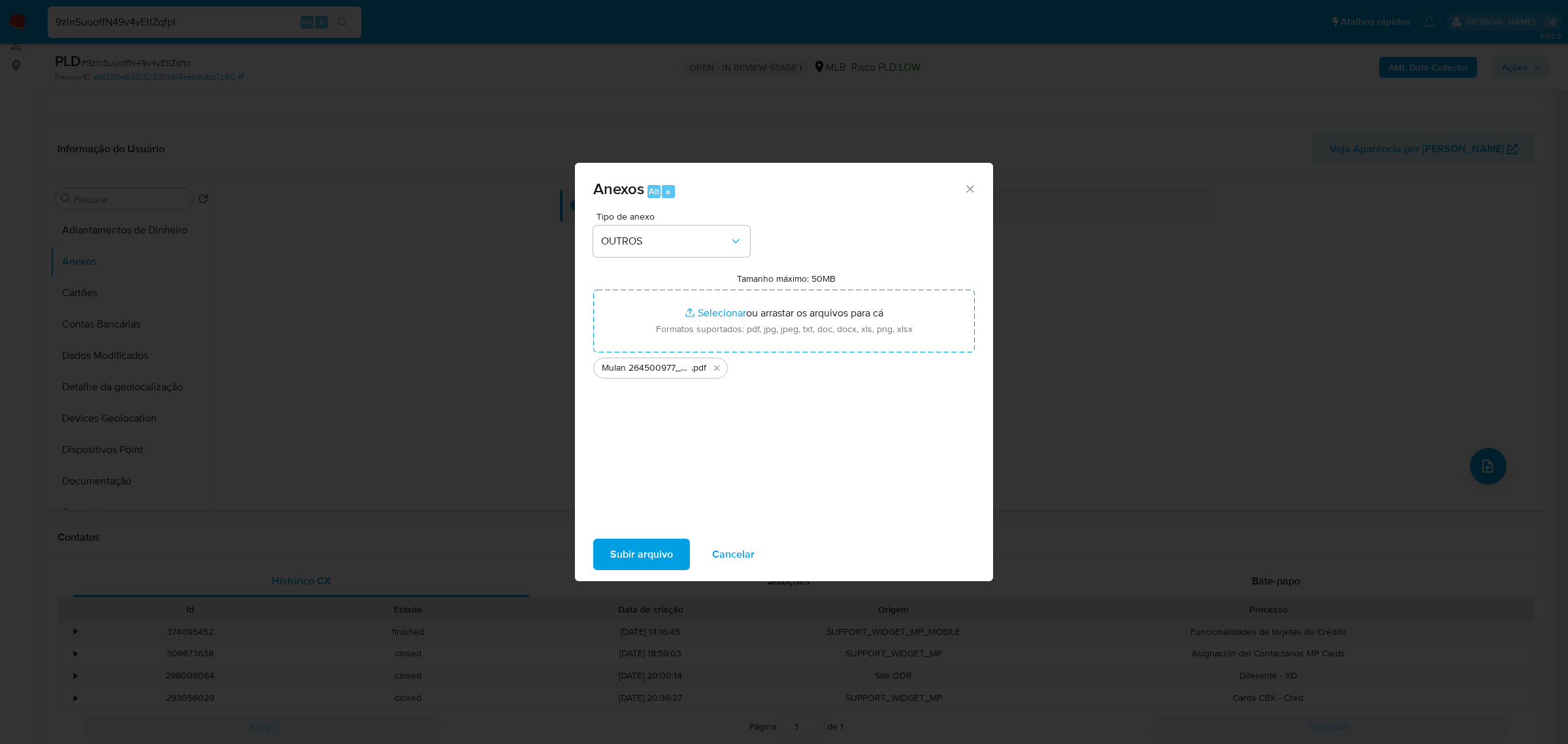
click at [644, 557] on span "Subir arquivo" at bounding box center [642, 555] width 63 height 29
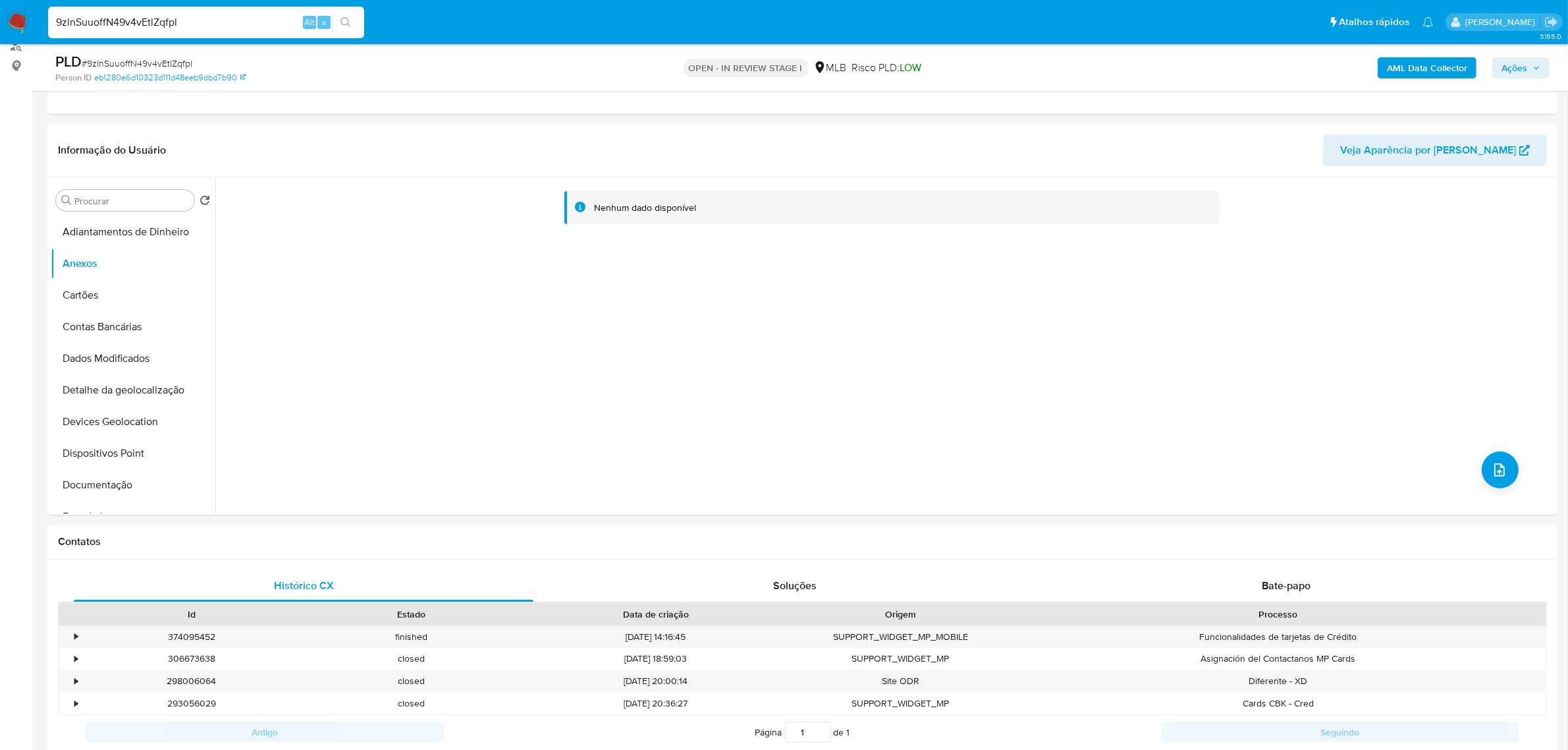
click at [1447, 73] on b "AML Data Collector" at bounding box center [1427, 69] width 80 height 22
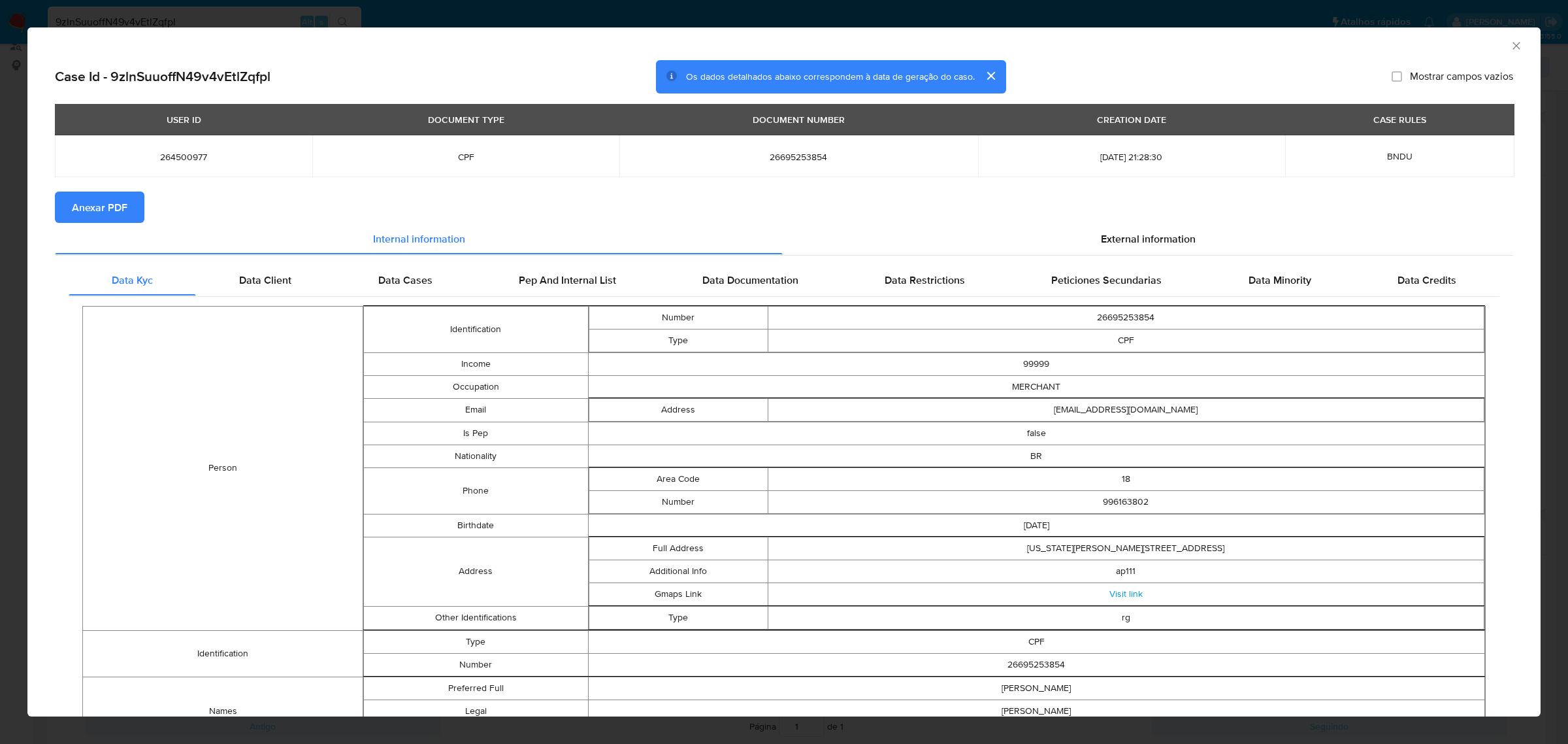
click at [103, 203] on span "Anexar PDF" at bounding box center [99, 208] width 55 height 29
click at [1510, 43] on icon "Fechar a janela" at bounding box center [1516, 45] width 13 height 13
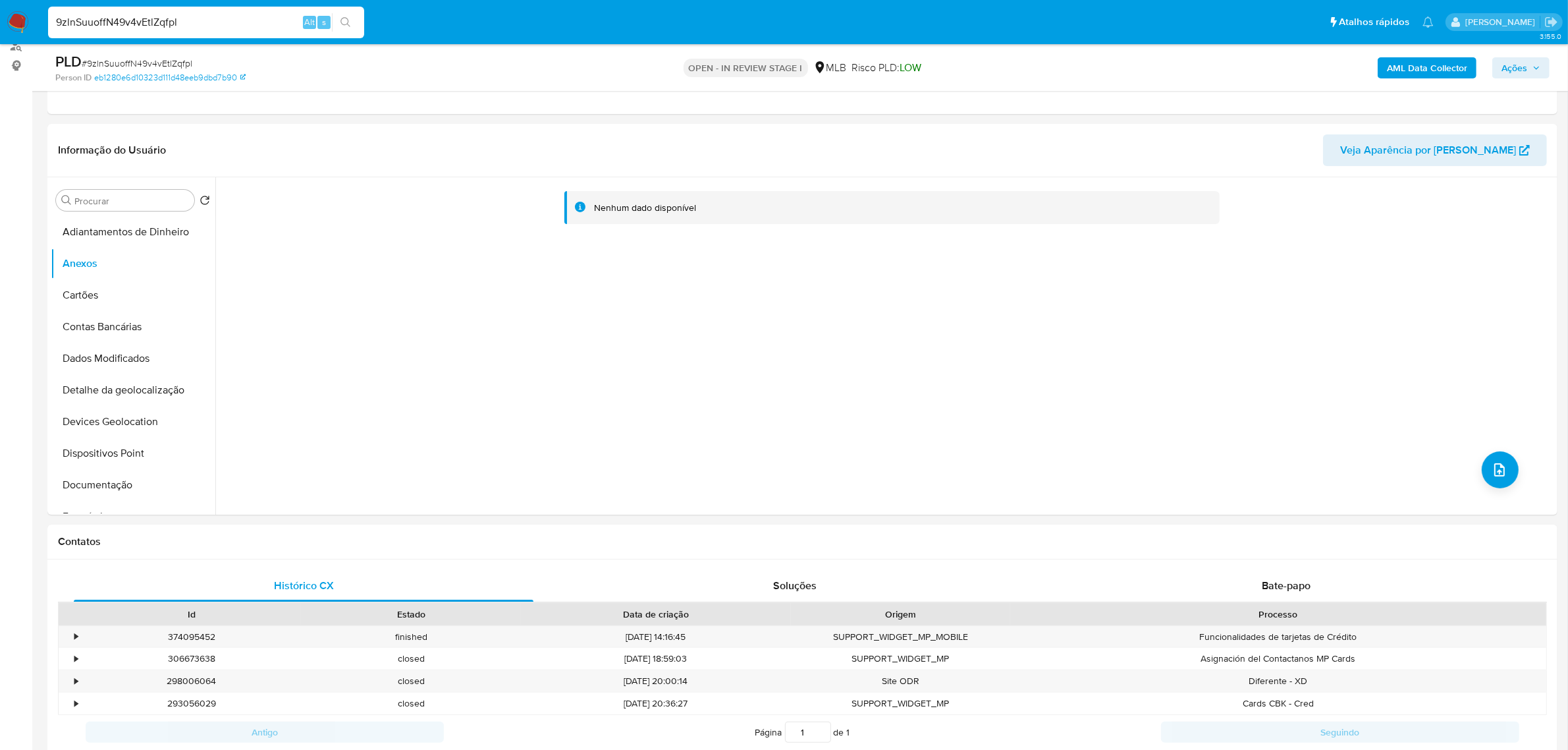
click at [144, 22] on input "9zlnSuuoffN49v4vEtlZqfpl" at bounding box center [206, 22] width 316 height 17
paste input "bDrx0YuwLkr5YN6V8C9bf2X2"
type input "bDrx0YuwLkr5YN6V8C9bf2X2"
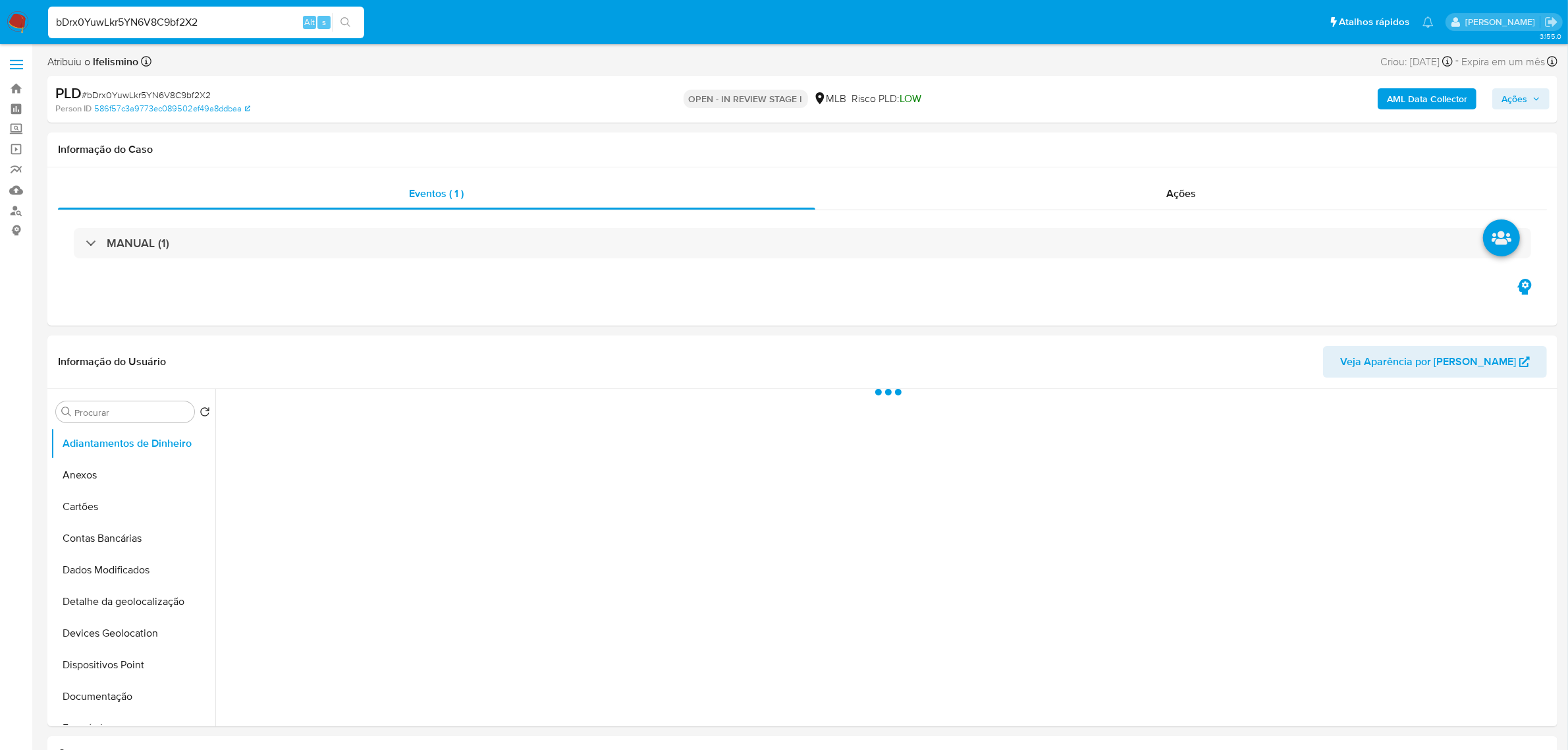
select select "10"
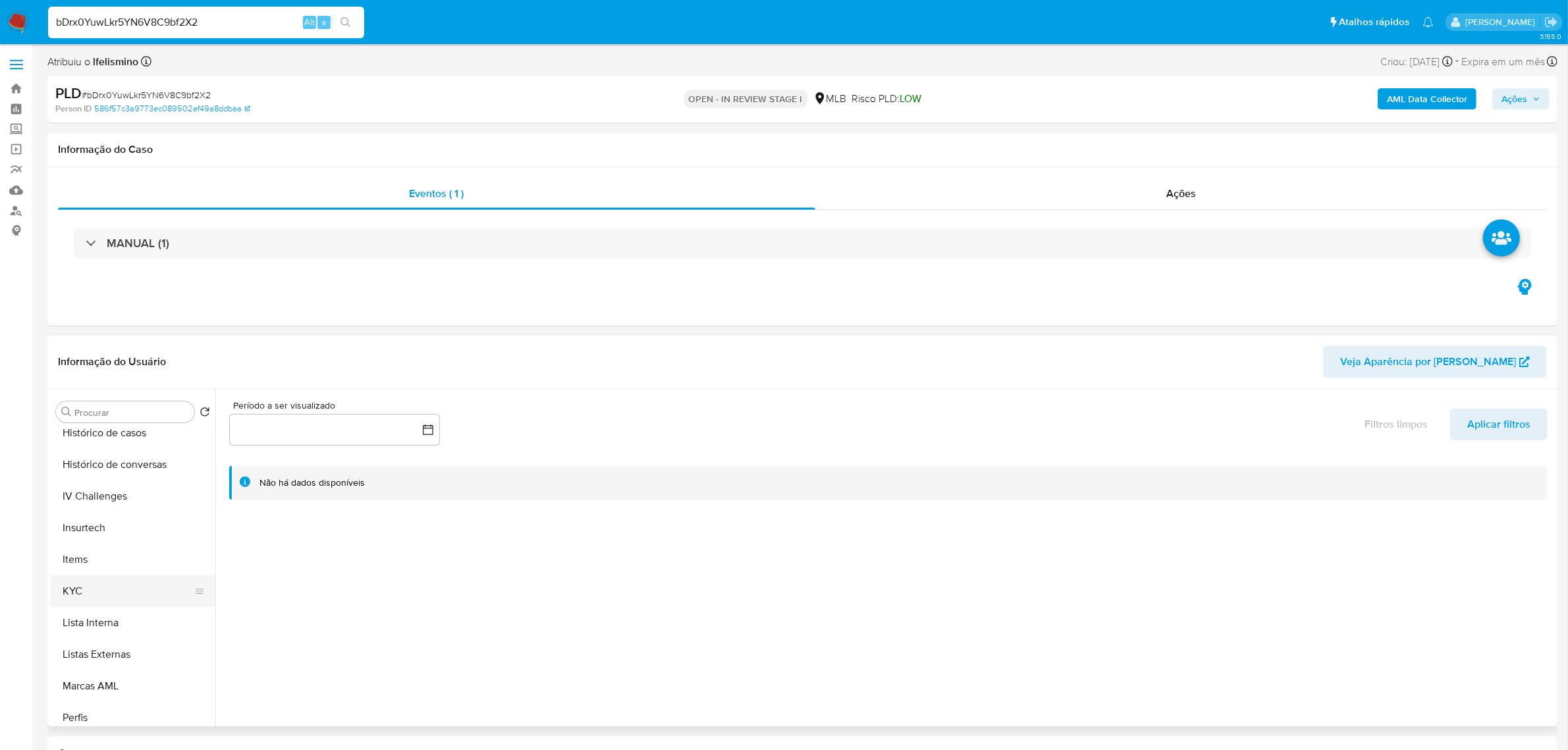
scroll to position [494, 0]
click at [110, 574] on button "KYC" at bounding box center [127, 582] width 154 height 31
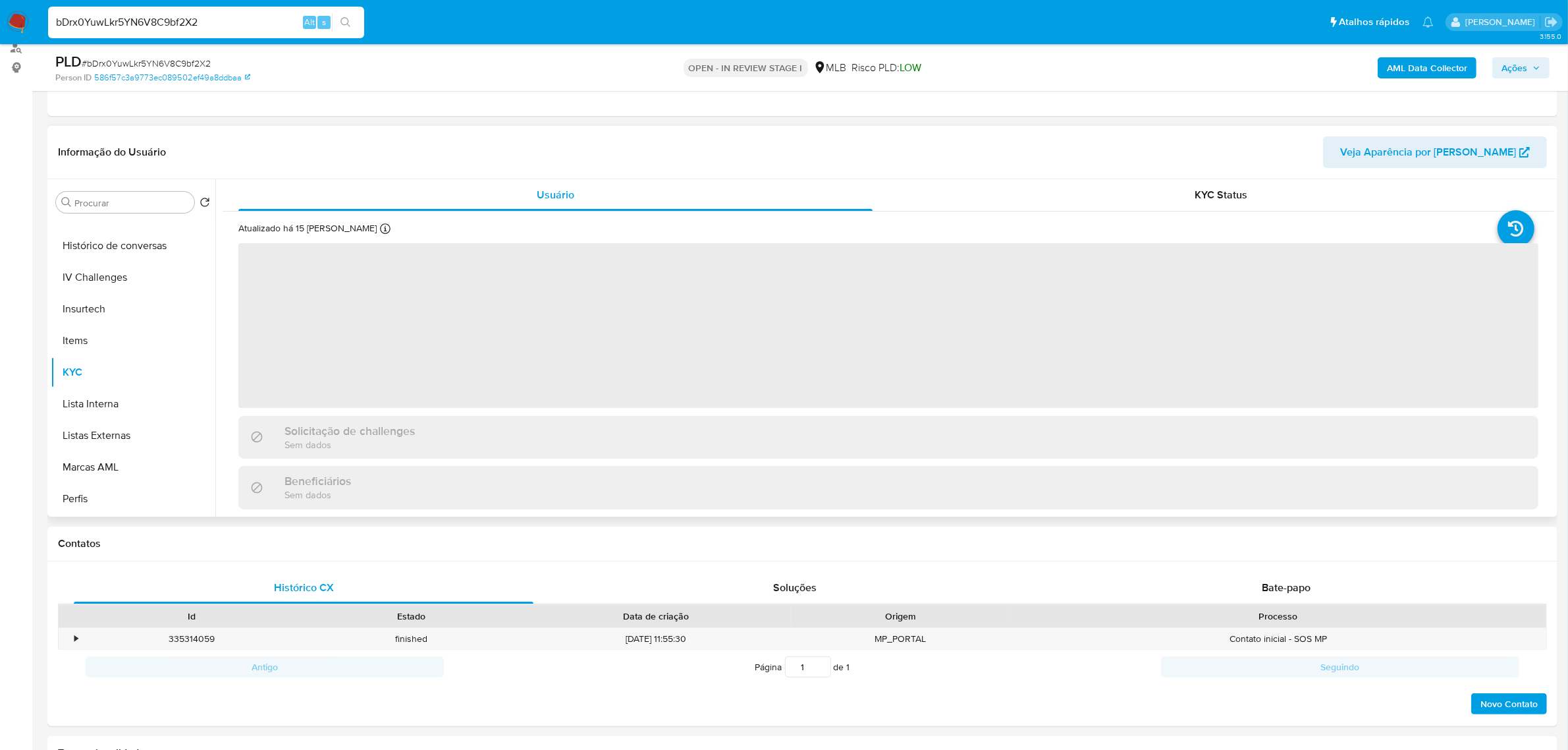
scroll to position [164, 0]
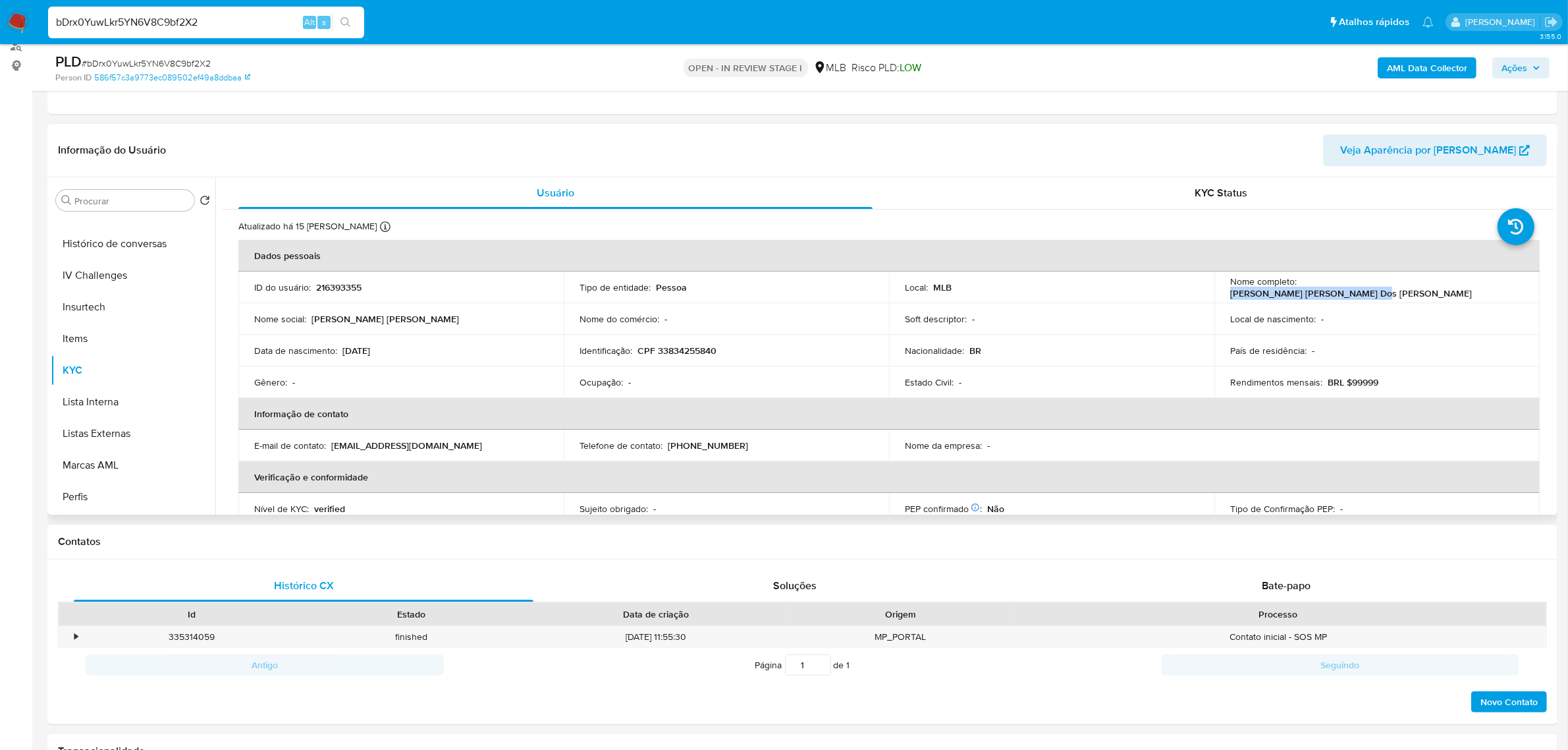
drag, startPoint x: 1298, startPoint y: 287, endPoint x: 1467, endPoint y: 292, distance: 169.1
click at [1467, 292] on div "Nome completo : [PERSON_NAME] [PERSON_NAME] Dos [PERSON_NAME]" at bounding box center [1377, 287] width 294 height 23
copy p "[PERSON_NAME] [PERSON_NAME] Dos [PERSON_NAME]"
click at [678, 350] on p "CPF 33834255840" at bounding box center [676, 351] width 79 height 12
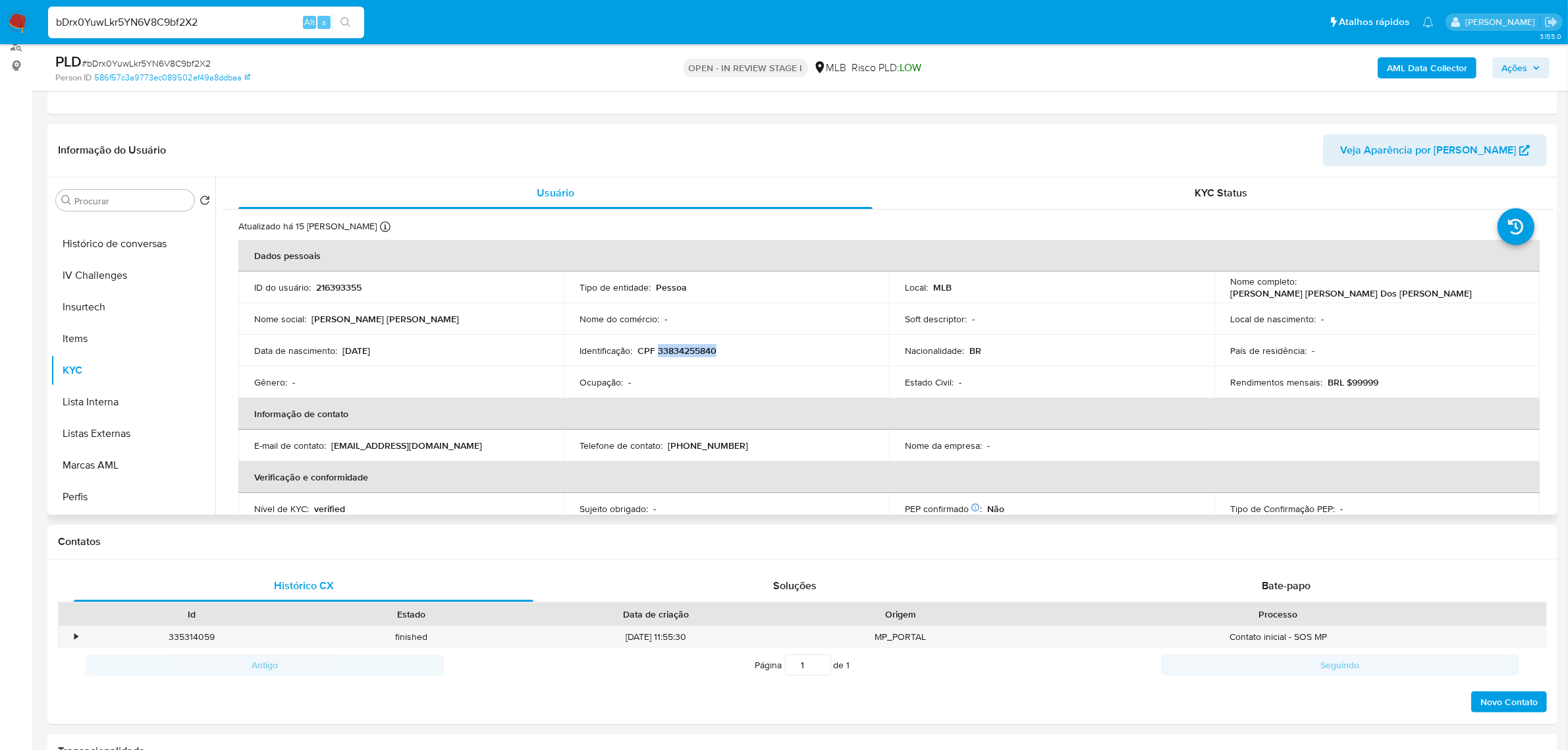
copy p "33834255840"
click at [690, 350] on p "CPF 33834255840" at bounding box center [676, 351] width 79 height 12
click at [652, 351] on p "CPF 33834255840" at bounding box center [676, 351] width 79 height 12
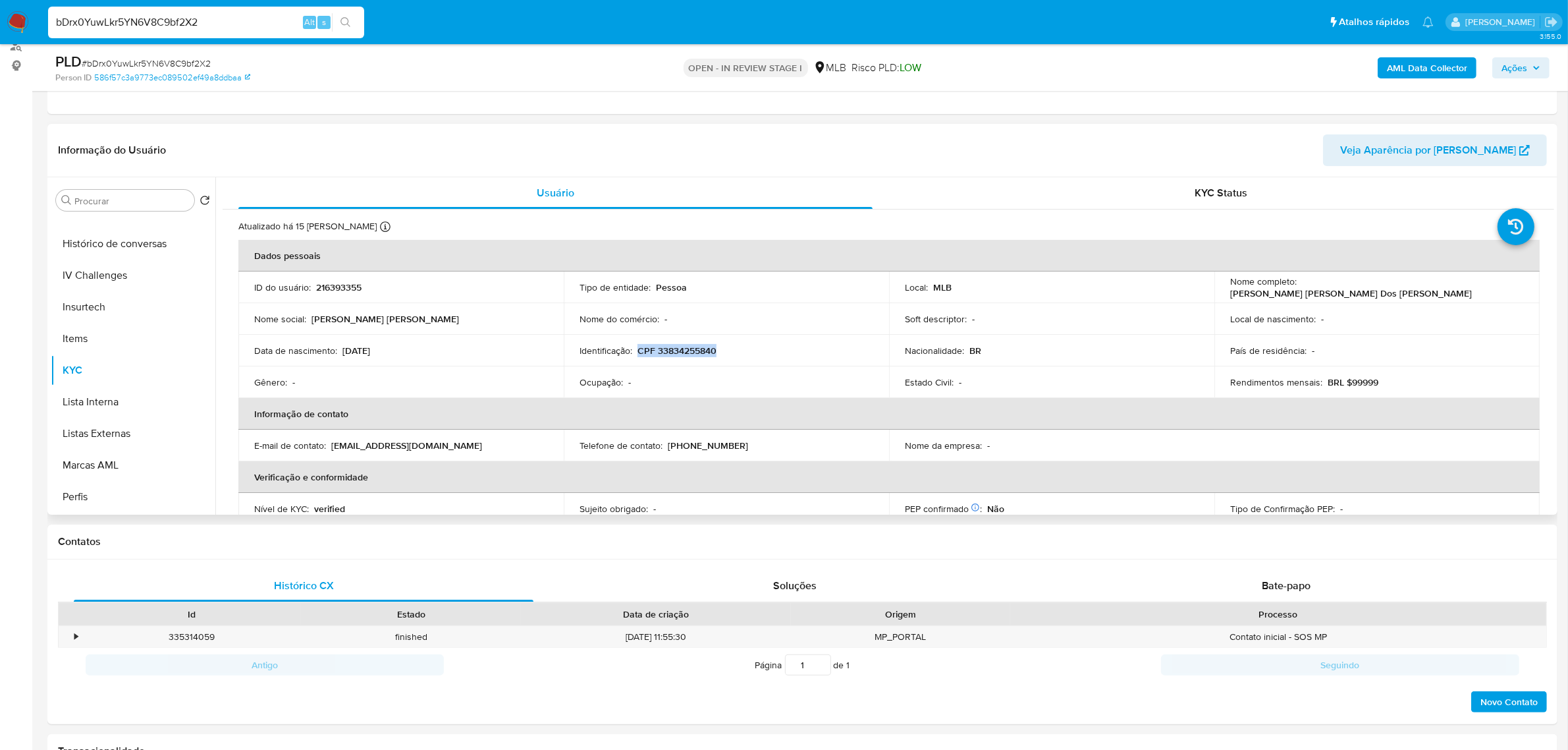
drag, startPoint x: 637, startPoint y: 352, endPoint x: 718, endPoint y: 352, distance: 81.0
click at [718, 352] on div "Identificação : CPF 33834255840" at bounding box center [726, 351] width 294 height 12
copy p "CPF 33834255840"
click at [203, 64] on span "# bDrx0YuwLkr5YN6V8C9bf2X2" at bounding box center [146, 63] width 129 height 13
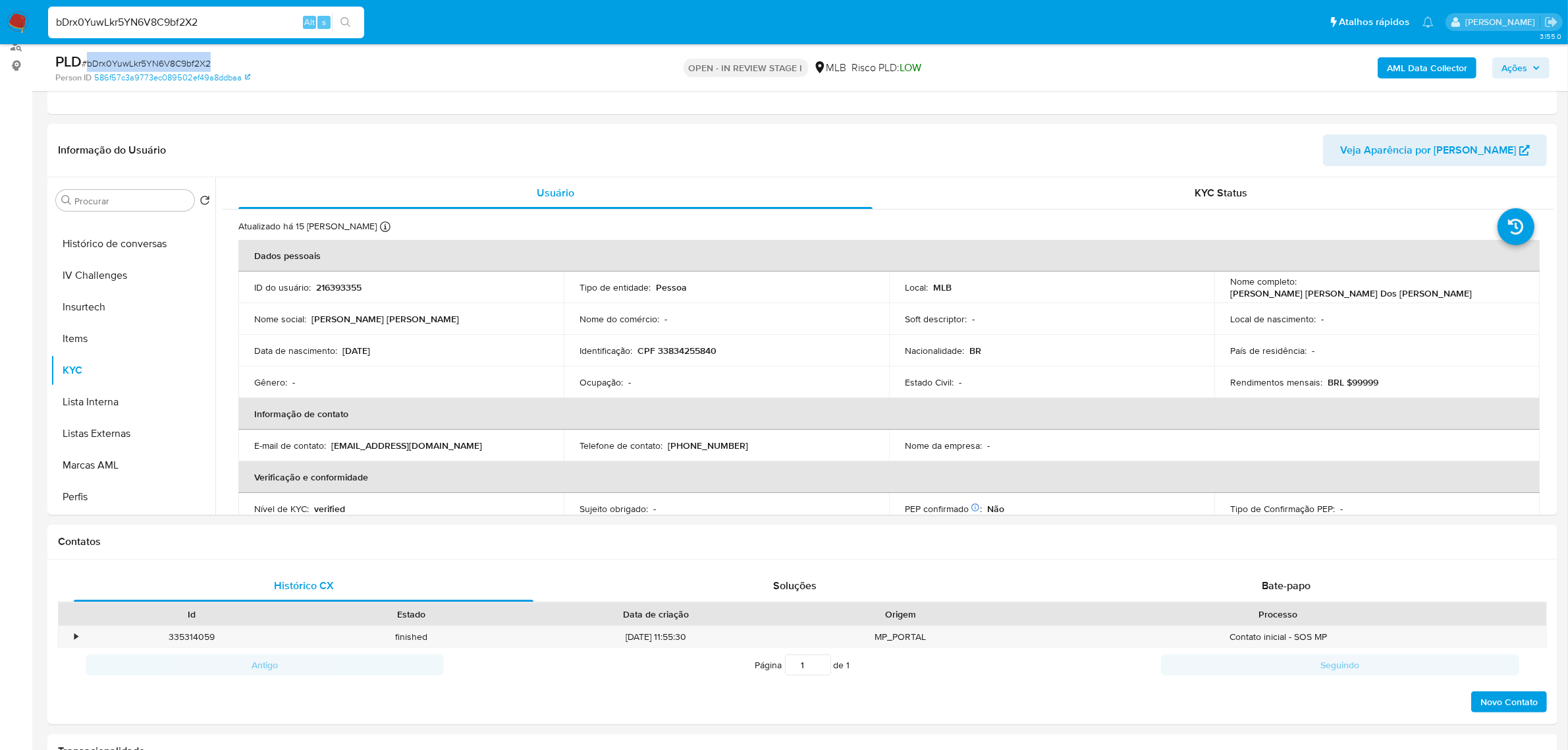
copy span "bDrx0YuwLkr5YN6V8C9bf2X2"
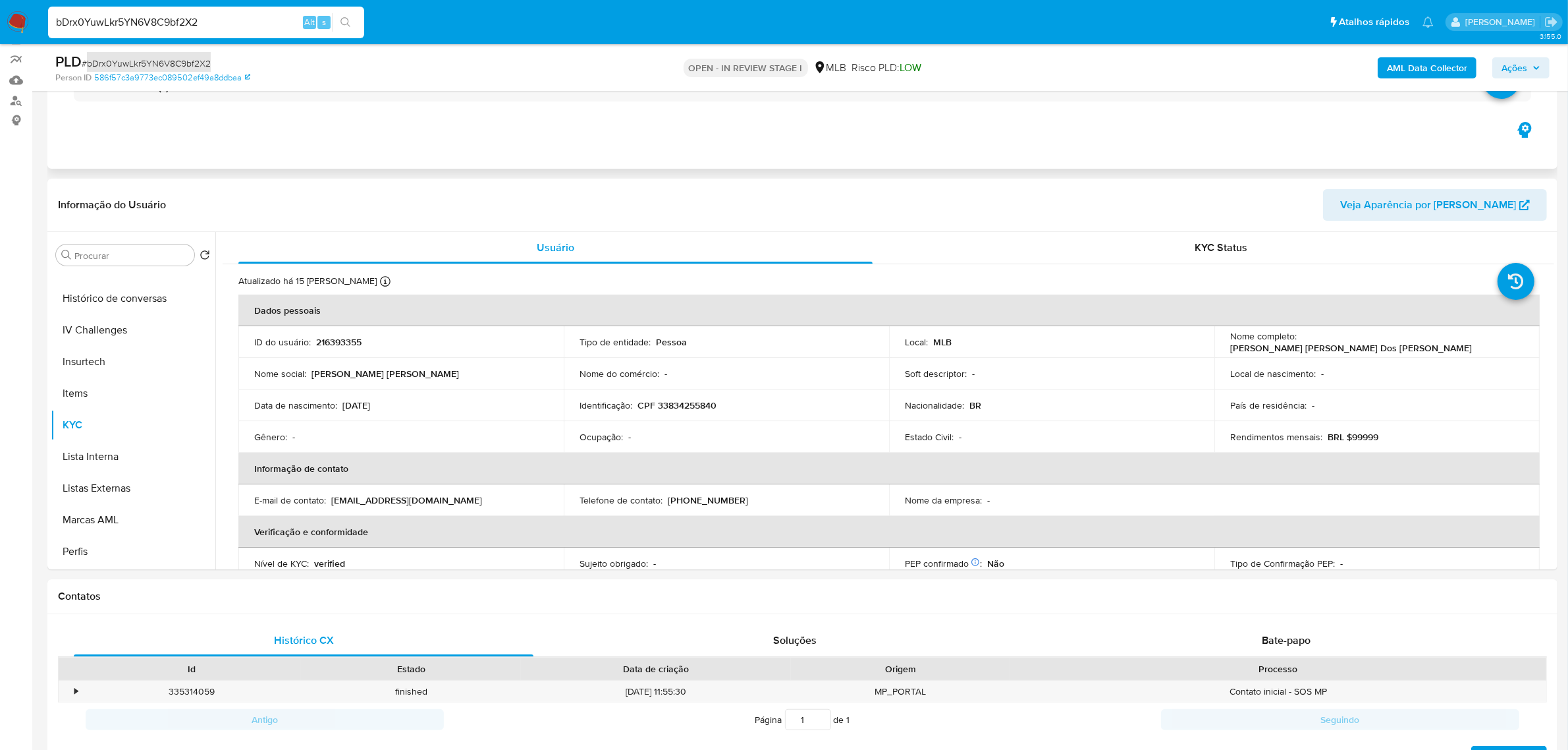
scroll to position [0, 0]
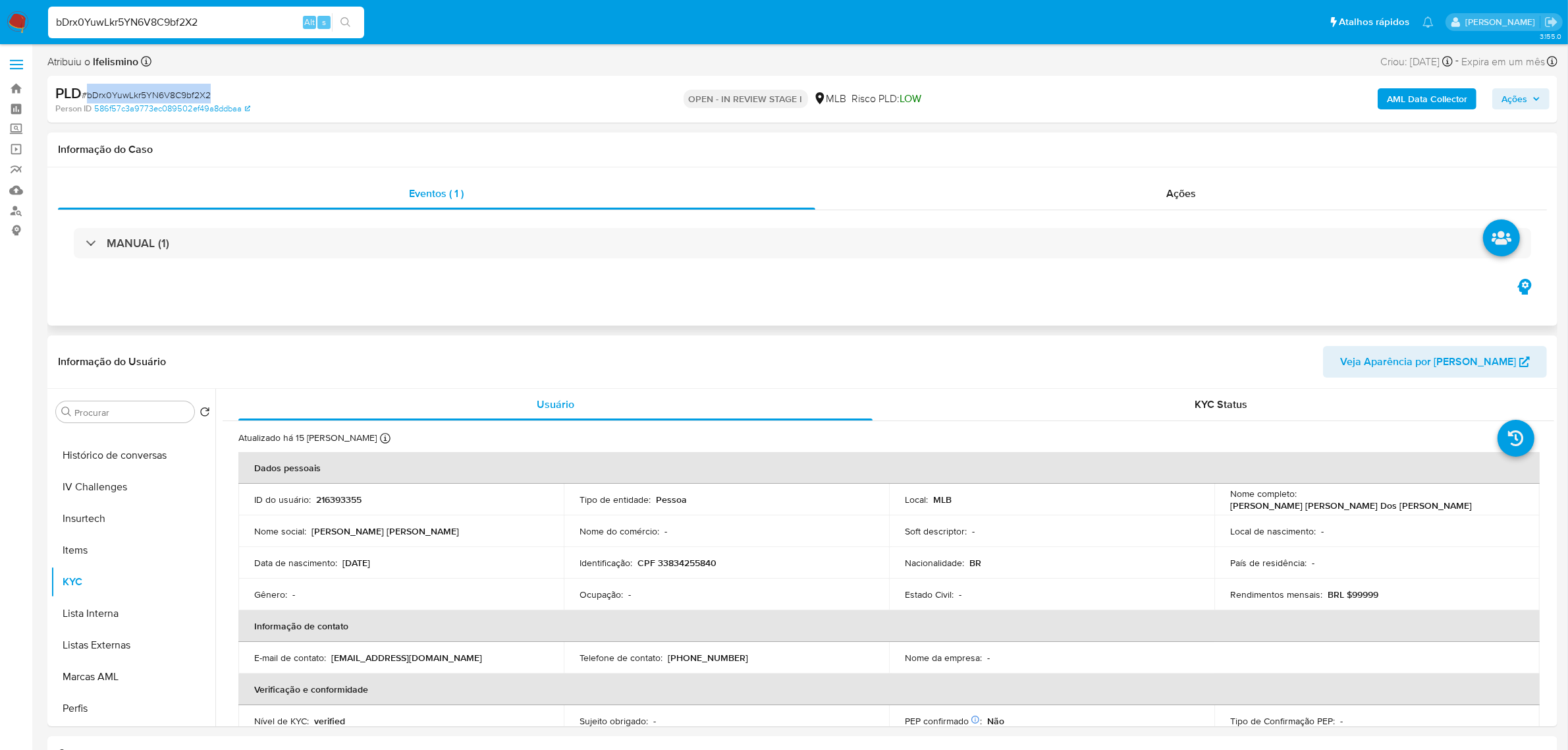
click at [530, 216] on div "MANUAL (1)" at bounding box center [803, 243] width 1490 height 66
click at [527, 227] on div "MANUAL (1)" at bounding box center [803, 243] width 1490 height 66
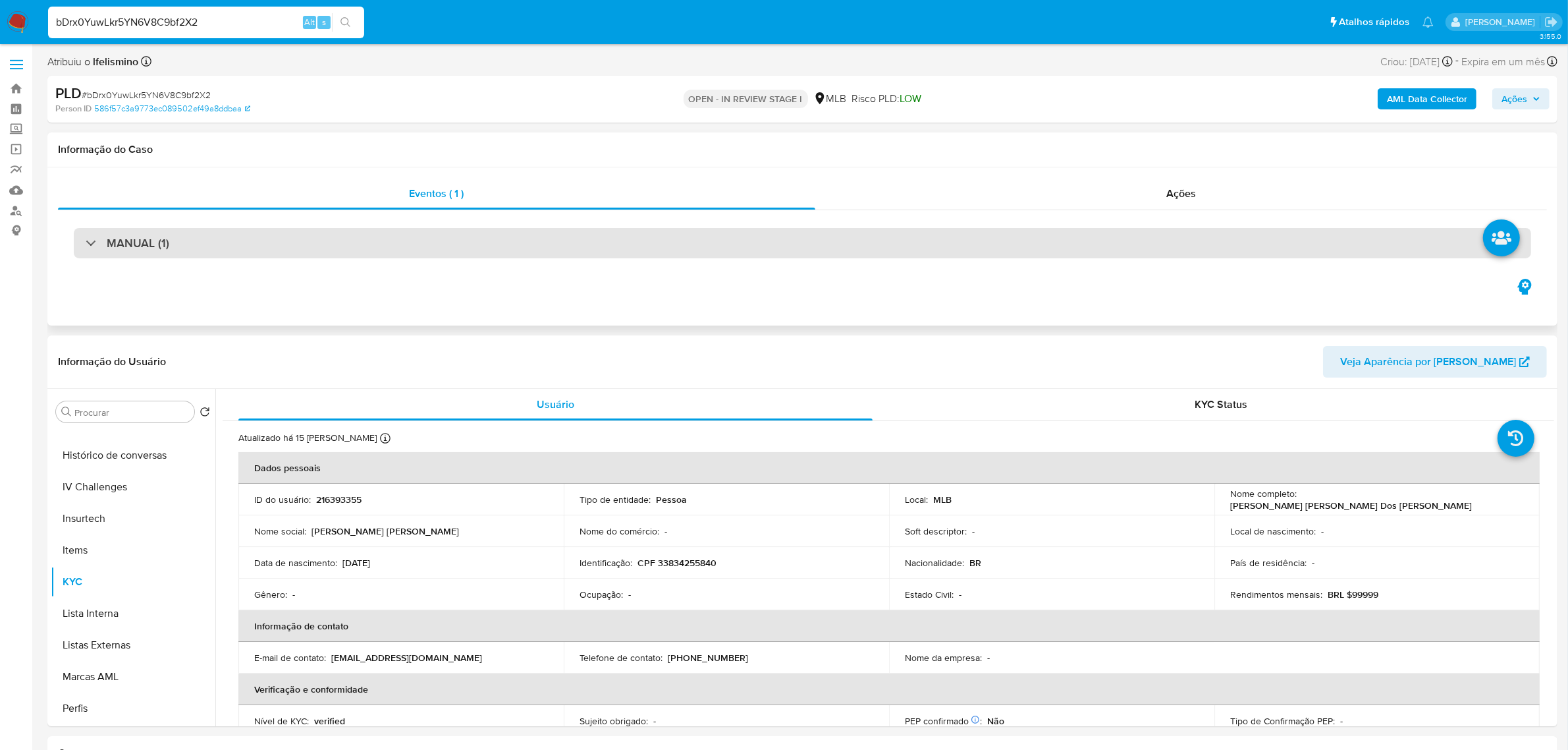
click at [1131, 253] on div "MANUAL (1)" at bounding box center [802, 243] width 1457 height 30
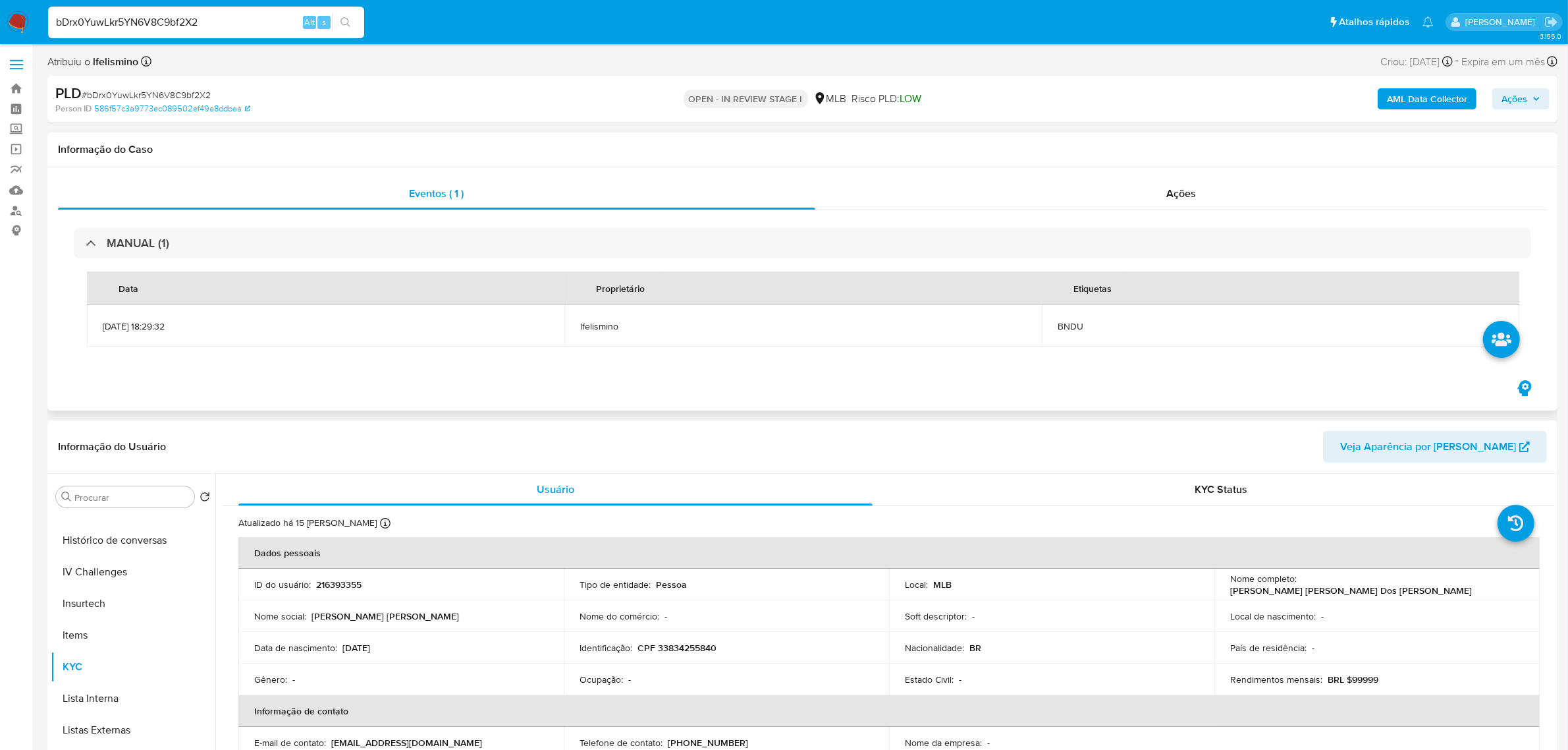
click at [1067, 323] on span "BNDU" at bounding box center [1281, 326] width 446 height 12
copy span "BNDU"
drag, startPoint x: 1453, startPoint y: 591, endPoint x: 1298, endPoint y: 586, distance: 155.1
click at [1298, 586] on td "Nome completo : [PERSON_NAME] [PERSON_NAME] Dos [PERSON_NAME]" at bounding box center [1377, 585] width 325 height 31
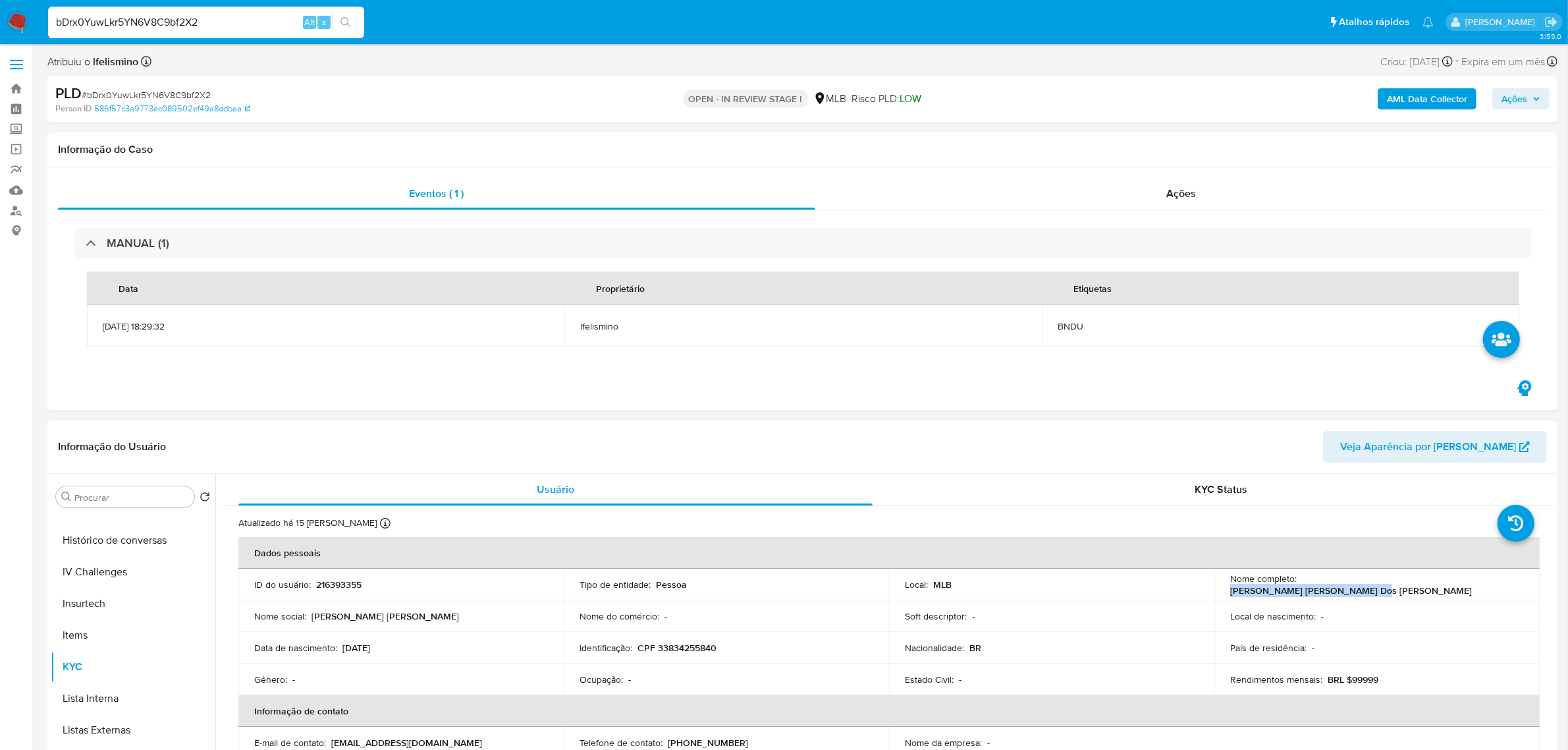
copy p "[PERSON_NAME] [PERSON_NAME] Dos [PERSON_NAME]"
click at [686, 651] on p "CPF 33834255840" at bounding box center [676, 647] width 79 height 12
copy p "33834255840"
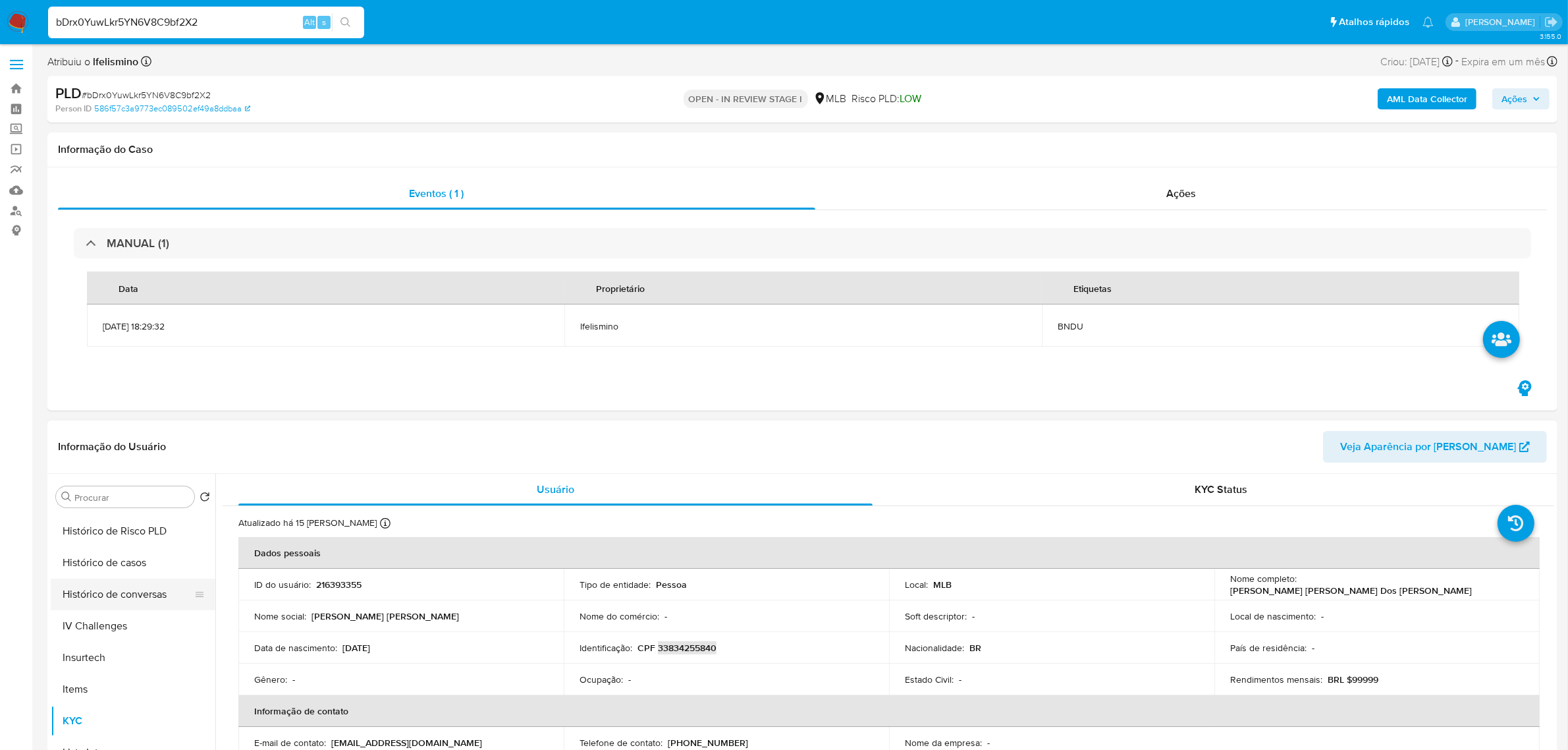
scroll to position [412, 0]
click at [115, 529] on button "Geral" at bounding box center [127, 528] width 154 height 31
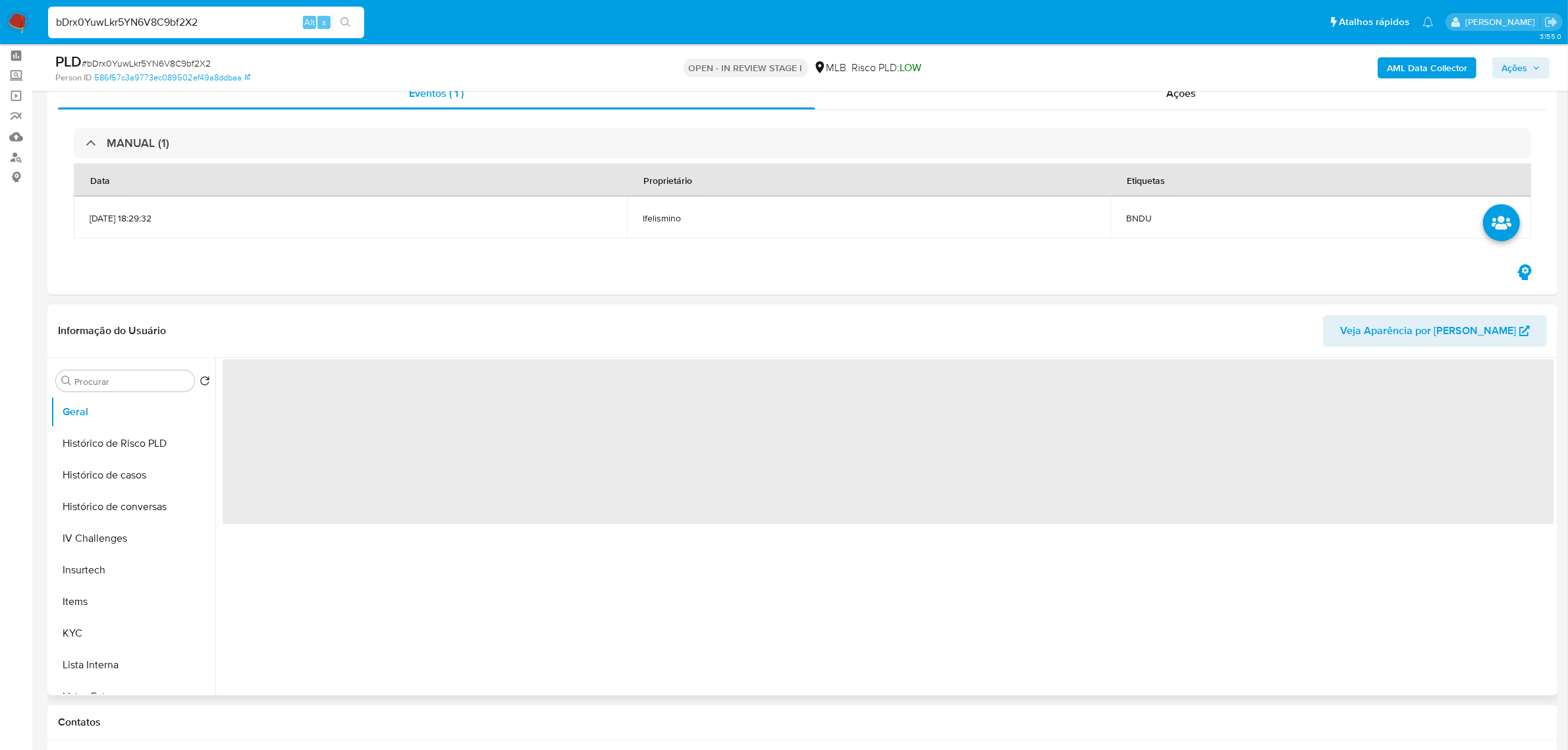
scroll to position [82, 0]
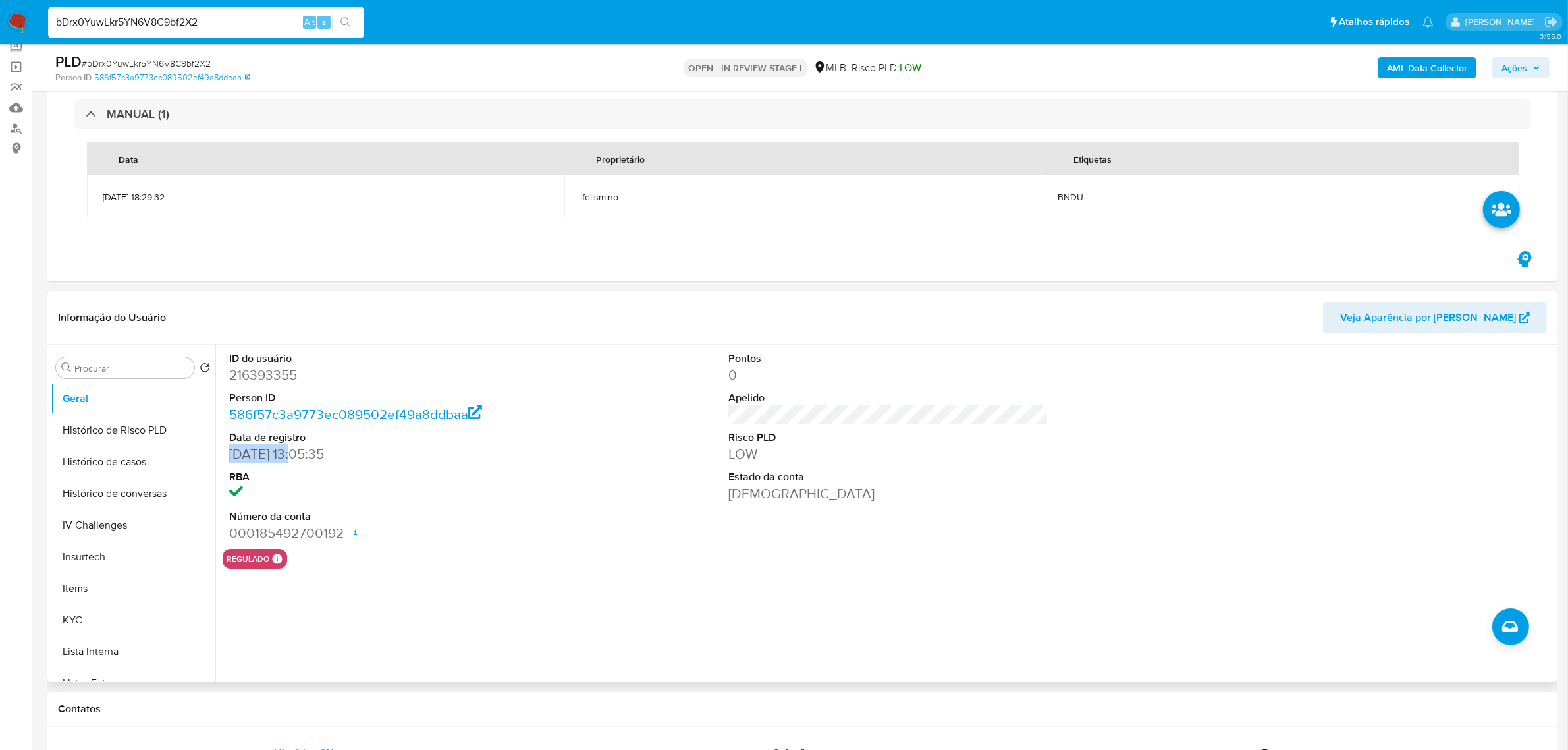
drag, startPoint x: 265, startPoint y: 461, endPoint x: 297, endPoint y: 458, distance: 32.1
click at [297, 458] on dd "[DATE] 13:05:35" at bounding box center [389, 453] width 320 height 19
drag, startPoint x: 96, startPoint y: 618, endPoint x: 136, endPoint y: 580, distance: 55.2
click at [96, 618] on button "KYC" at bounding box center [133, 620] width 164 height 31
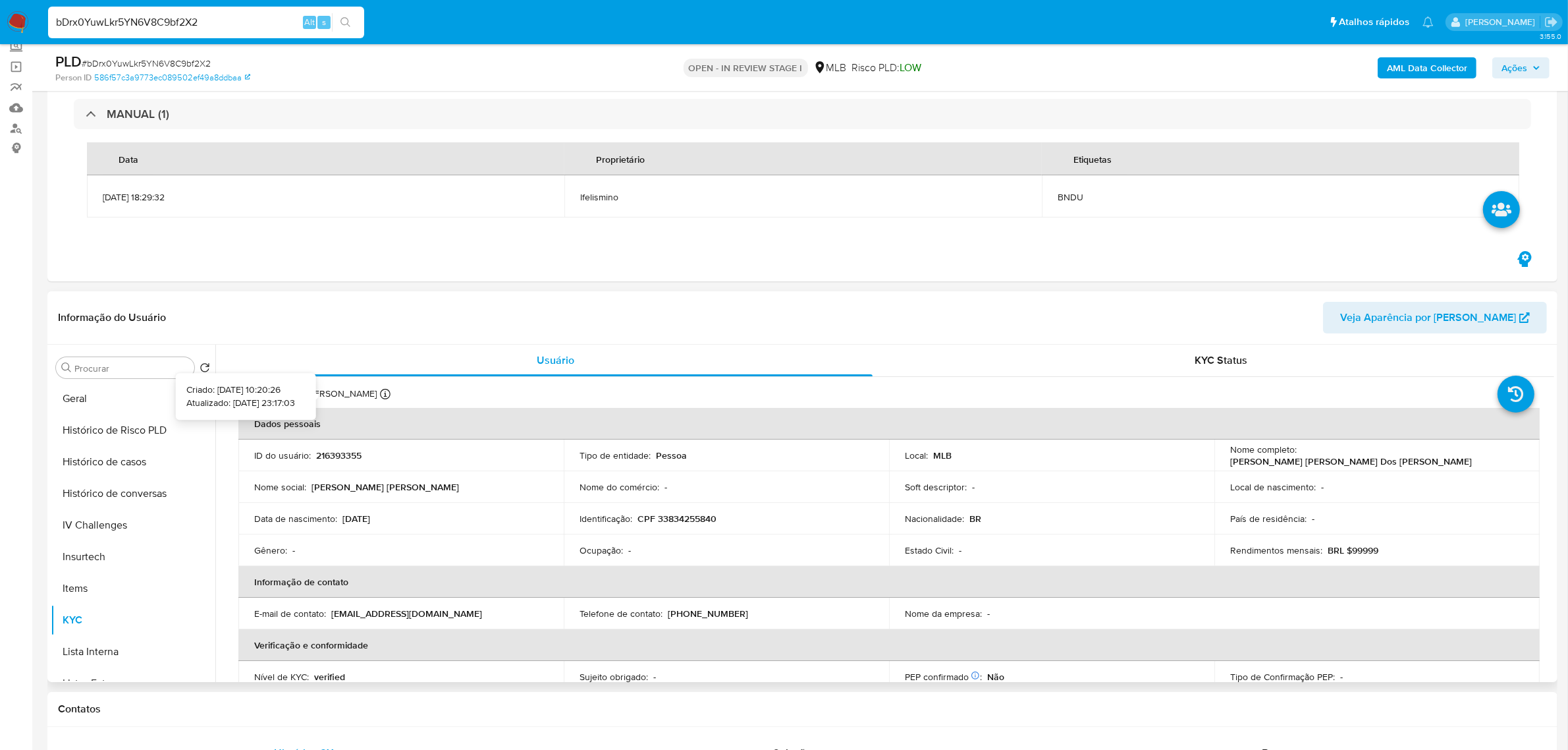
click at [380, 396] on icon at bounding box center [385, 394] width 11 height 11
click at [155, 410] on button "Geral" at bounding box center [133, 398] width 164 height 31
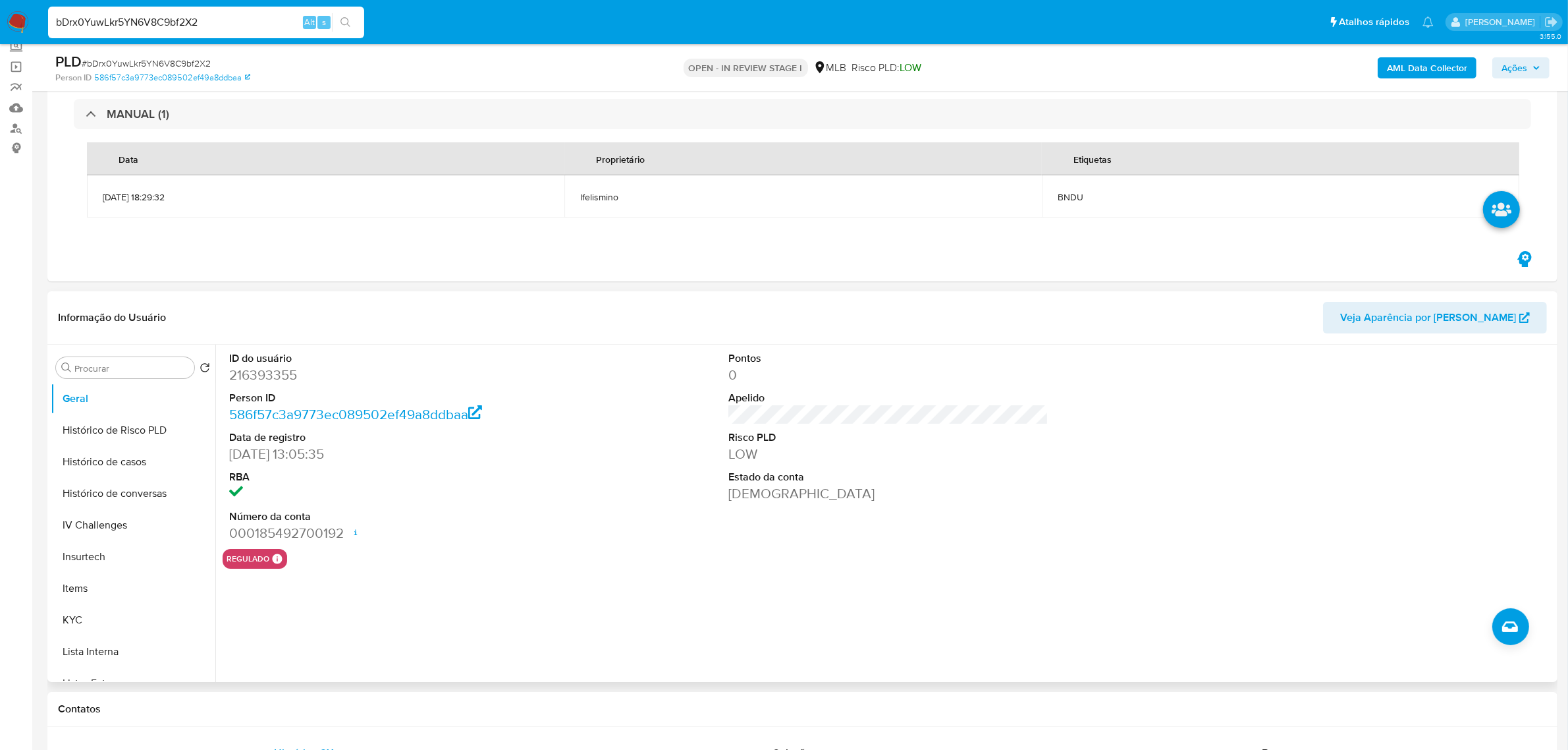
click at [285, 374] on dd "216393355" at bounding box center [389, 375] width 320 height 19
drag, startPoint x: 234, startPoint y: 532, endPoint x: 319, endPoint y: 534, distance: 85.0
click at [346, 532] on dd "000185492700192 Data de abertura [DATE] 12:25 Status ACTIVE" at bounding box center [389, 533] width 320 height 19
click at [294, 534] on dd "000185492700192 Data de abertura [DATE] 12:25 Status ACTIVE" at bounding box center [389, 533] width 320 height 19
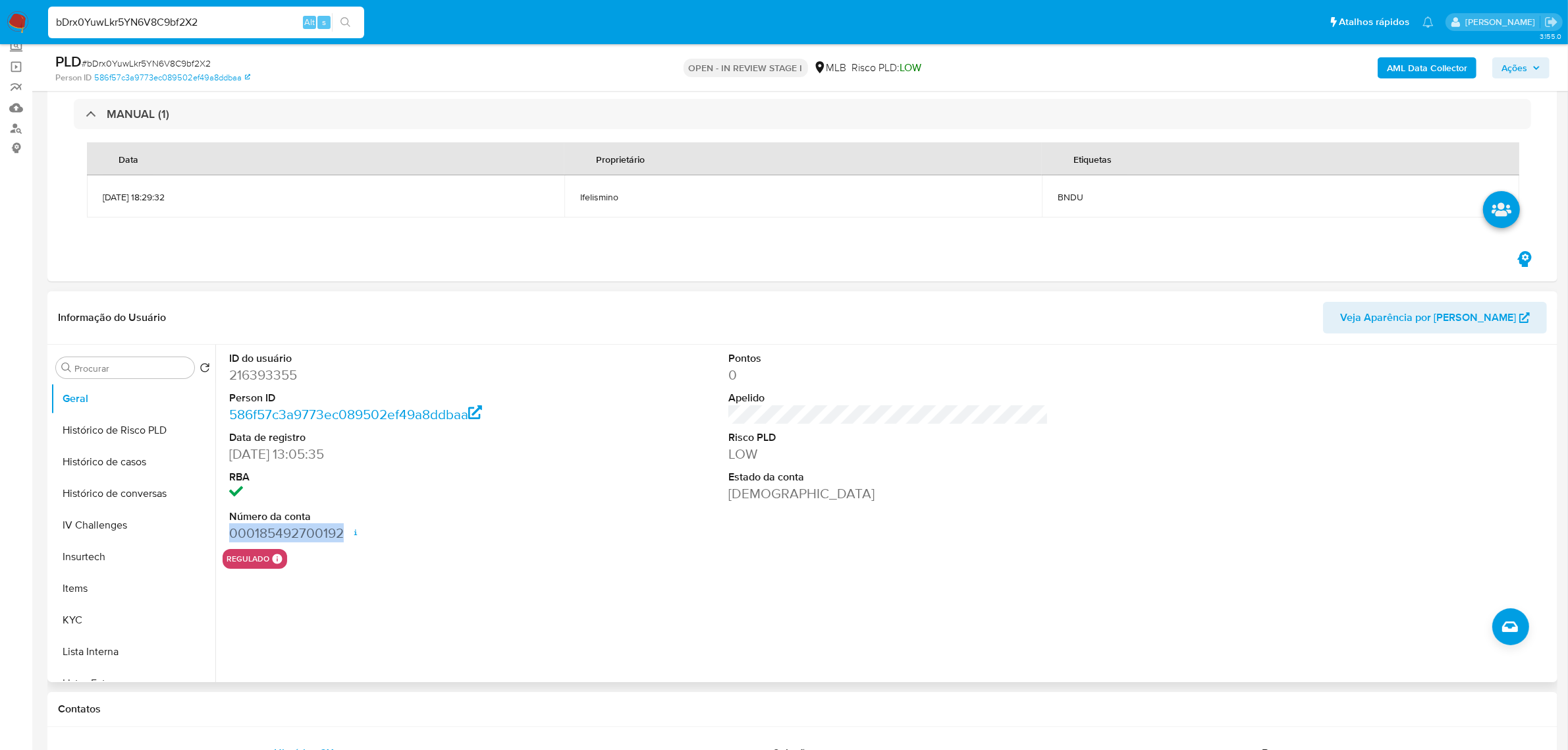
click at [255, 535] on dd "000185492700192 Data de abertura [DATE] 12:25 Status ACTIVE" at bounding box center [389, 533] width 320 height 19
drag, startPoint x: 301, startPoint y: 531, endPoint x: 345, endPoint y: 531, distance: 44.0
click at [345, 531] on dd "000185492700192 Data de abertura [DATE] 12:25 Status ACTIVE" at bounding box center [389, 533] width 320 height 19
click at [351, 529] on icon at bounding box center [355, 532] width 11 height 11
drag, startPoint x: 225, startPoint y: 448, endPoint x: 295, endPoint y: 450, distance: 70.0
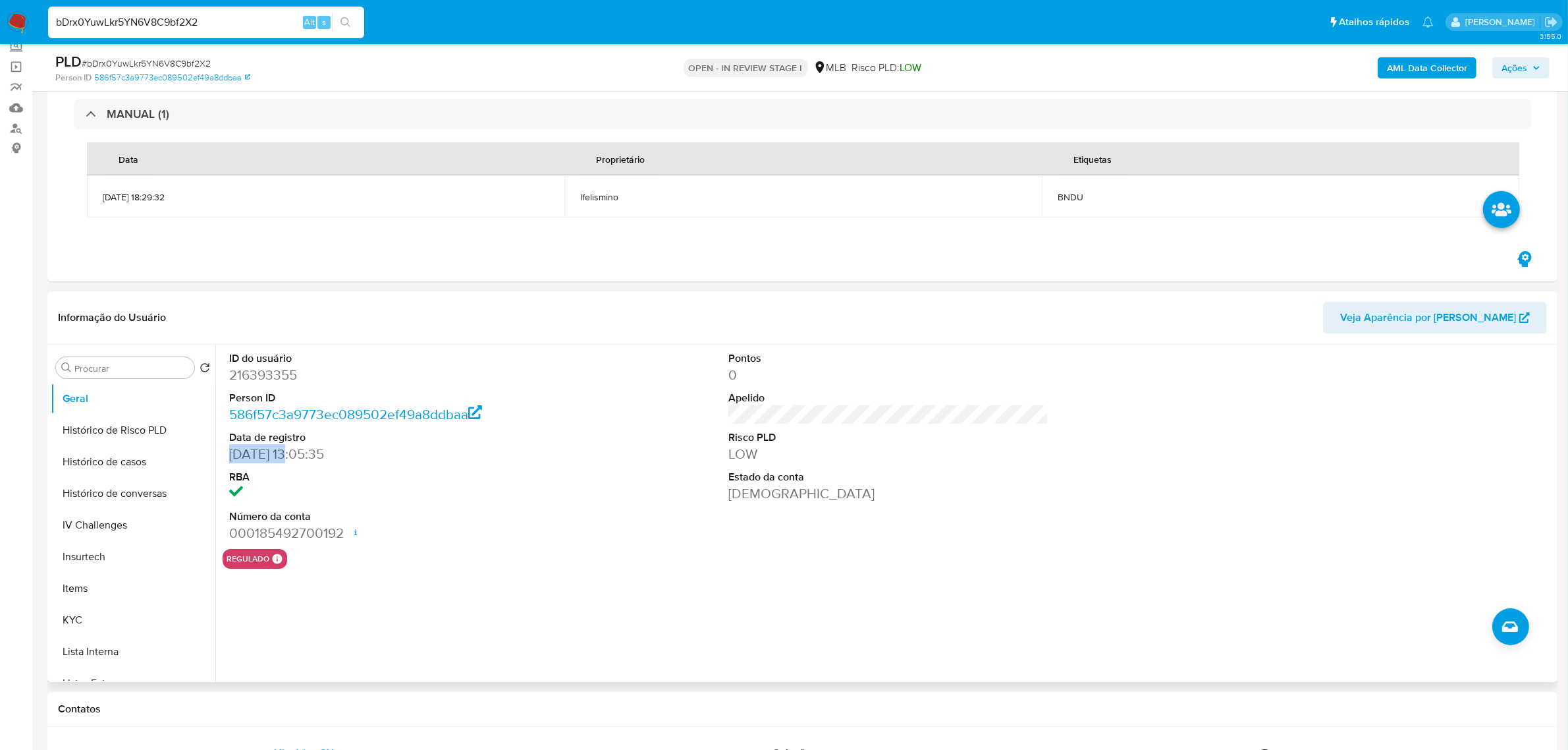
click at [295, 449] on div "ID do usuário 216393355 Person ID 586f57c3a9773ec089502ef49a8ddbaa Data de regi…" at bounding box center [389, 446] width 334 height 205
drag, startPoint x: 300, startPoint y: 454, endPoint x: 234, endPoint y: 456, distance: 66.0
click at [234, 456] on dd "[DATE] 13:05:35" at bounding box center [389, 453] width 320 height 19
drag, startPoint x: 256, startPoint y: 448, endPoint x: 300, endPoint y: 455, distance: 44.6
click at [300, 455] on div "ID do usuário 216393355 Person ID 586f57c3a9773ec089502ef49a8ddbaa Data de regi…" at bounding box center [389, 446] width 334 height 205
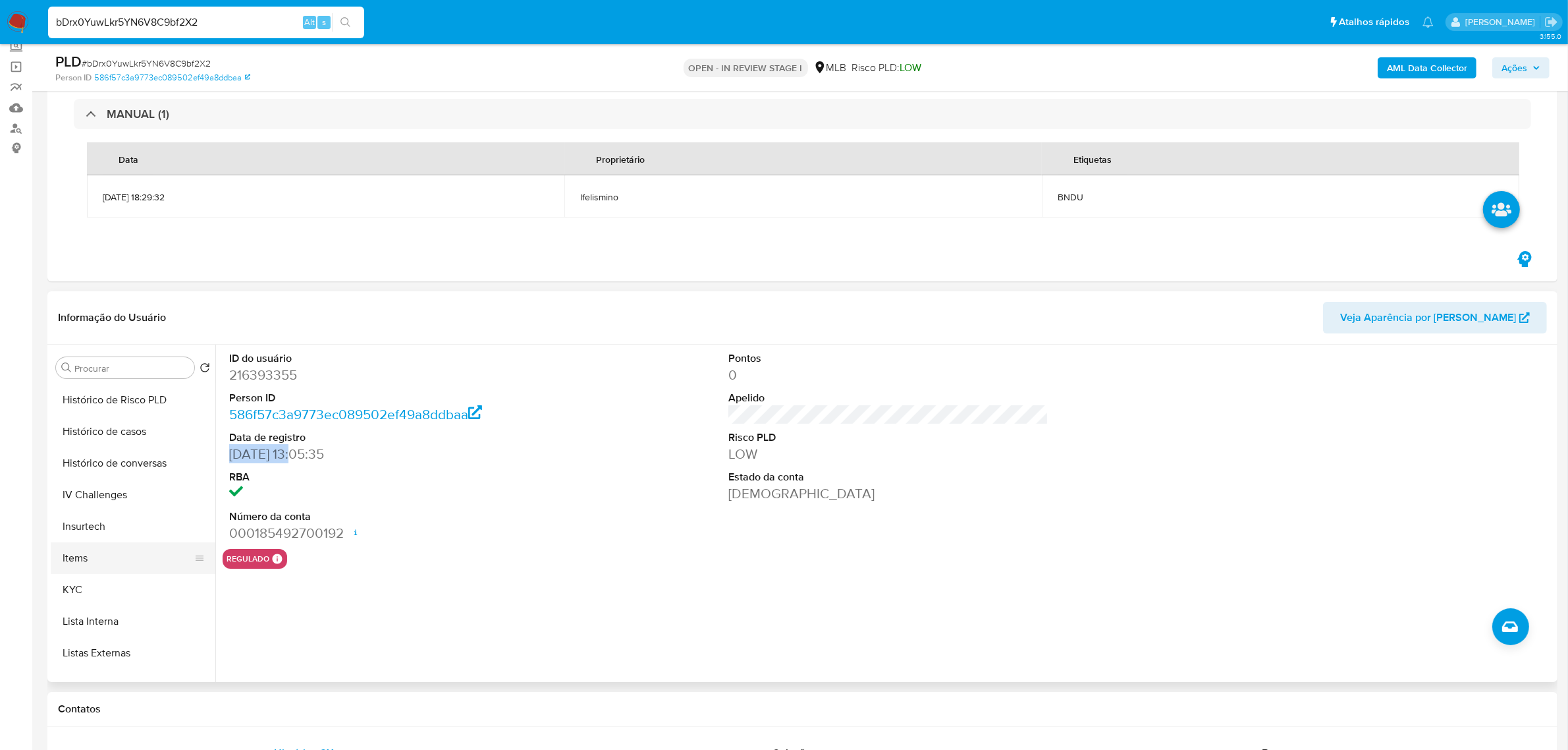
scroll to position [494, 0]
click at [115, 551] on button "KYC" at bounding box center [127, 538] width 154 height 31
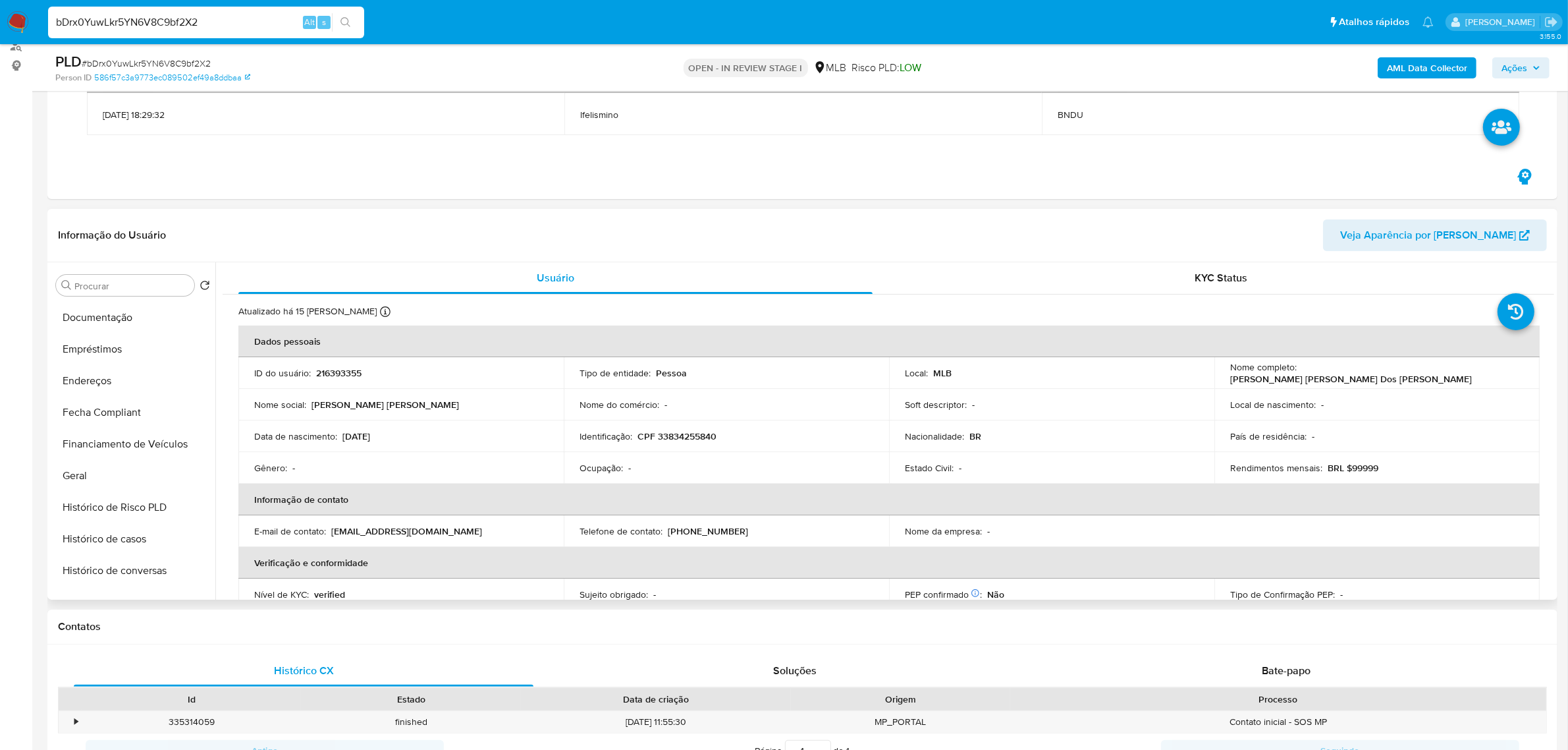
scroll to position [247, 0]
click at [94, 485] on button "Geral" at bounding box center [133, 481] width 164 height 31
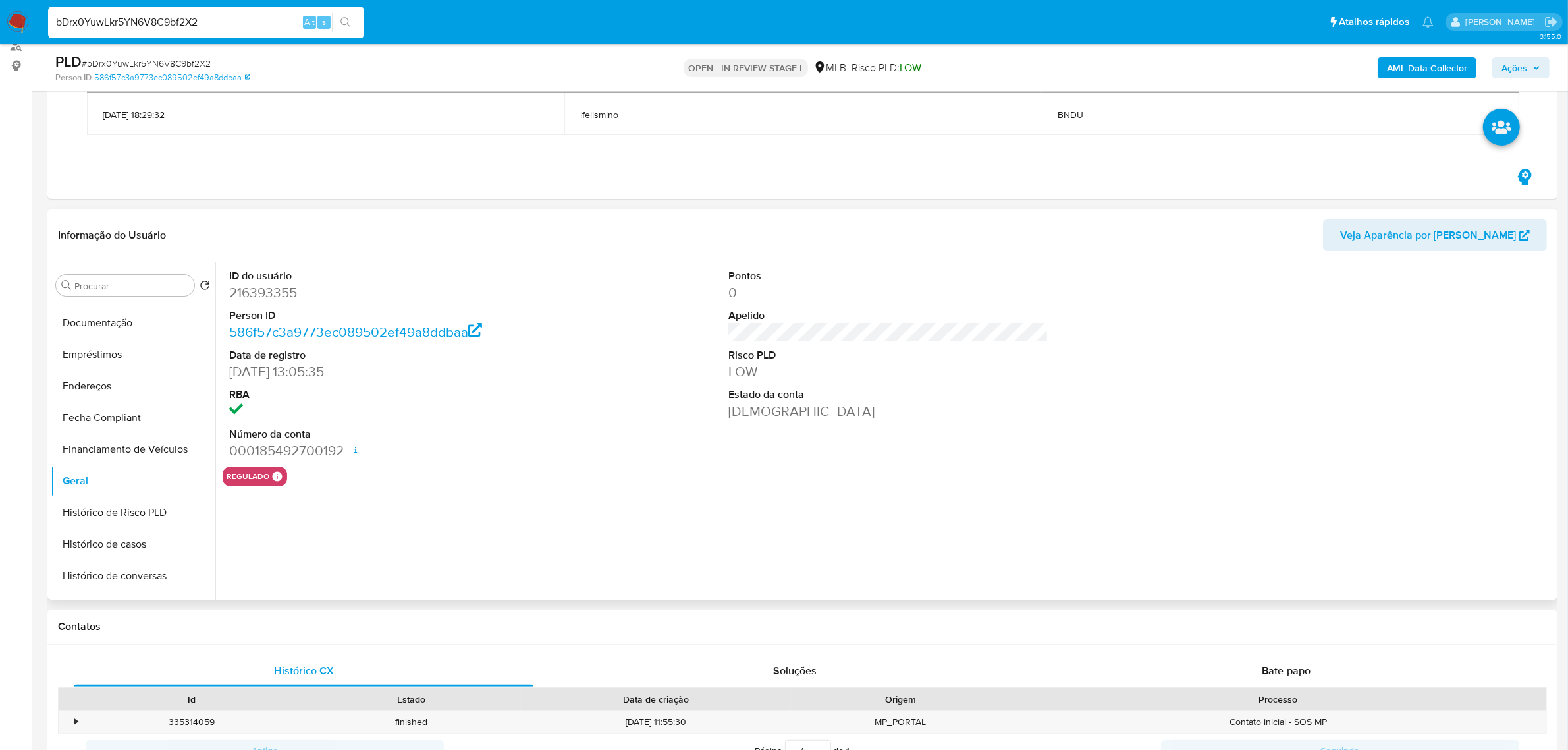
click at [267, 289] on dd "216393355" at bounding box center [389, 292] width 320 height 19
click at [271, 291] on dd "216393355" at bounding box center [389, 292] width 320 height 19
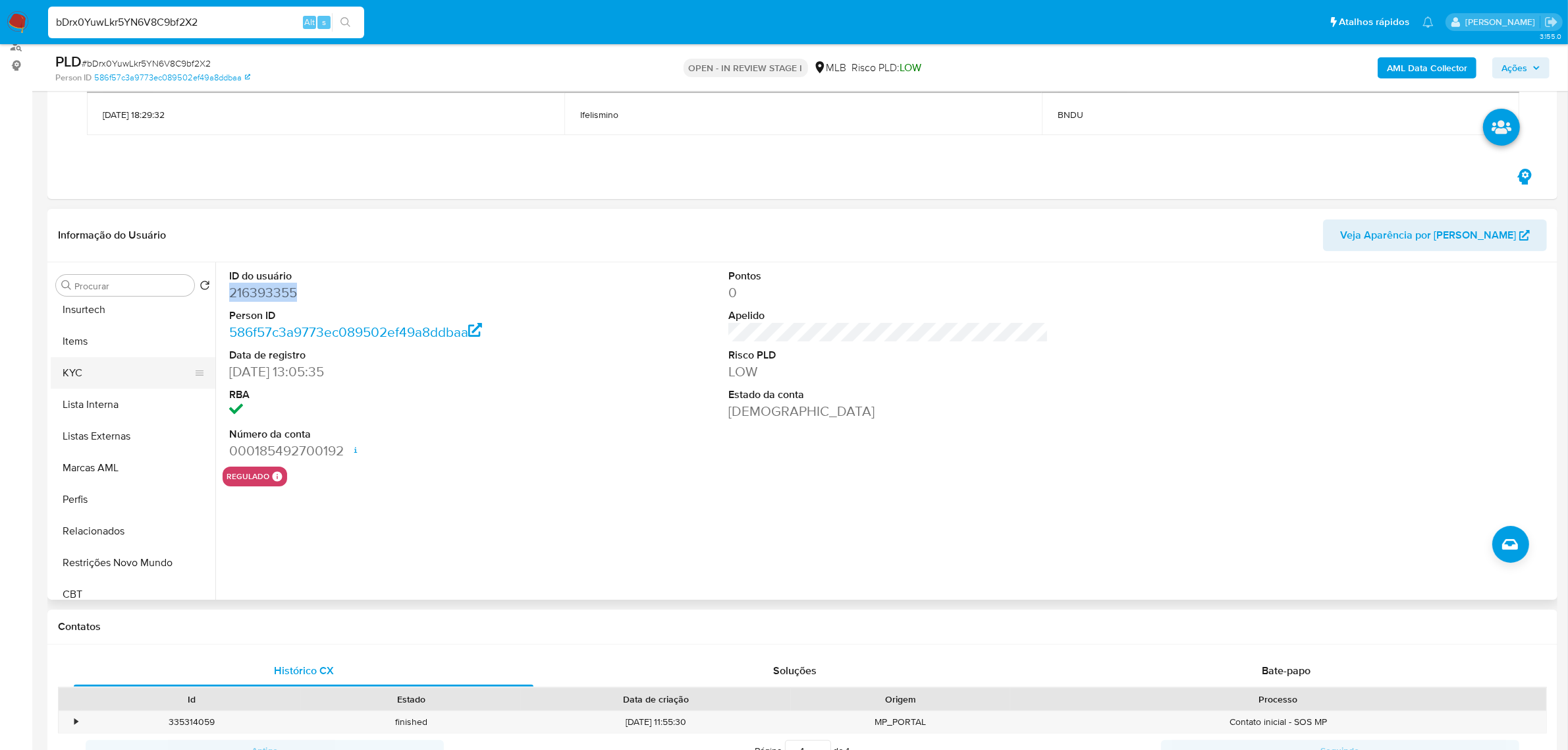
click at [130, 364] on button "KYC" at bounding box center [127, 373] width 154 height 31
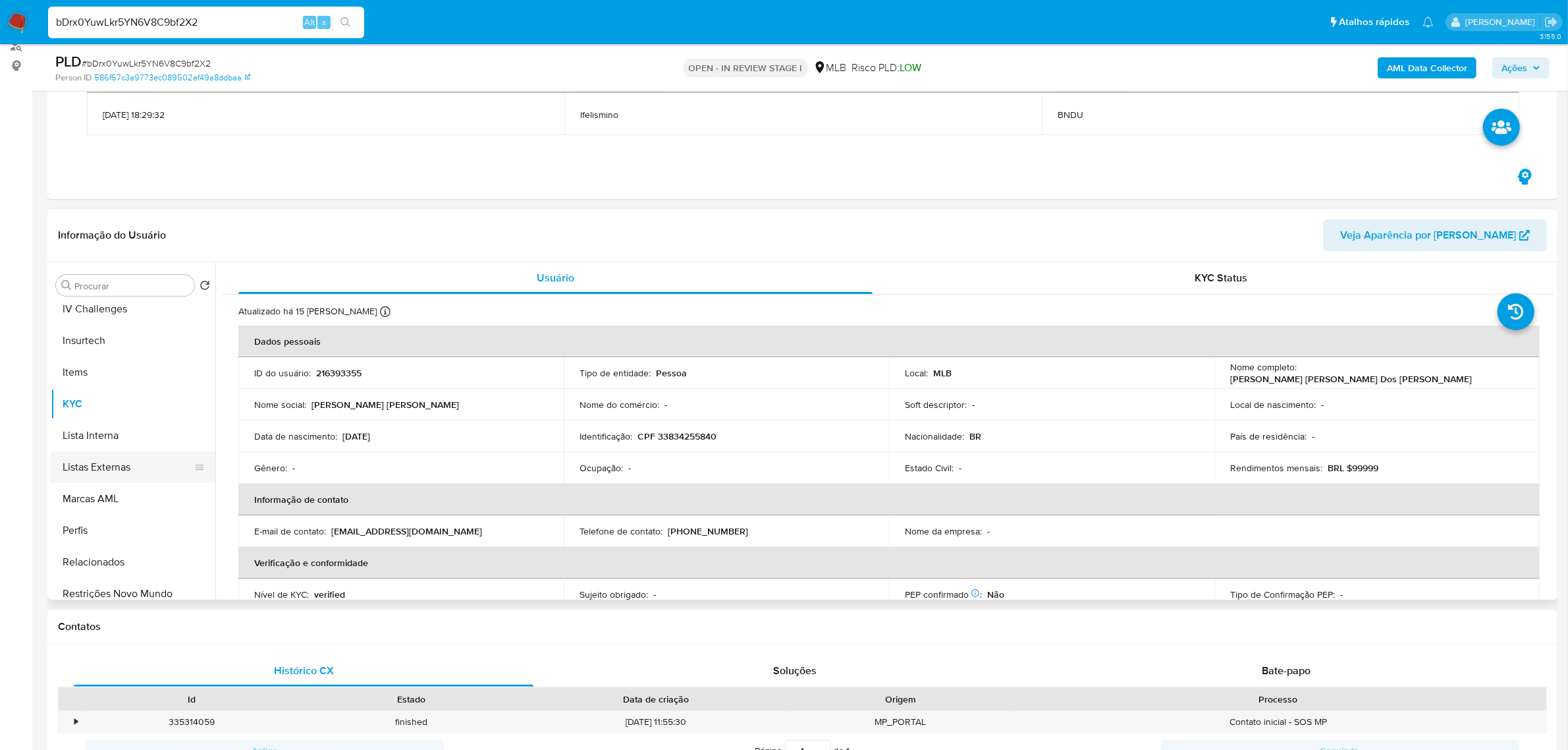
scroll to position [423, 0]
click at [106, 313] on button "Geral" at bounding box center [127, 305] width 154 height 31
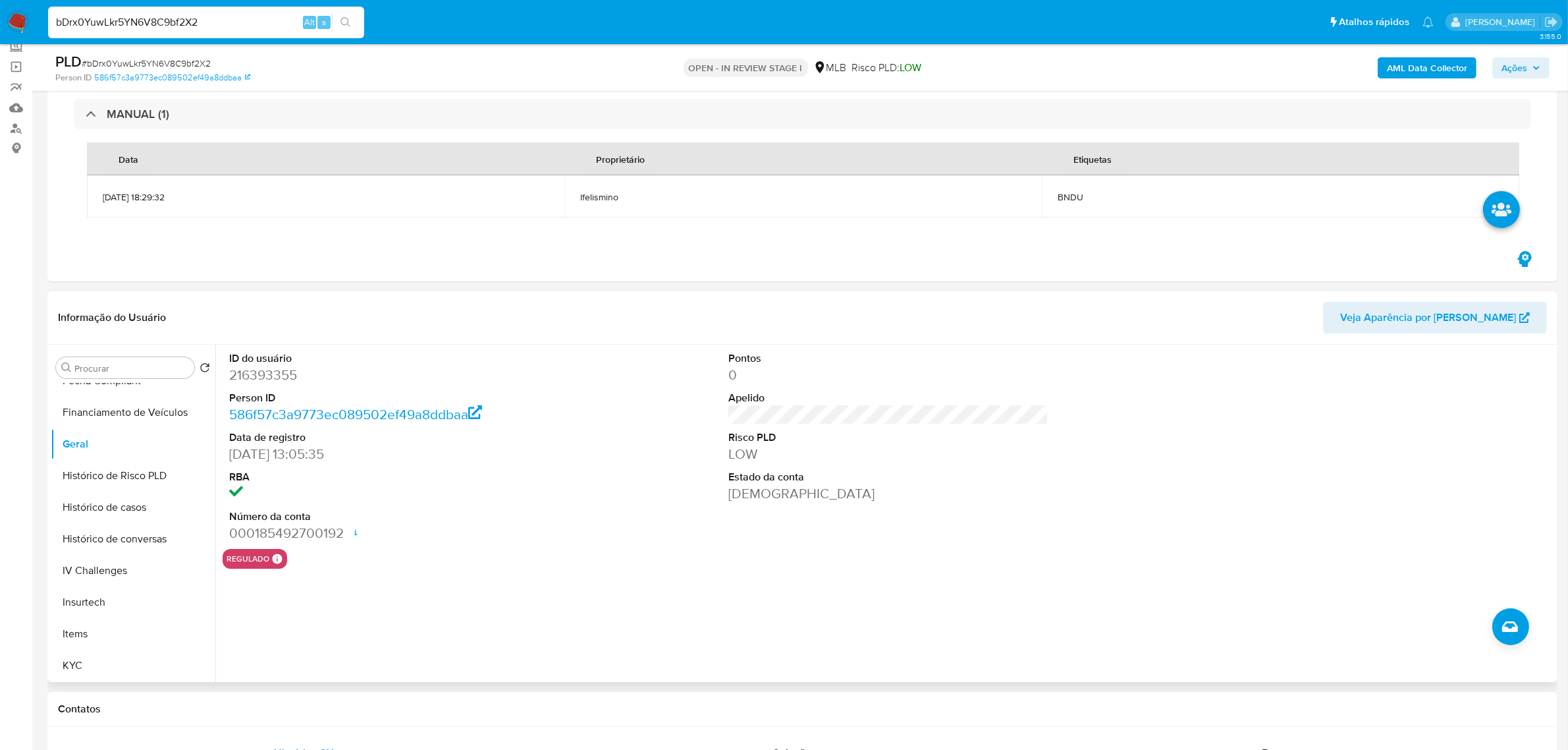
scroll to position [341, 0]
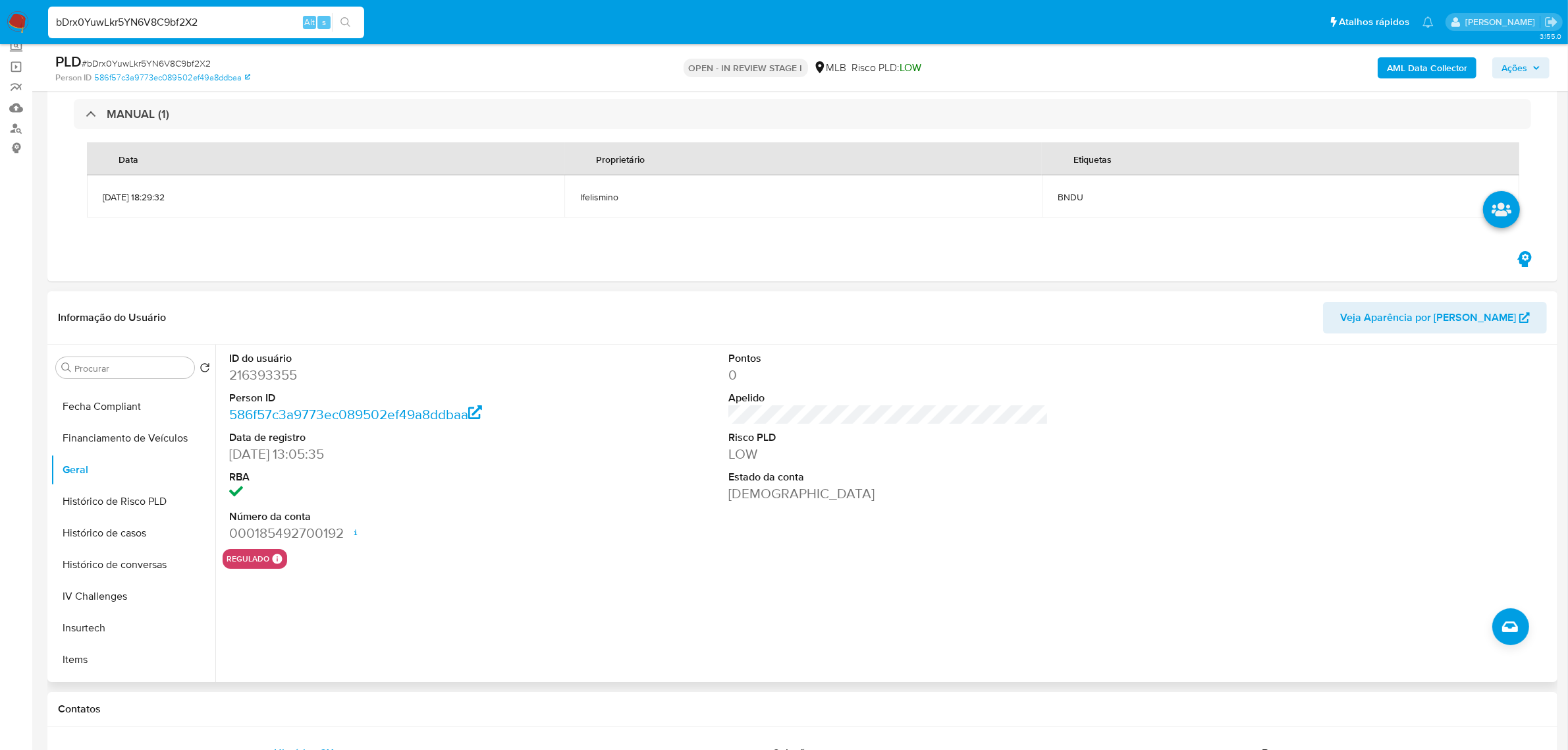
click at [500, 589] on div "ID do usuário 216393355 Person ID 586f57c3a9773ec089502ef49a8ddbaa Data de regi…" at bounding box center [885, 513] width 1339 height 338
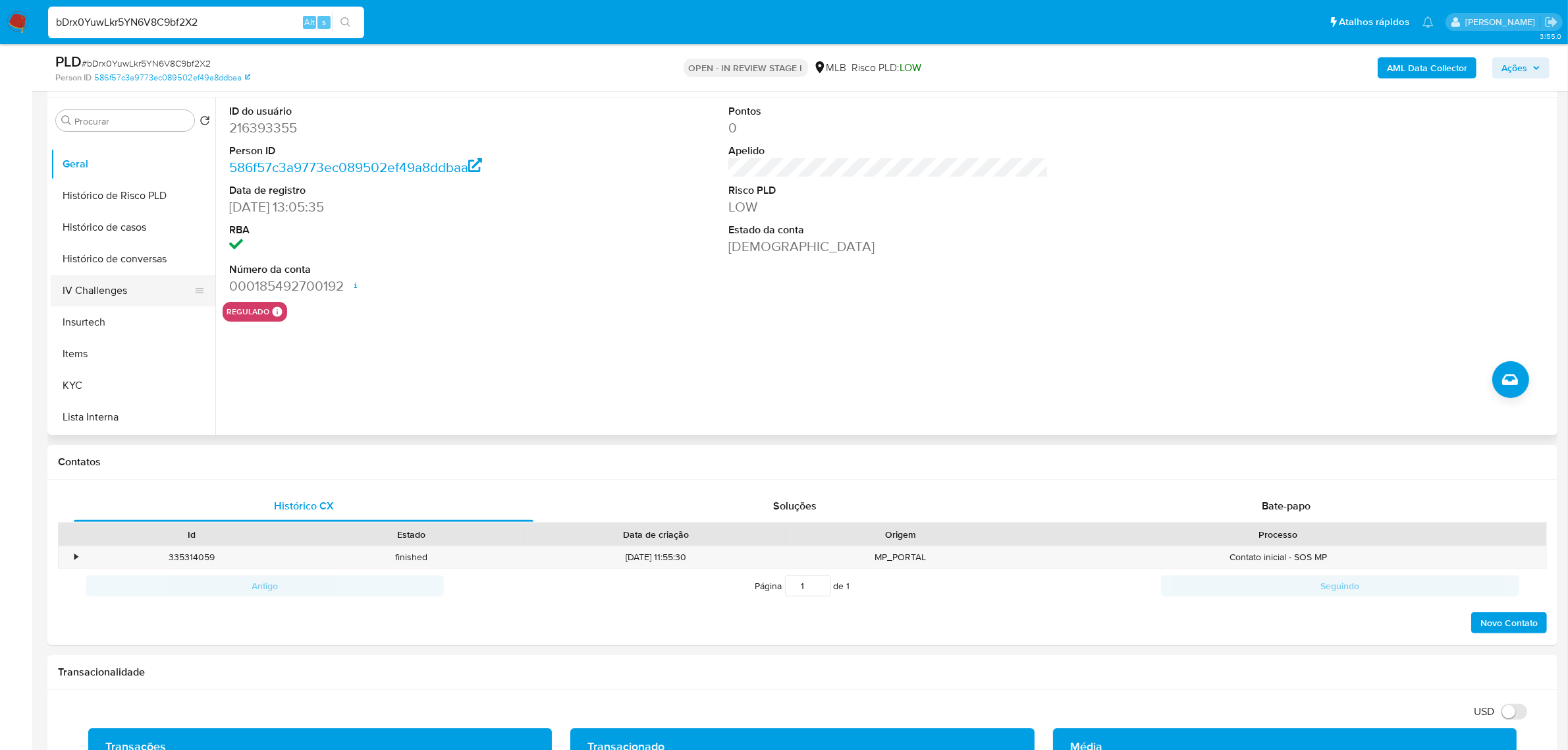
scroll to position [587, 0]
click at [117, 193] on button "KYC" at bounding box center [127, 197] width 154 height 31
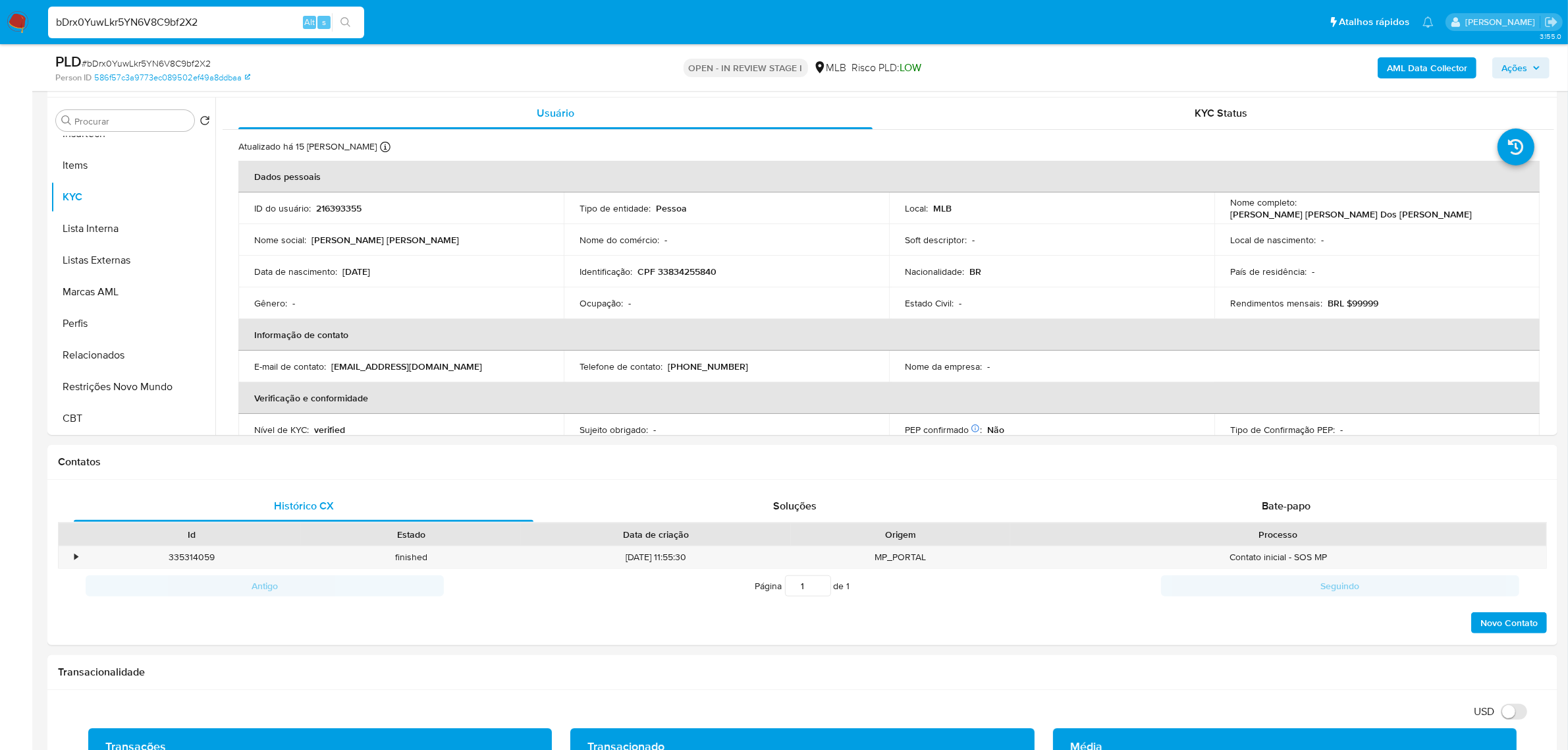
click at [126, 384] on button "Restrições Novo Mundo" at bounding box center [133, 387] width 164 height 31
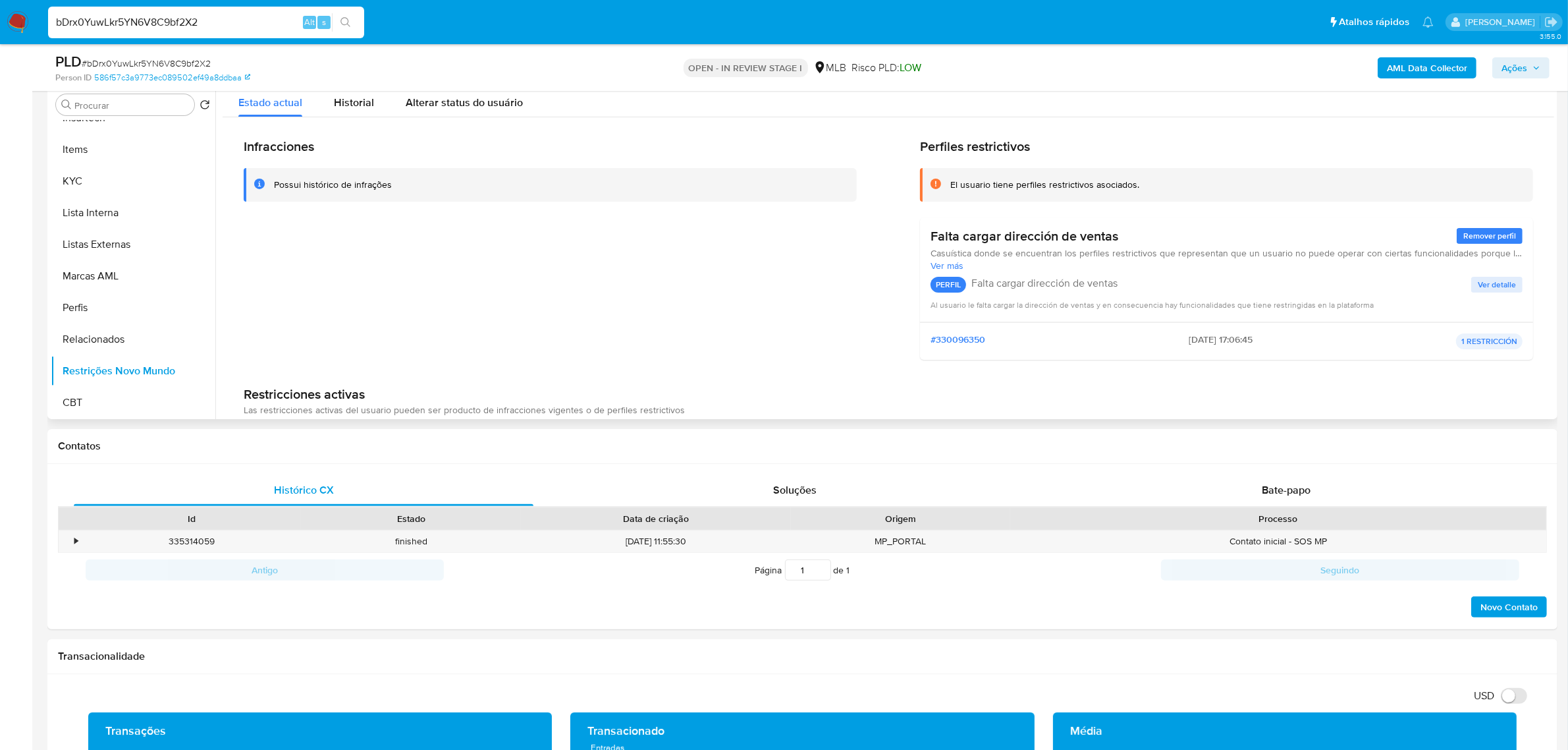
scroll to position [0, 0]
click at [152, 392] on button "Documentação" at bounding box center [127, 390] width 154 height 31
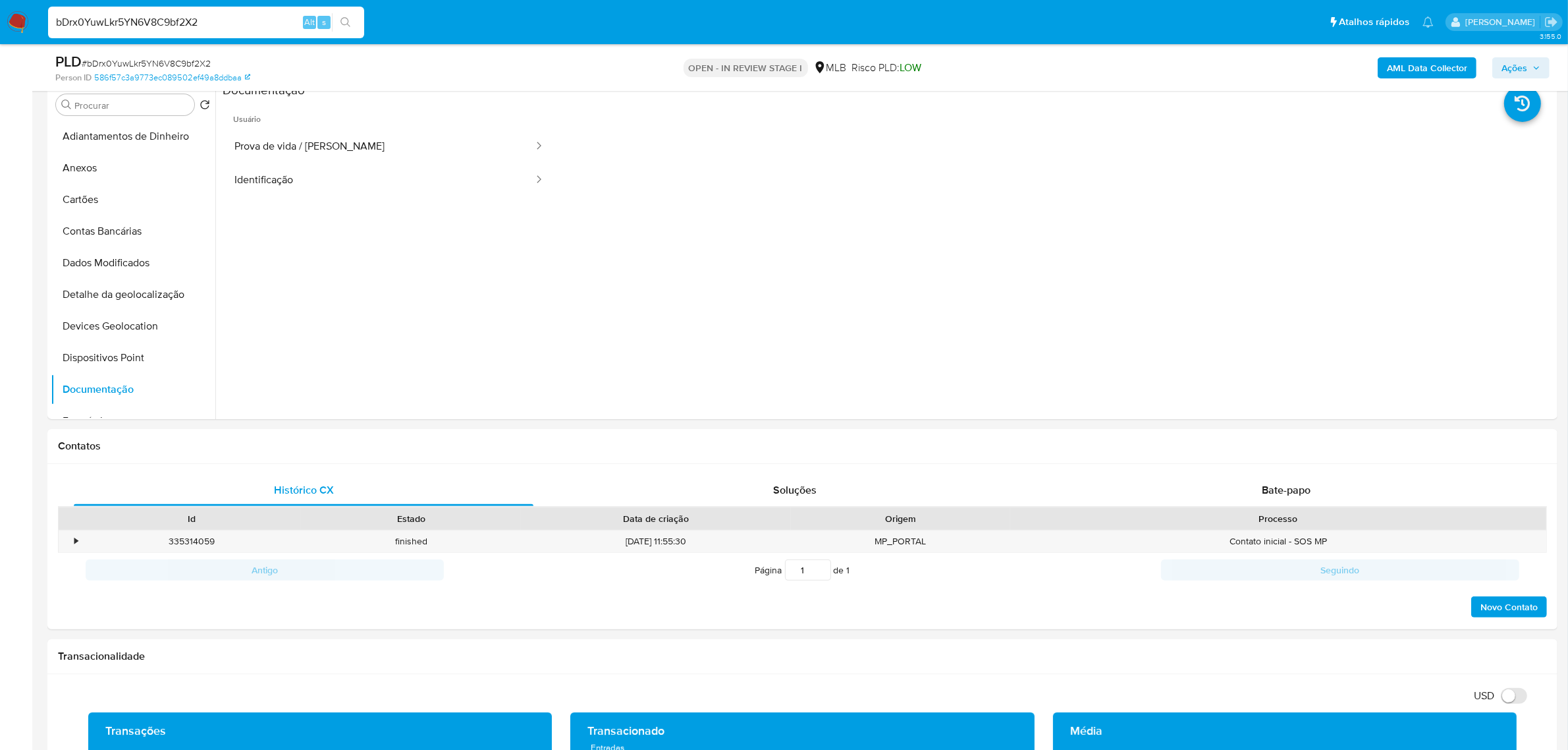
click at [301, 156] on button "Prova de vida / [PERSON_NAME]" at bounding box center [378, 147] width 312 height 33
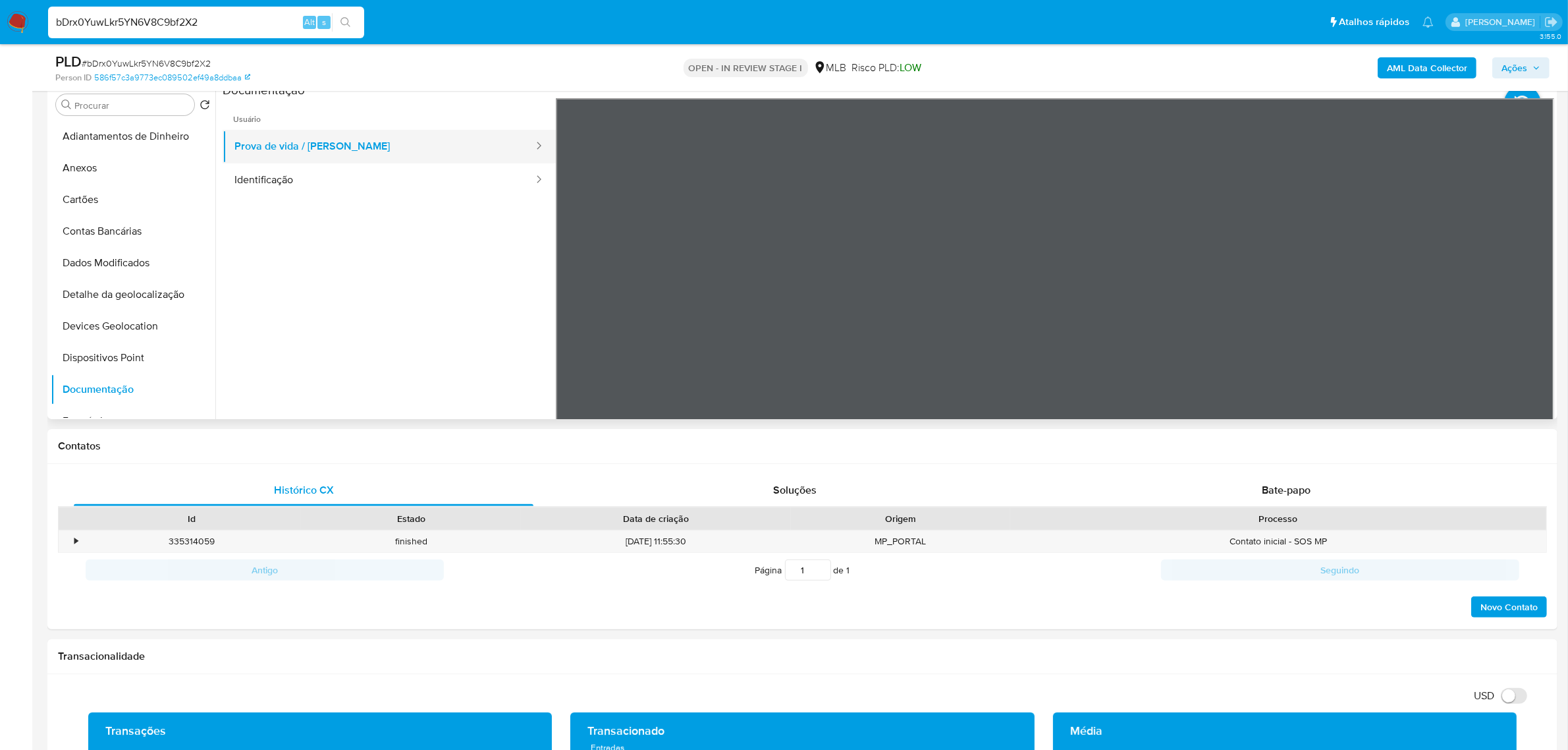
click at [262, 162] on button "Prova de vida / [PERSON_NAME]" at bounding box center [378, 147] width 312 height 33
click at [256, 172] on button "Identificação" at bounding box center [378, 180] width 312 height 33
drag, startPoint x: 125, startPoint y: 356, endPoint x: 15, endPoint y: 397, distance: 117.4
click at [125, 356] on button "Dispositivos Point" at bounding box center [133, 357] width 164 height 31
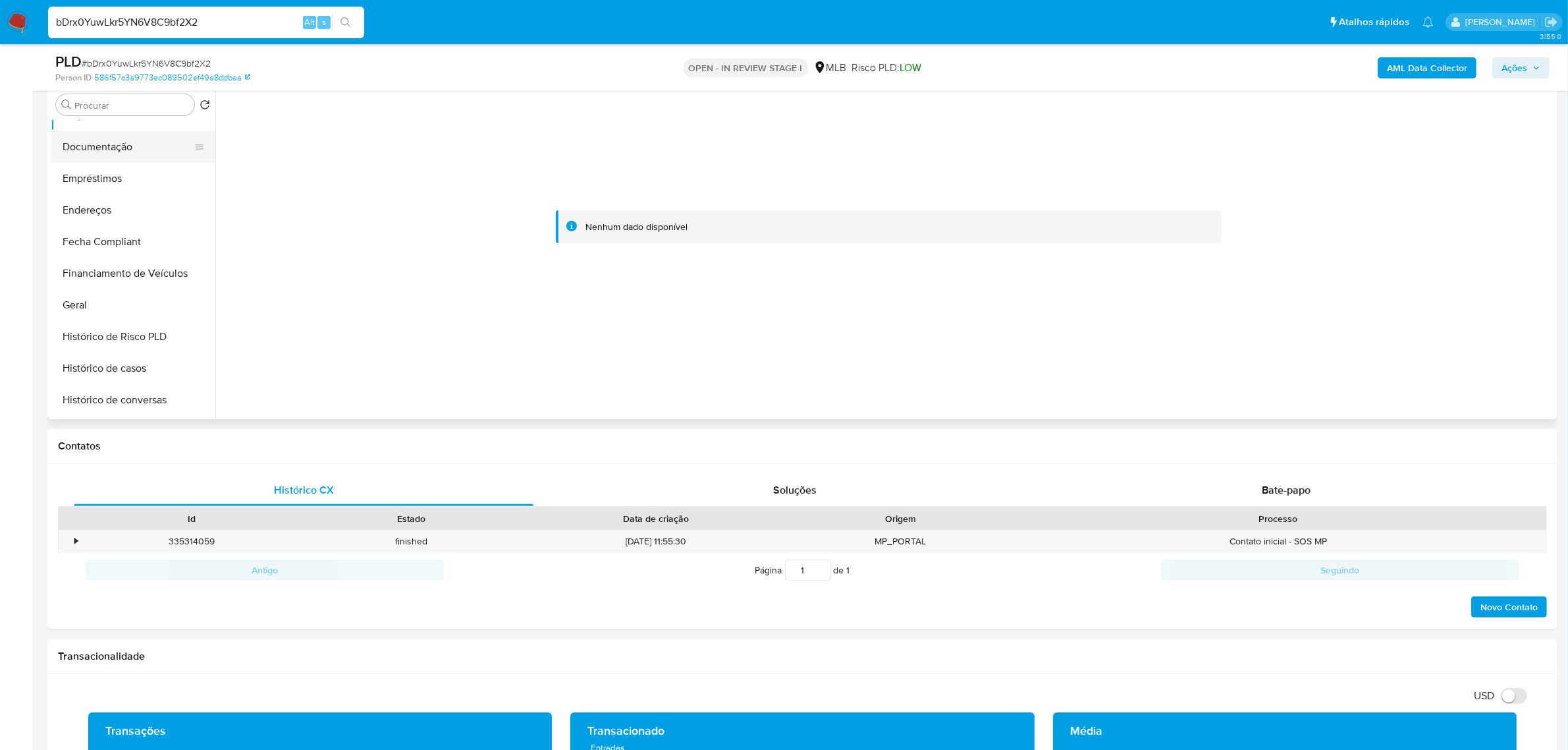
scroll to position [247, 0]
click at [115, 203] on button "Endereços" at bounding box center [127, 206] width 154 height 31
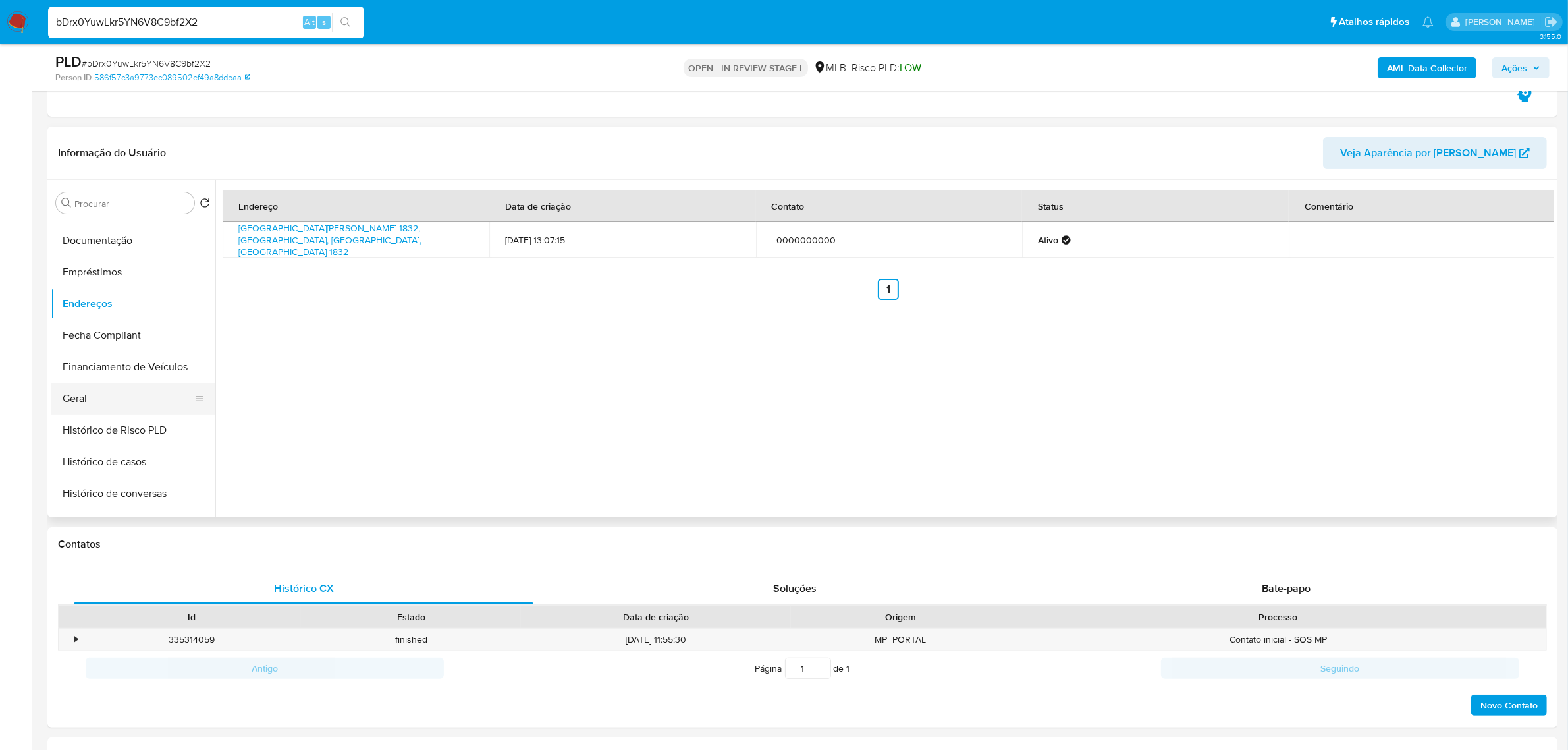
click at [61, 396] on button "Geral" at bounding box center [127, 398] width 154 height 31
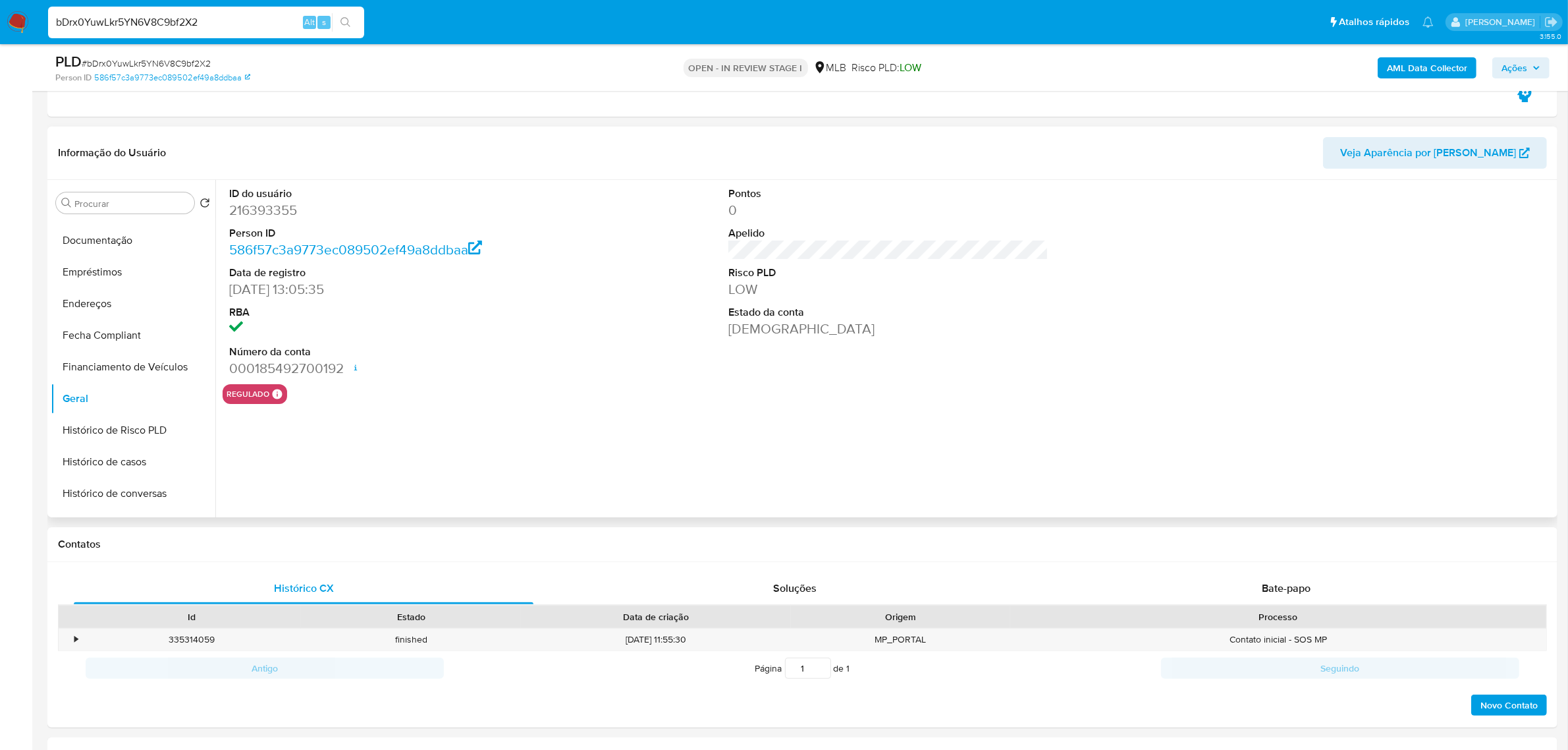
click at [283, 209] on dd "216393355" at bounding box center [389, 210] width 320 height 19
click at [172, 58] on span "# bDrx0YuwLkr5YN6V8C9bf2X2" at bounding box center [146, 63] width 129 height 13
drag, startPoint x: 130, startPoint y: 7, endPoint x: 120, endPoint y: 14, distance: 12.2
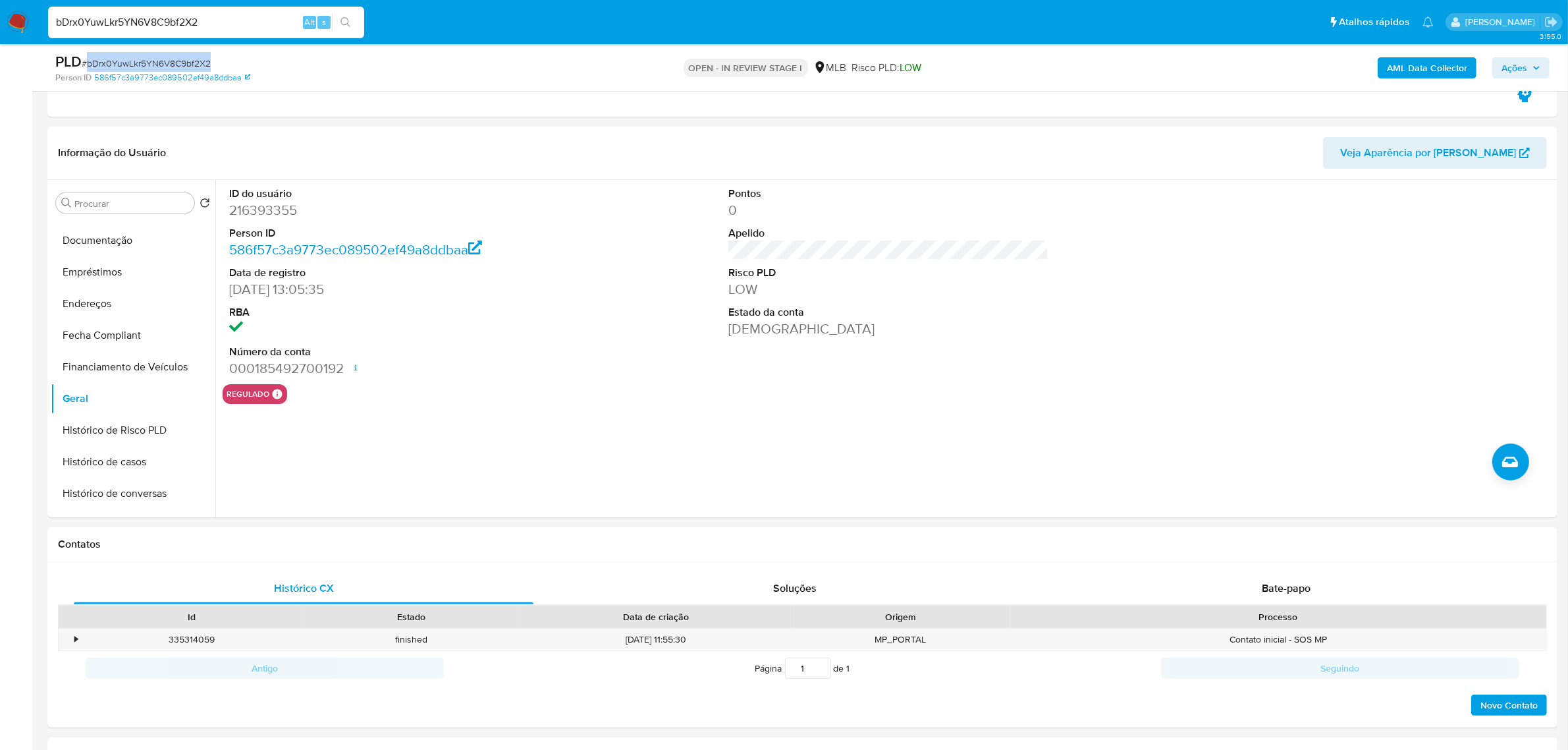
click at [130, 7] on div "bDrx0YuwLkr5YN6V8C9bf2X2 Alt s" at bounding box center [206, 23] width 316 height 31
click at [114, 20] on input "bDrx0YuwLkr5YN6V8C9bf2X2" at bounding box center [206, 22] width 316 height 17
paste input "LXqpKONBXcnbf54XmXuon6aE"
type input "LXqpKONBXcnbf54XmXuon6aE"
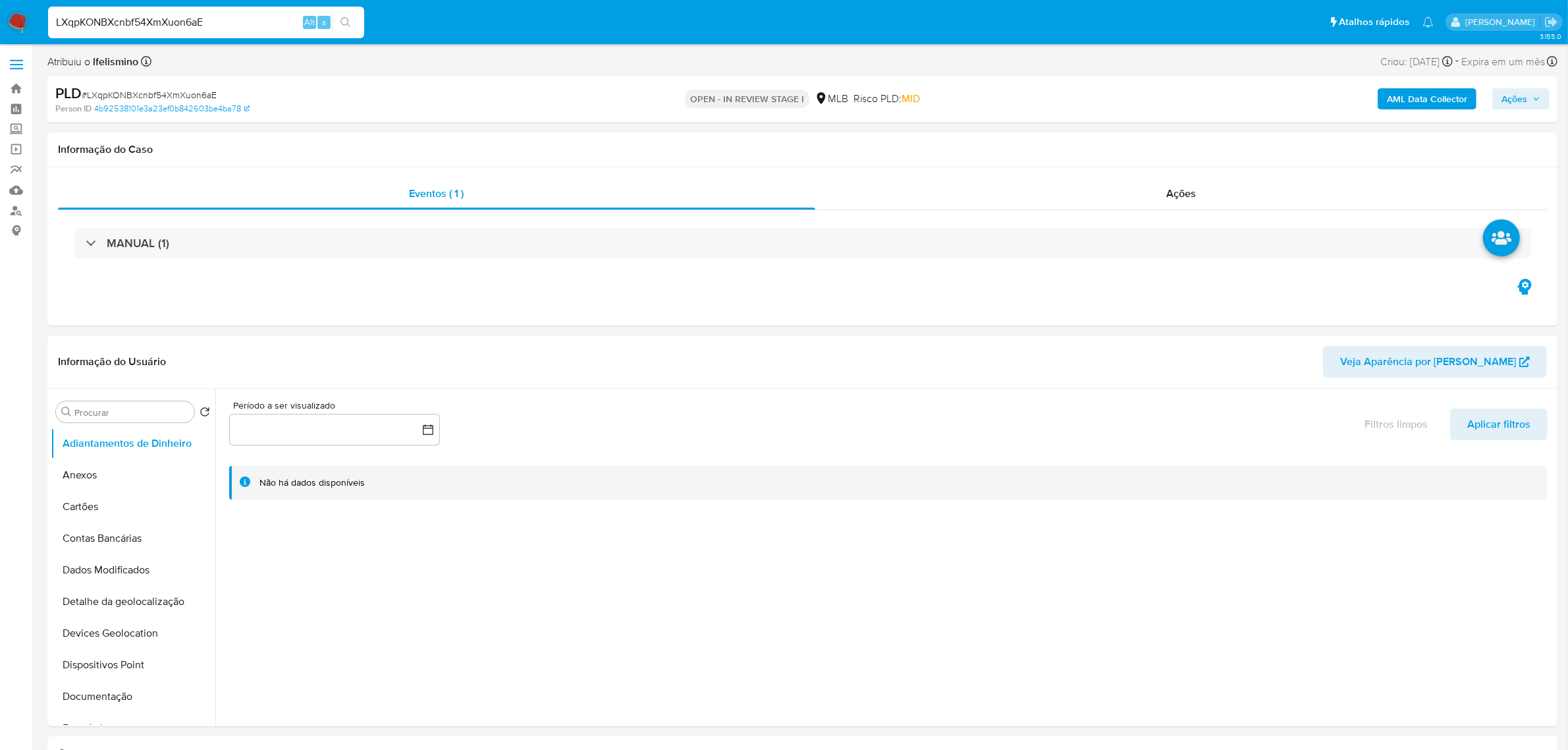
select select "10"
click at [91, 656] on button "KYC" at bounding box center [127, 664] width 154 height 31
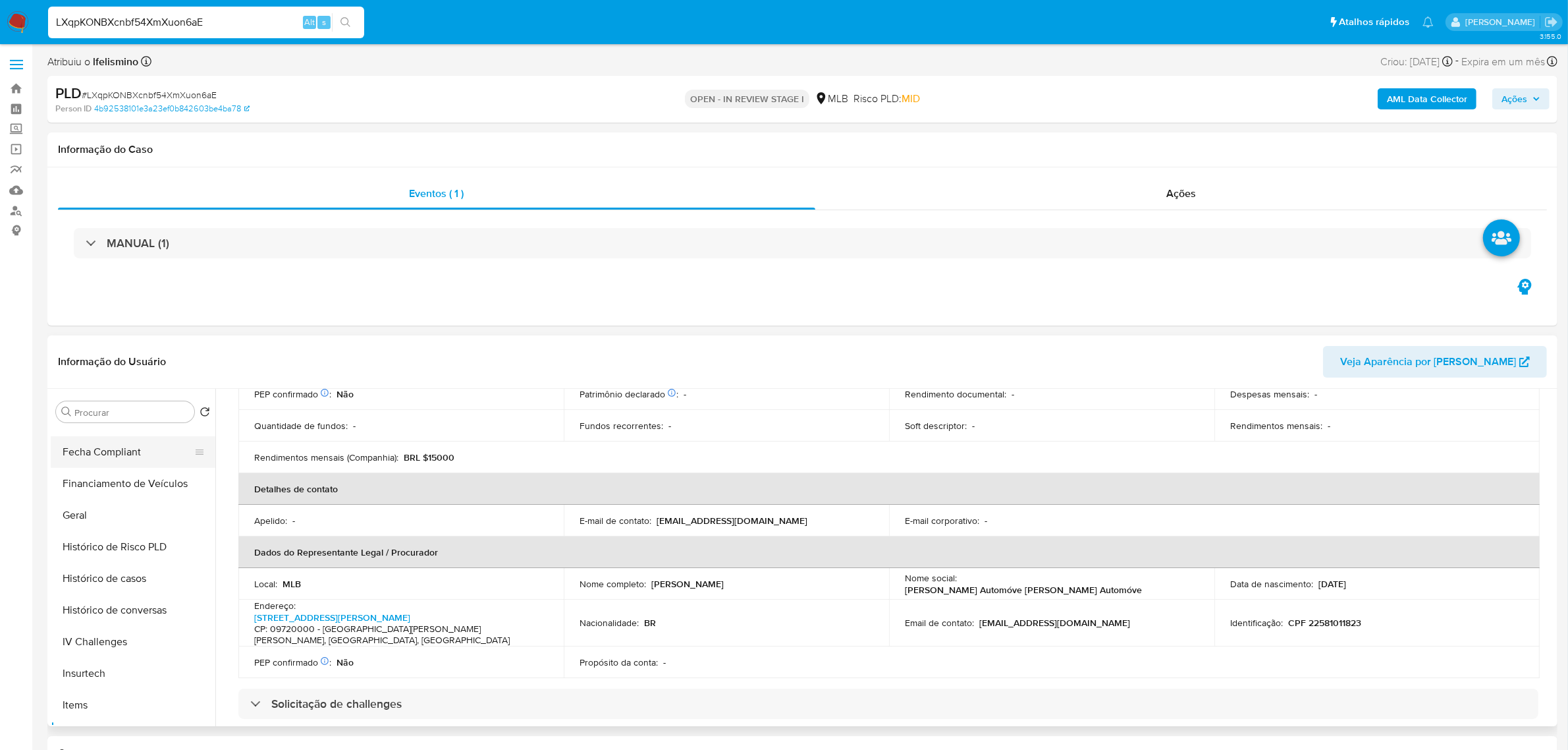
scroll to position [247, 0]
click at [106, 613] on button "Geral" at bounding box center [127, 607] width 154 height 31
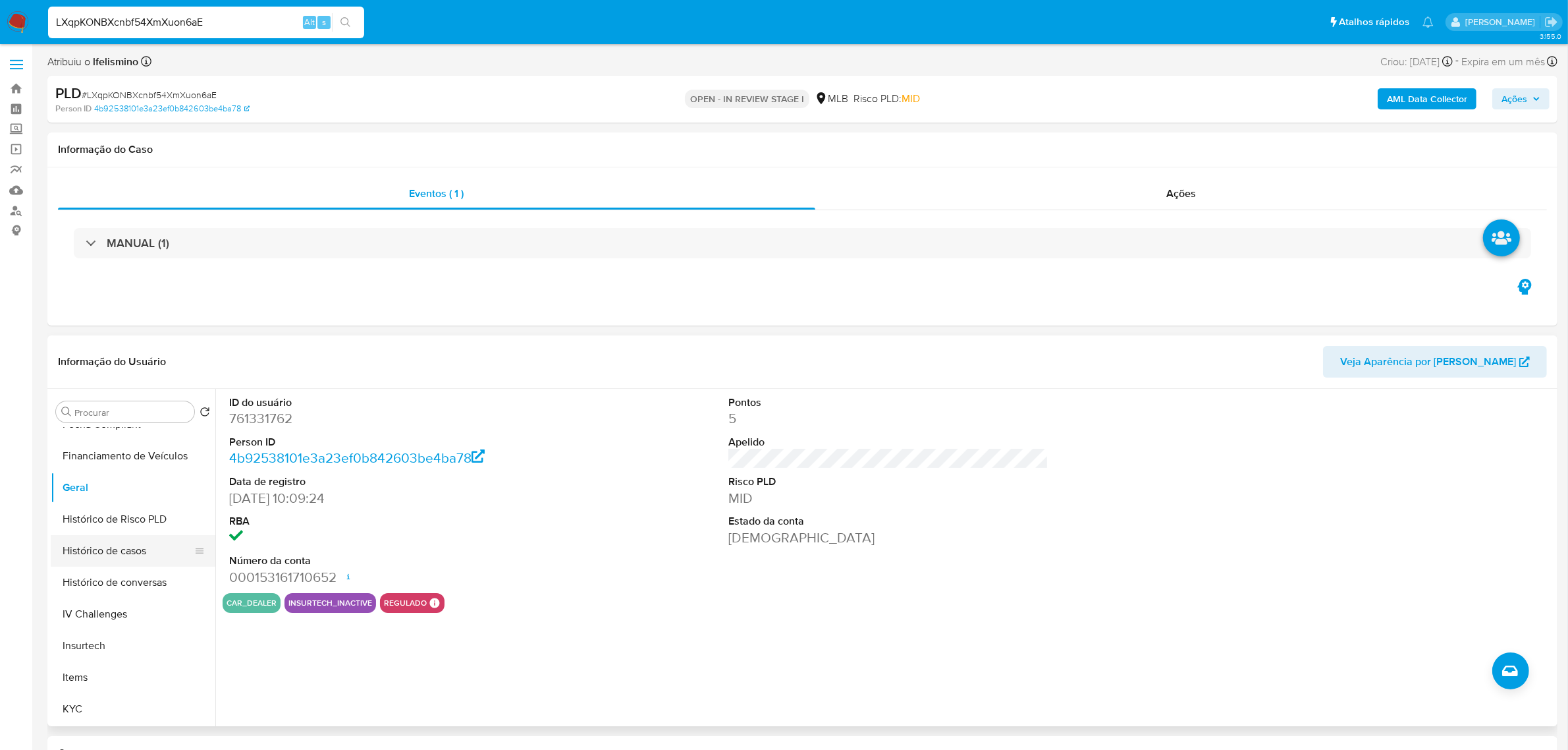
scroll to position [577, 0]
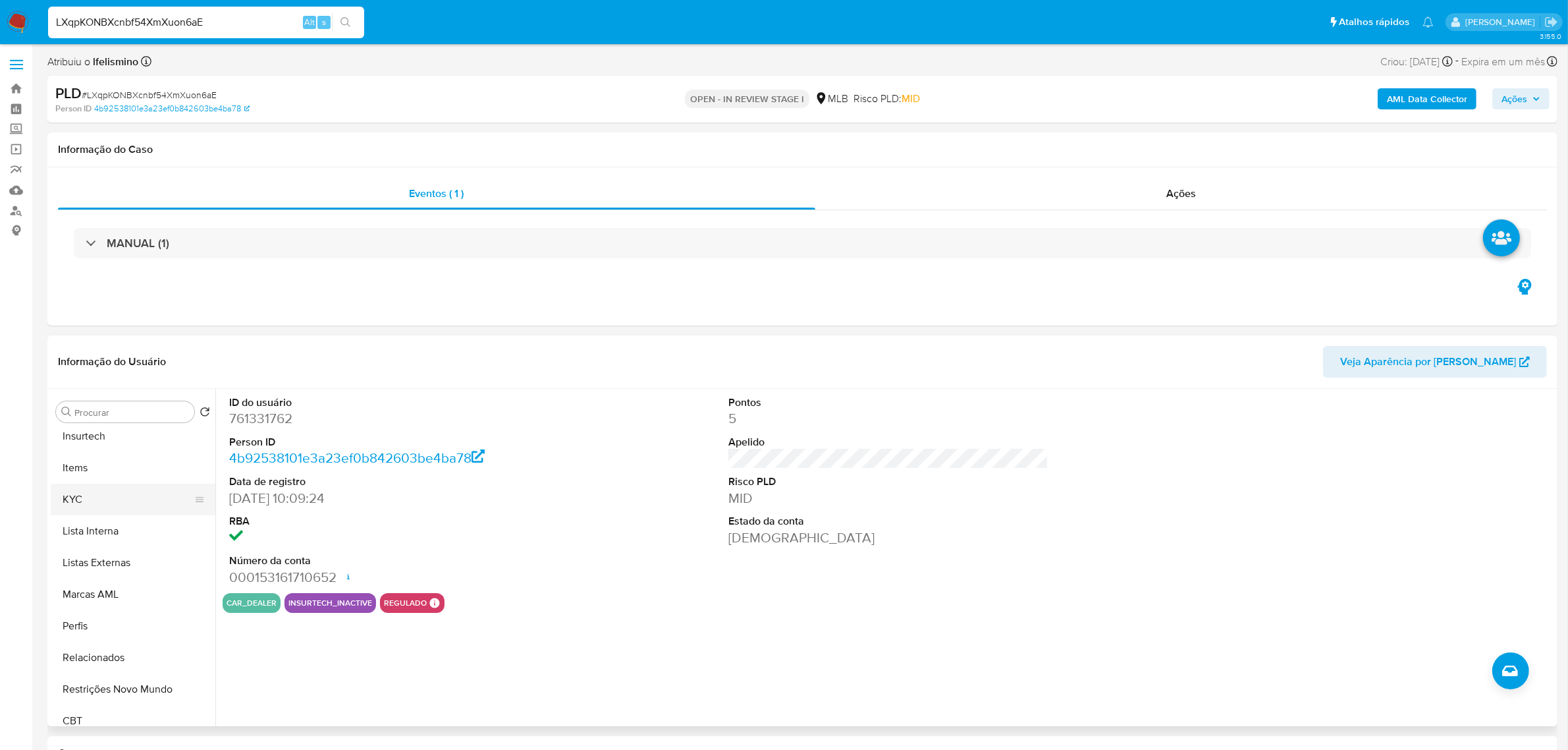
click at [145, 495] on button "KYC" at bounding box center [127, 499] width 154 height 31
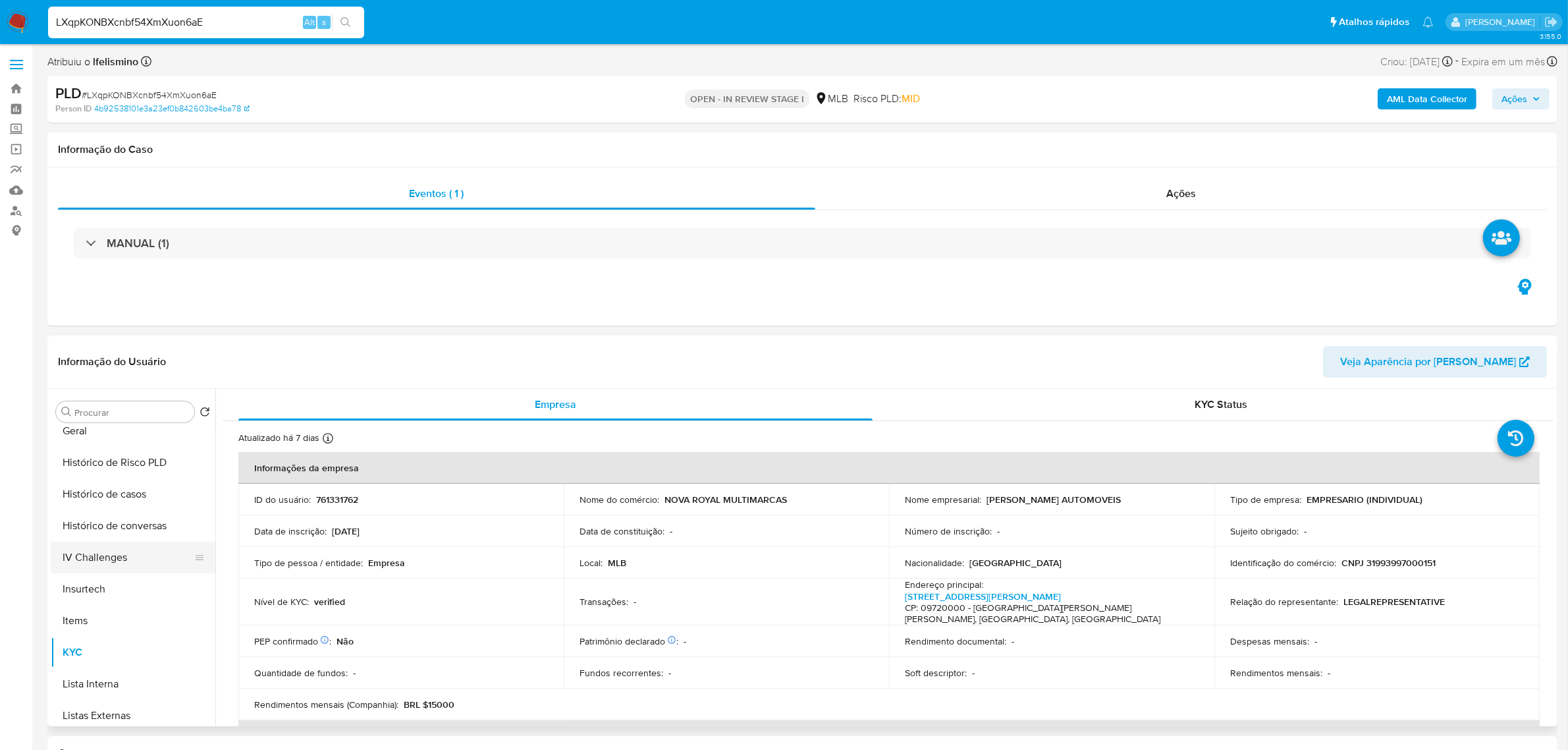
scroll to position [423, 0]
click at [96, 445] on button "Geral" at bounding box center [127, 432] width 154 height 31
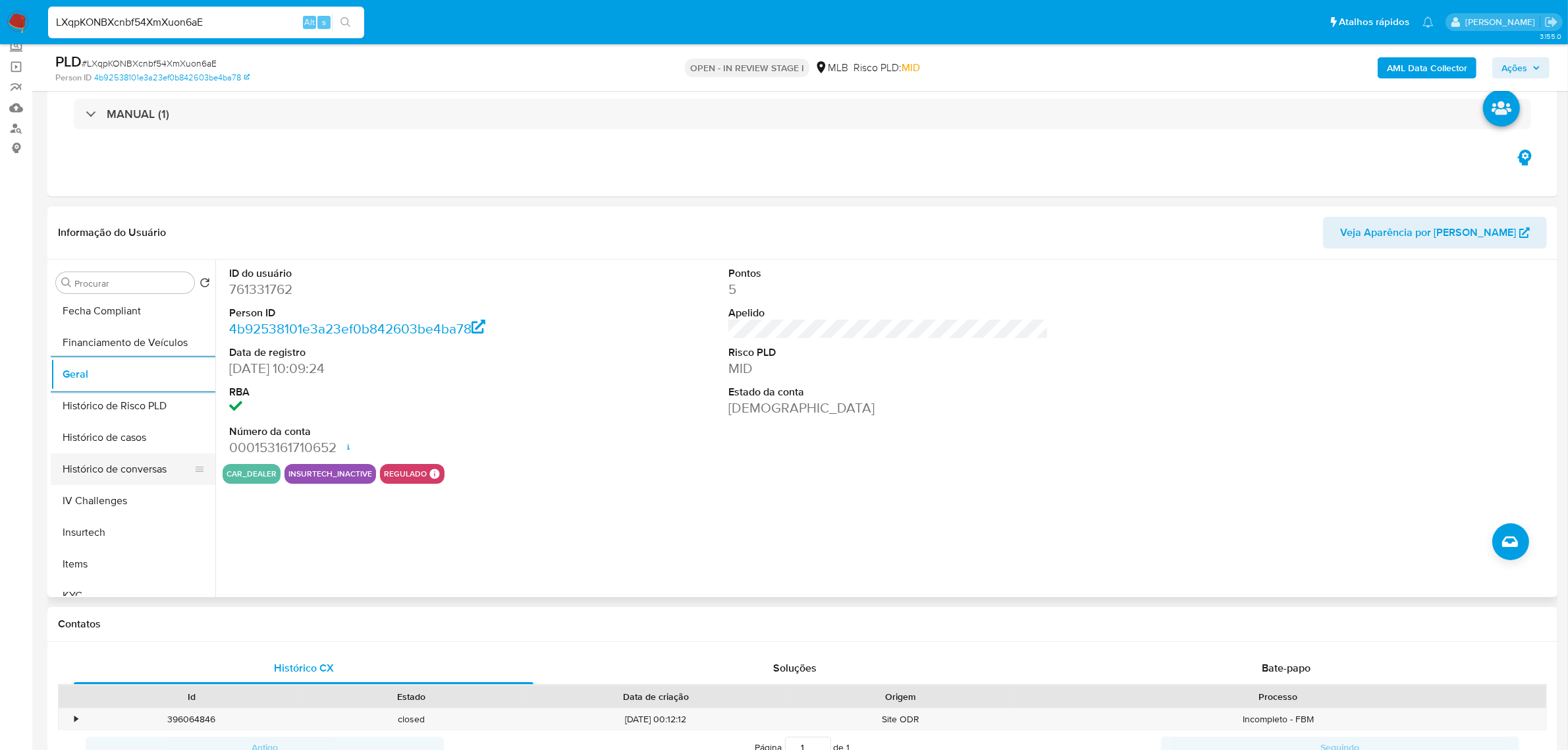
scroll to position [258, 0]
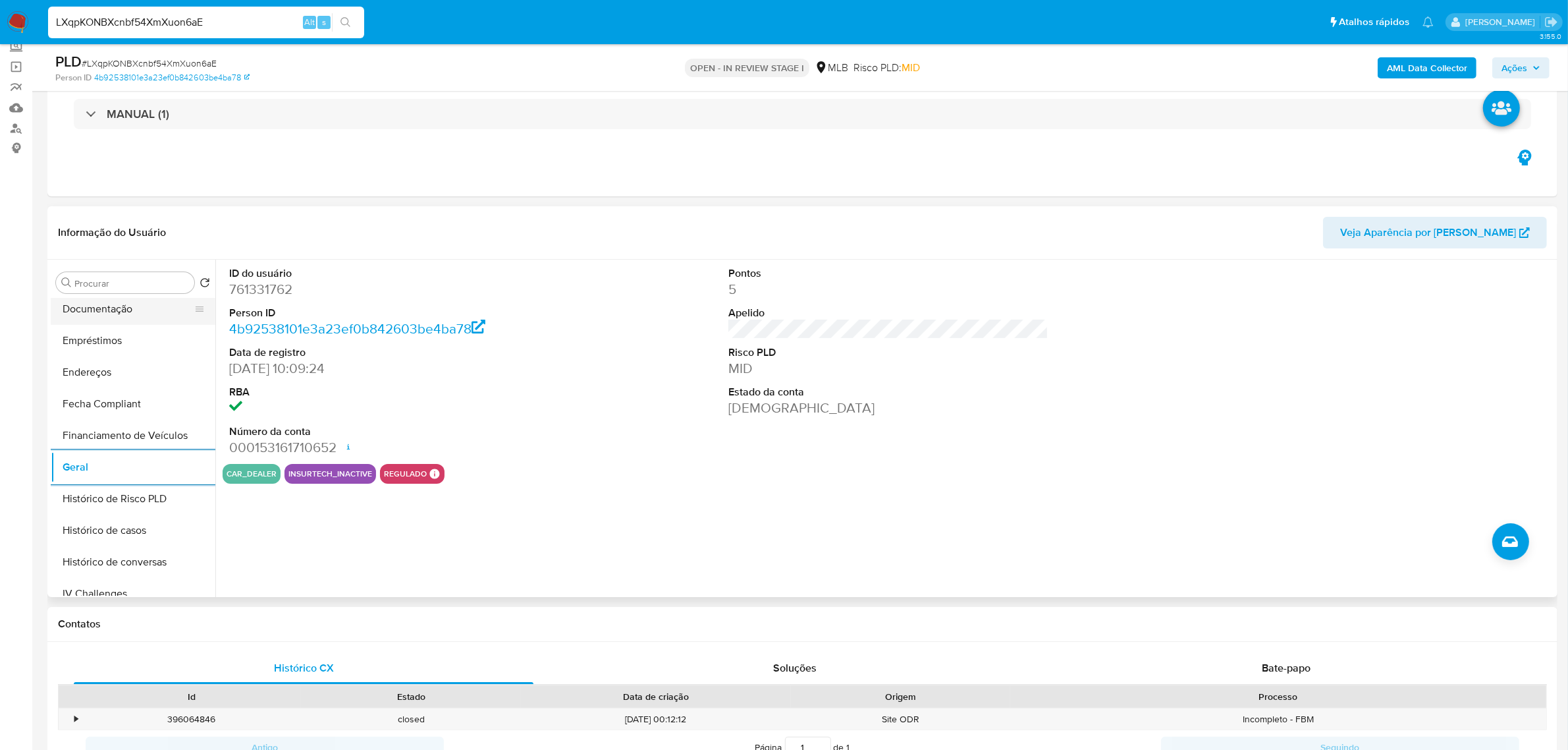
click at [148, 311] on button "Documentação" at bounding box center [127, 308] width 154 height 31
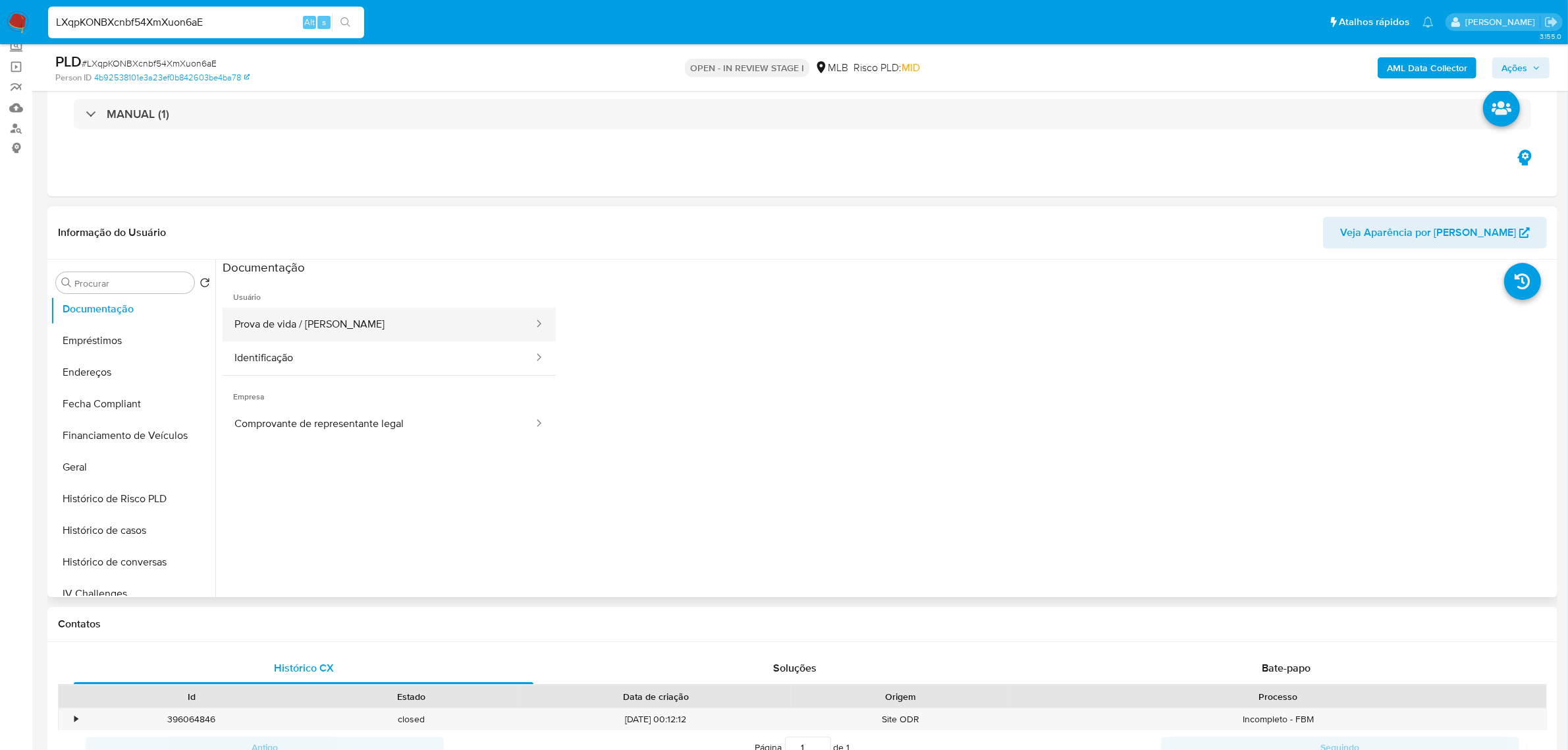
click at [298, 327] on button "Prova de vida / [PERSON_NAME]" at bounding box center [378, 324] width 312 height 33
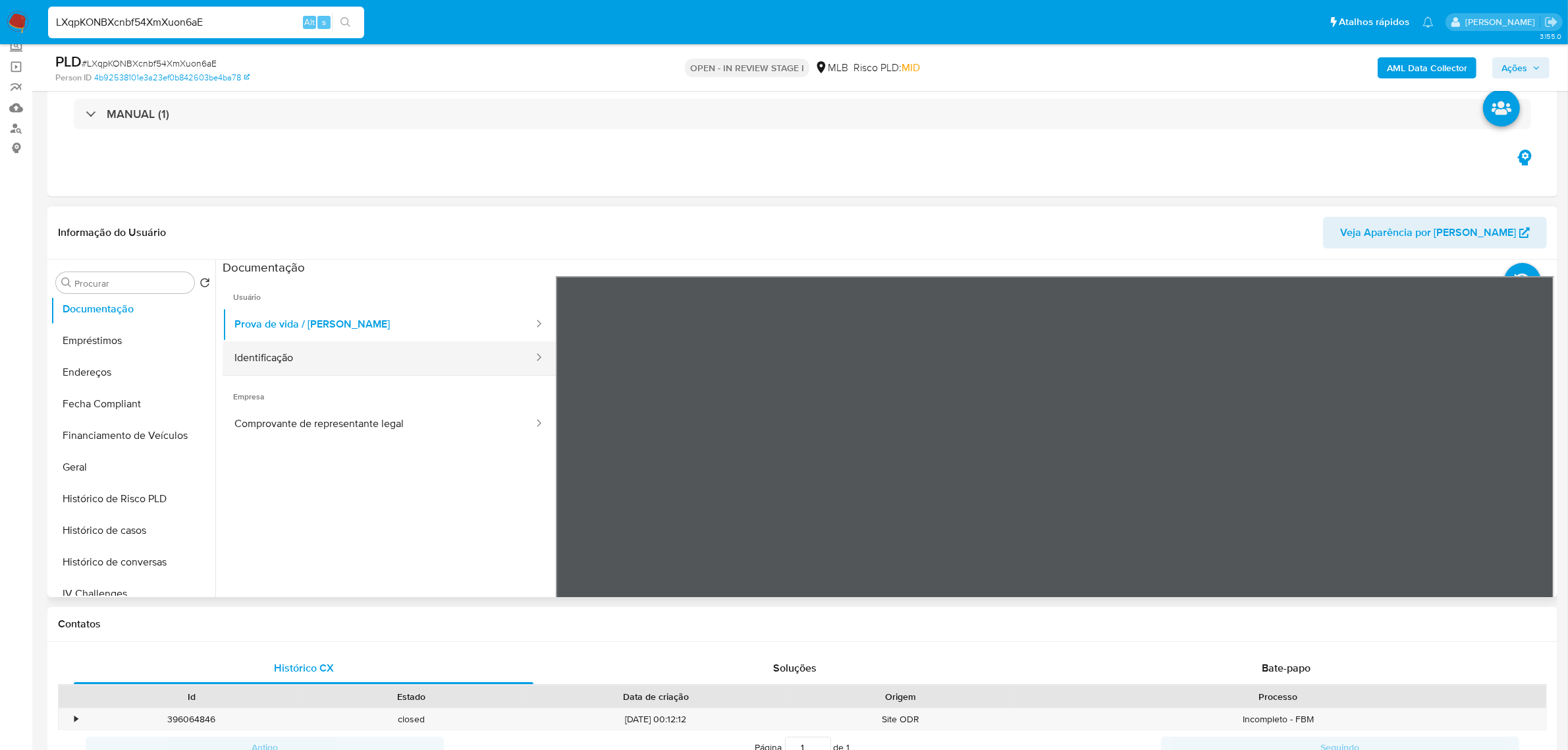
click at [407, 369] on button "Identificação" at bounding box center [378, 358] width 312 height 33
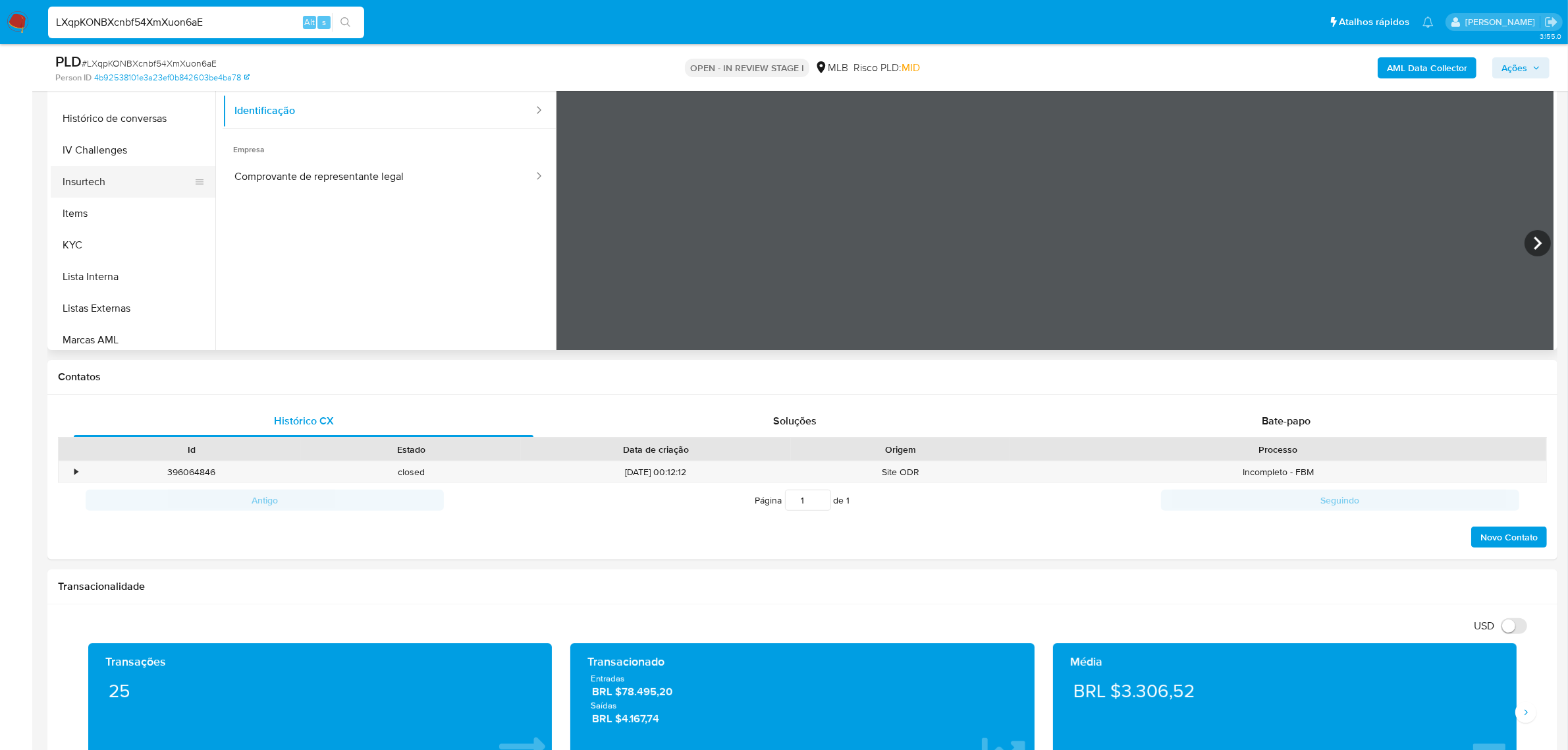
scroll to position [587, 0]
click at [136, 304] on button "Restrições Novo Mundo" at bounding box center [127, 302] width 154 height 31
